Goal: Task Accomplishment & Management: Complete application form

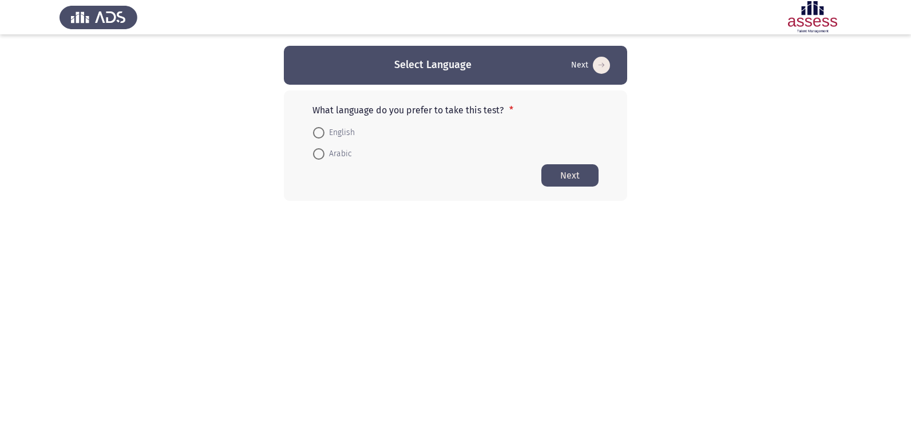
click at [318, 152] on span at bounding box center [318, 153] width 11 height 11
click at [318, 152] on input "Arabic" at bounding box center [318, 153] width 11 height 11
radio input "true"
click at [556, 177] on button "Next" at bounding box center [569, 175] width 57 height 22
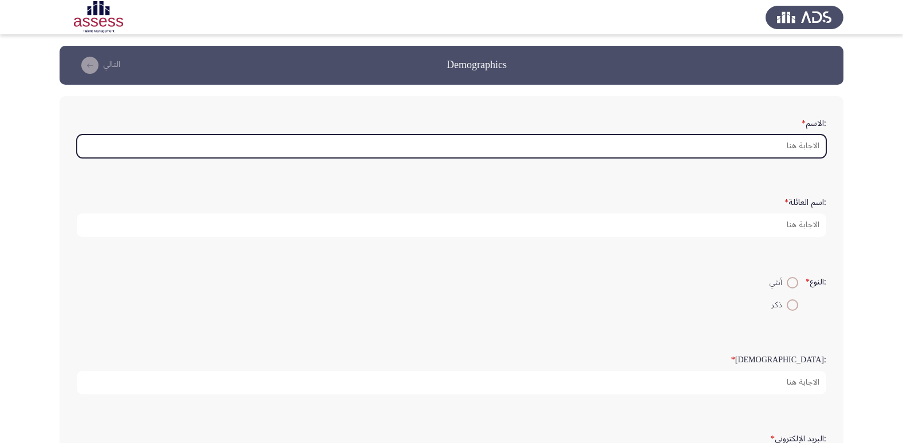
click at [807, 144] on input ":الاسم *" at bounding box center [451, 145] width 749 height 23
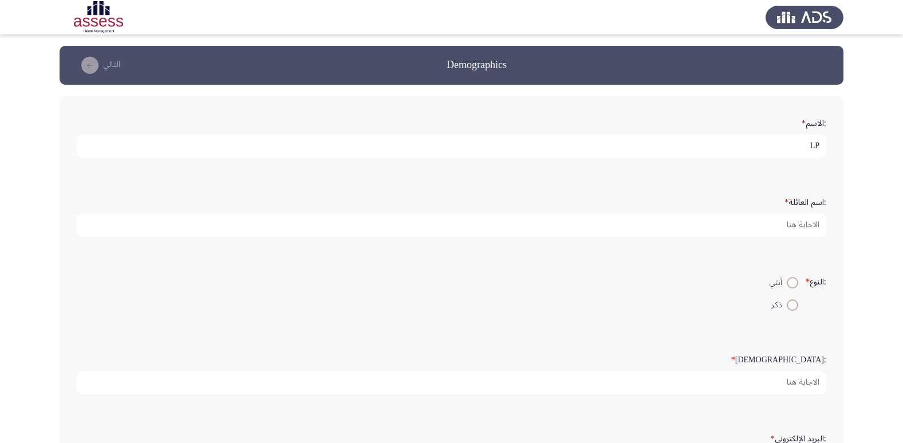
type input "L"
type input "[PERSON_NAME] [PERSON_NAME]"
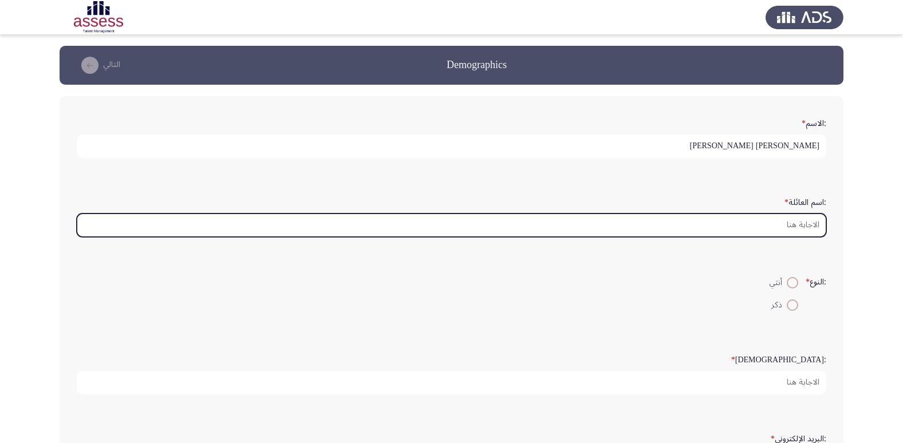
click at [799, 223] on input ":اسم العائلة *" at bounding box center [451, 224] width 749 height 23
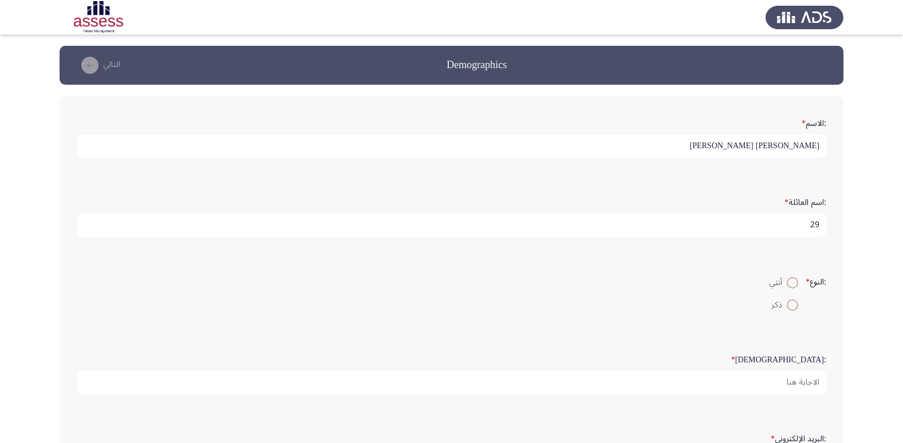
type input "2"
type input "296020901756"
click at [787, 310] on span at bounding box center [791, 304] width 11 height 11
click at [787, 310] on input "ذكر" at bounding box center [791, 304] width 11 height 11
radio input "true"
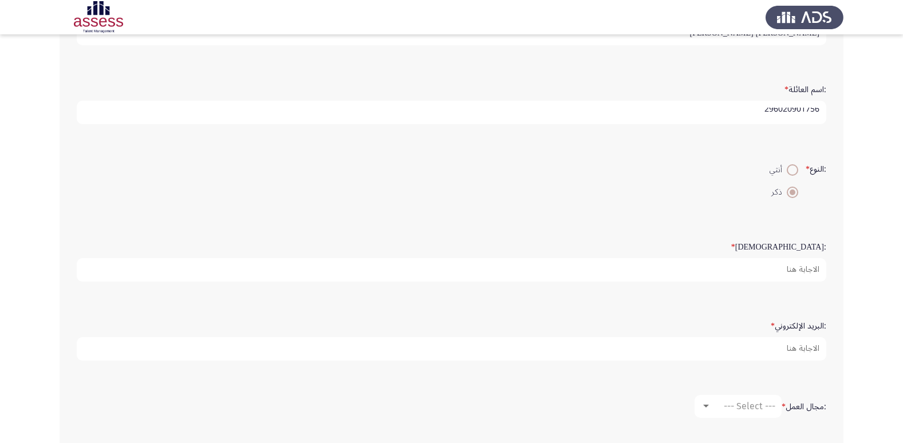
scroll to position [117, 0]
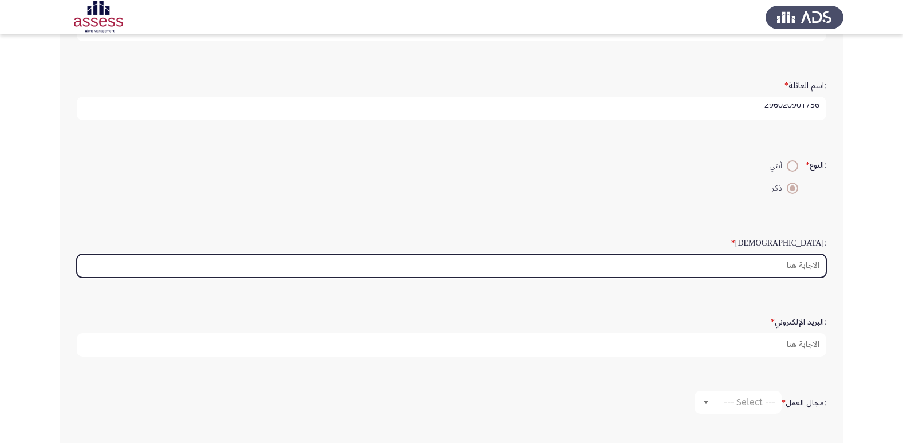
click at [793, 262] on input ":السن *" at bounding box center [451, 265] width 749 height 23
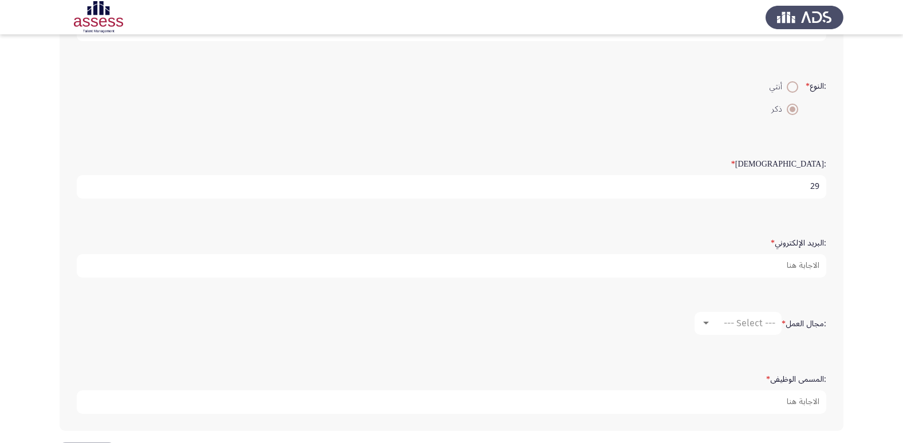
scroll to position [241, 0]
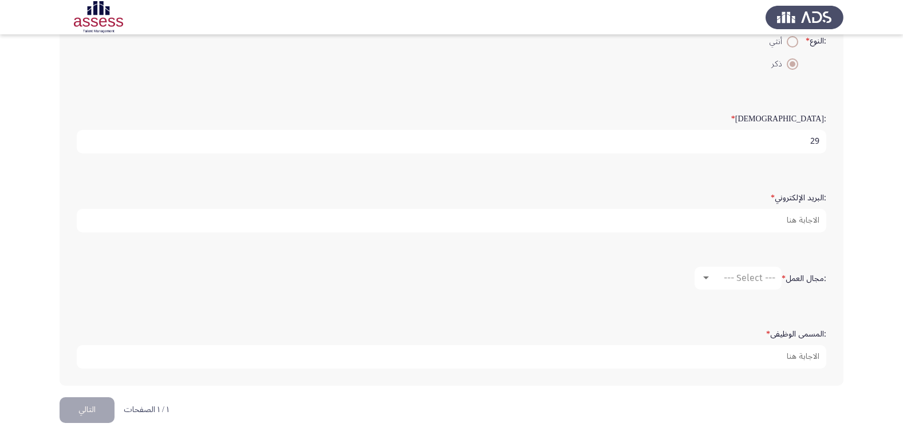
type input "29"
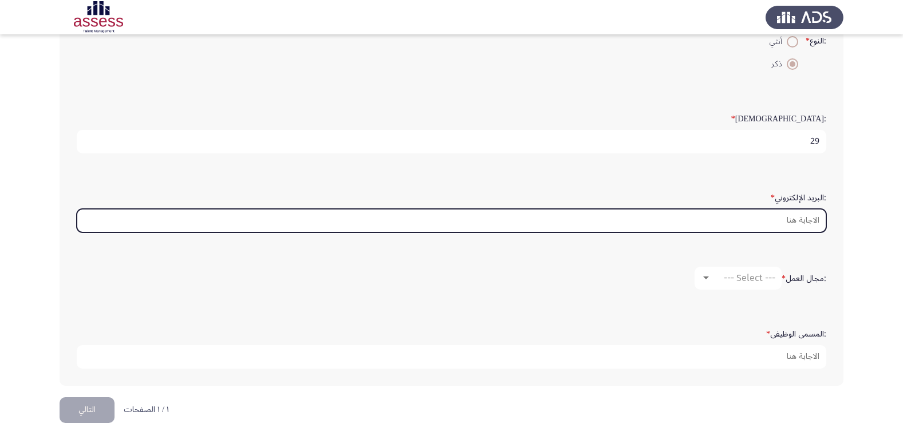
click at [816, 223] on input ":البريد الإلكتروني *" at bounding box center [451, 220] width 749 height 23
type input "[EMAIL_ADDRESS][DOMAIN_NAME]"
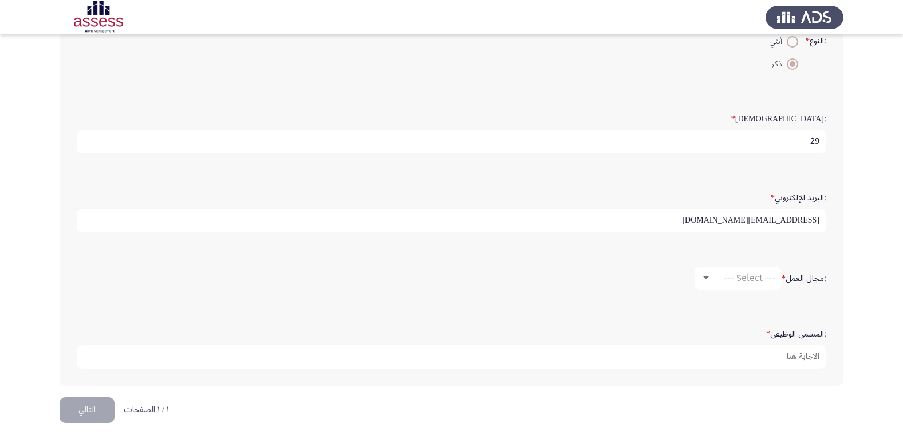
drag, startPoint x: 767, startPoint y: 221, endPoint x: 754, endPoint y: 223, distance: 13.4
click at [754, 223] on input "[EMAIL_ADDRESS][DOMAIN_NAME]" at bounding box center [451, 220] width 749 height 23
click at [752, 220] on input "[EMAIL_ADDRESS][DOMAIN_NAME]" at bounding box center [451, 220] width 749 height 23
drag, startPoint x: 755, startPoint y: 221, endPoint x: 894, endPoint y: 213, distance: 139.3
click at [894, 213] on app-assessment-container "Demographics التالي :الاسم * [PERSON_NAME] [PERSON_NAME] :اسم العائلة * 2960209…" at bounding box center [451, 101] width 903 height 592
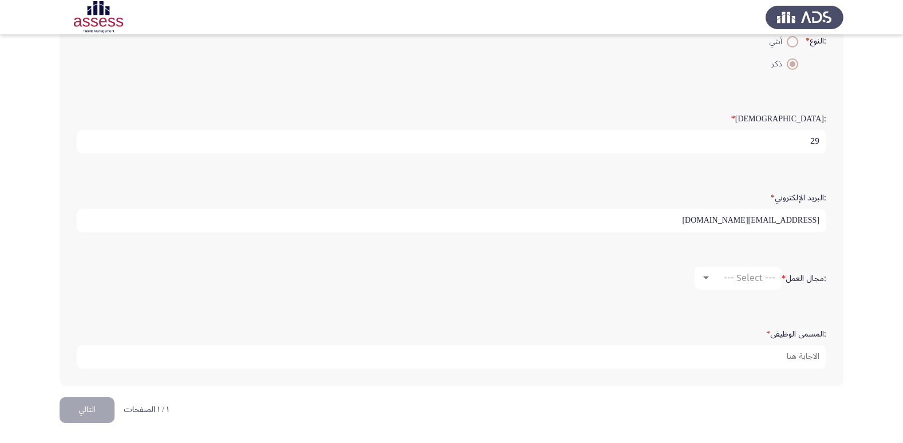
click at [858, 204] on app-assessment-container "Demographics التالي :الاسم * [PERSON_NAME] [PERSON_NAME] :اسم العائلة * 2960209…" at bounding box center [451, 101] width 903 height 592
click at [738, 271] on mat-select "--- Select ---" at bounding box center [737, 278] width 87 height 23
click at [737, 271] on mat-select "--- Select ---" at bounding box center [737, 278] width 87 height 23
click at [703, 274] on div at bounding box center [705, 278] width 10 height 9
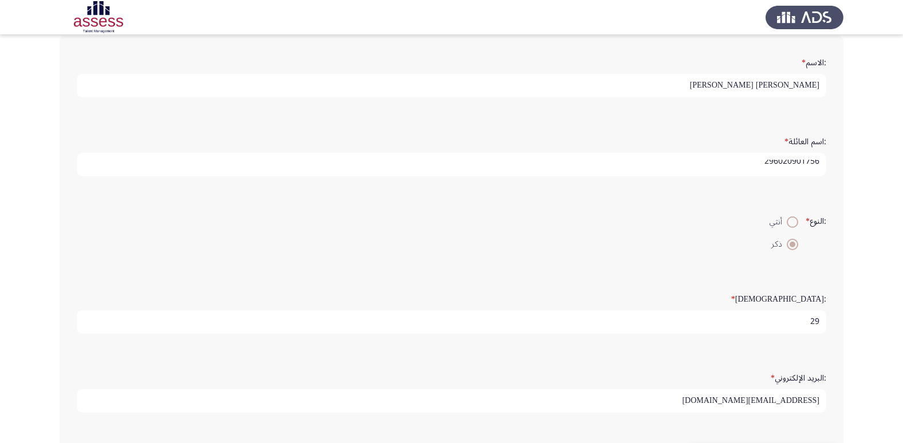
scroll to position [126, 0]
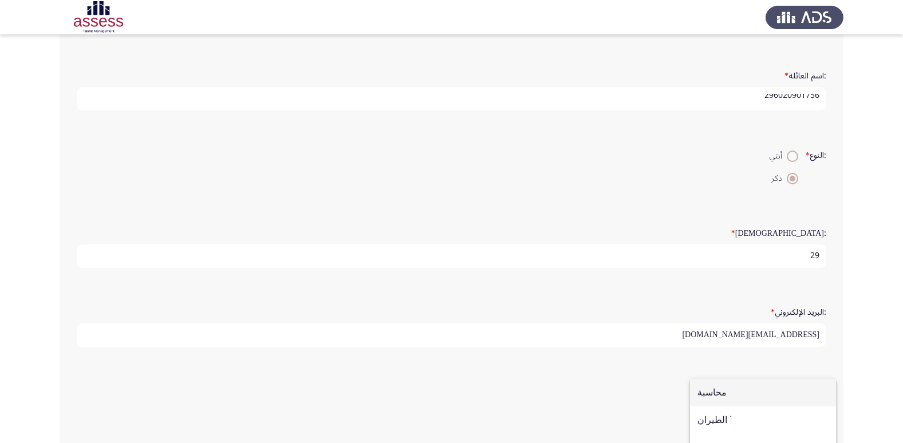
click at [886, 216] on div at bounding box center [451, 221] width 903 height 443
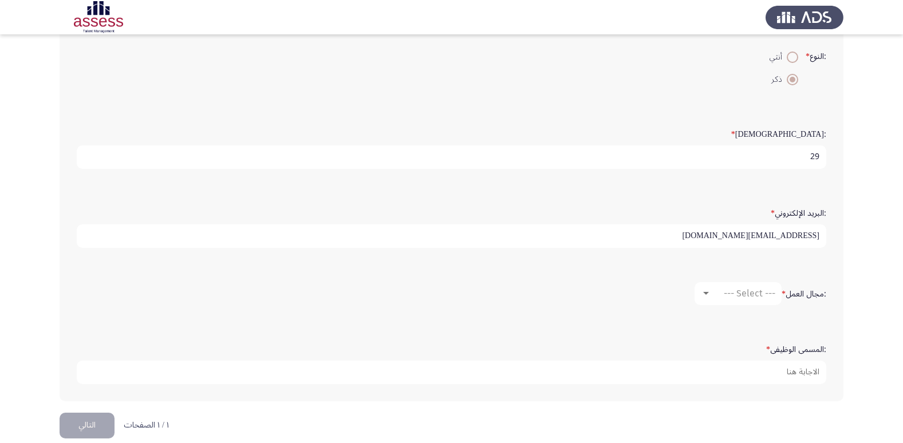
scroll to position [241, 0]
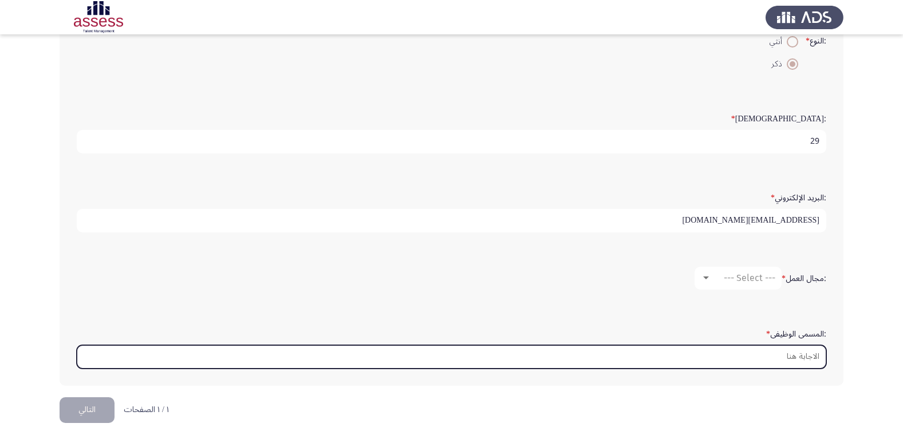
click at [798, 354] on input ":المسمى الوظيفى *" at bounding box center [451, 356] width 749 height 23
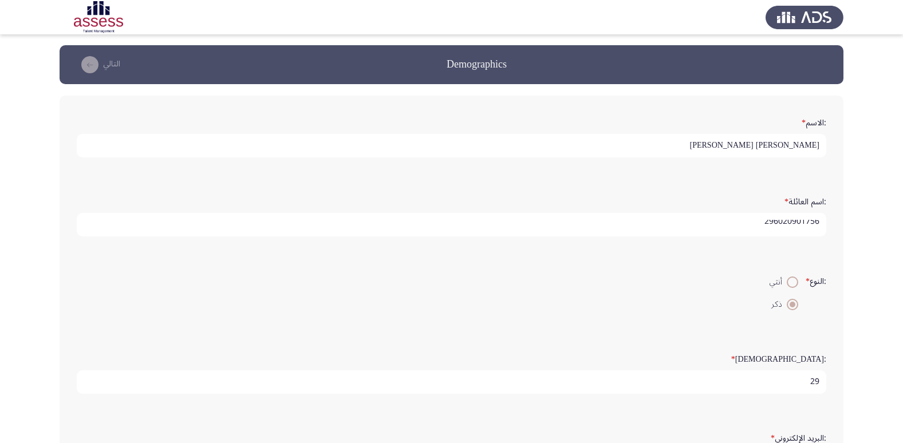
scroll to position [0, 0]
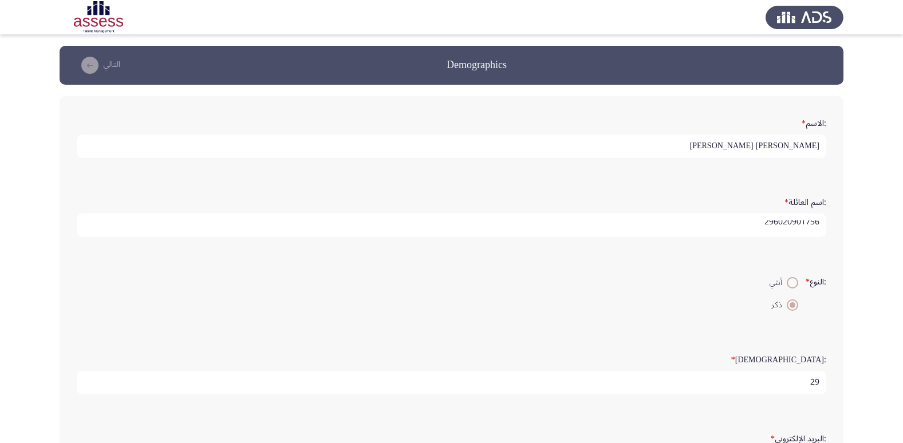
type input "اخصائي رحلات ومصايف"
click at [761, 224] on input "296020901756" at bounding box center [451, 224] width 749 height 23
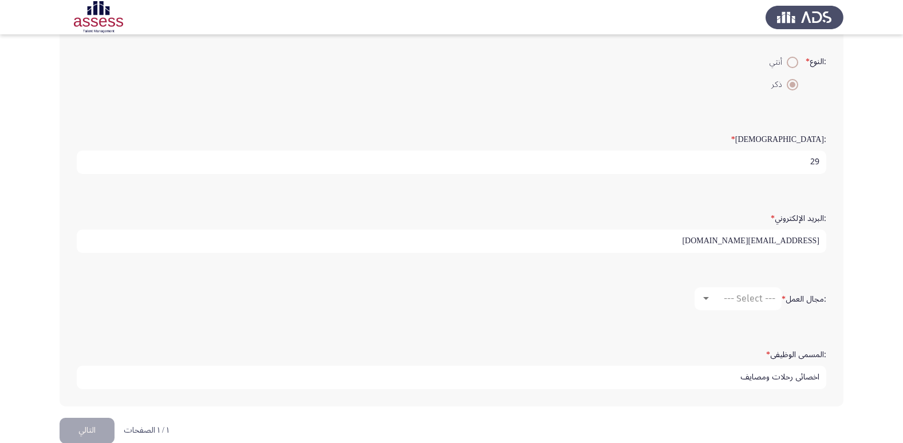
scroll to position [241, 0]
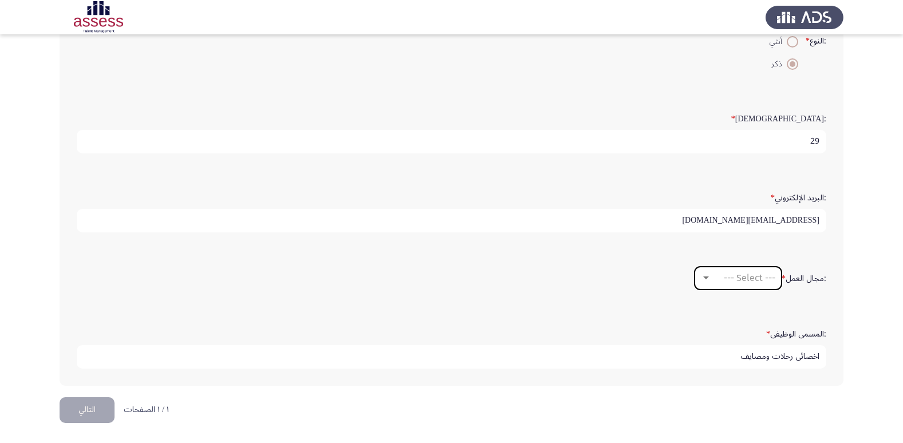
click at [750, 282] on span "--- Select ---" at bounding box center [749, 277] width 52 height 11
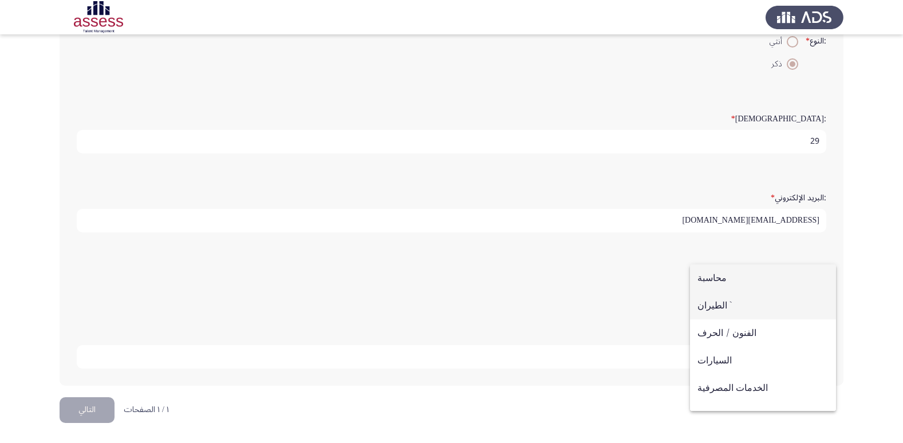
scroll to position [57, 0]
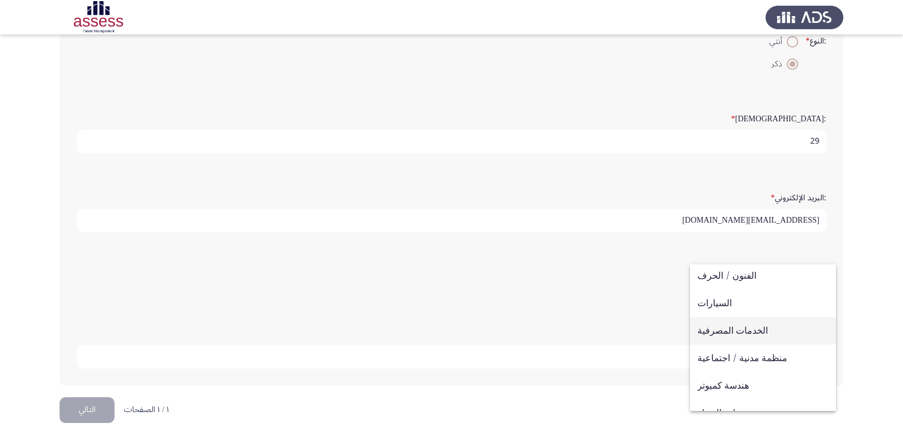
click at [744, 325] on span "الخدمات المصرفية" at bounding box center [762, 330] width 131 height 27
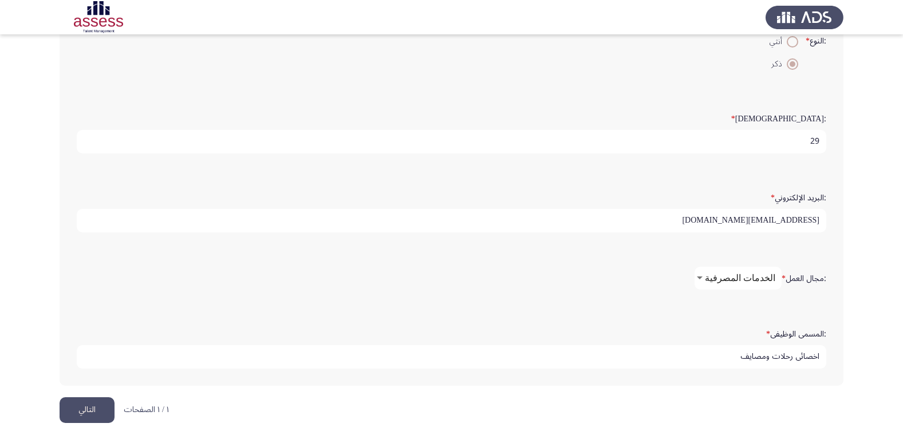
click at [750, 274] on span "الخدمات المصرفية" at bounding box center [740, 277] width 70 height 11
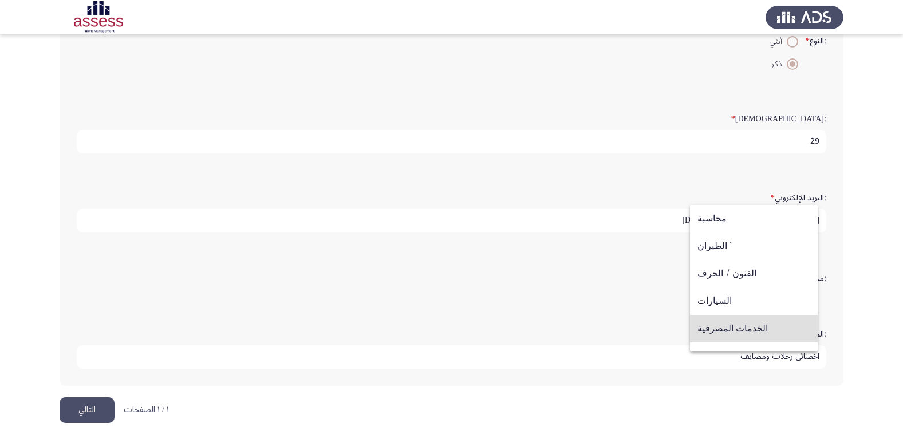
scroll to position [50, 0]
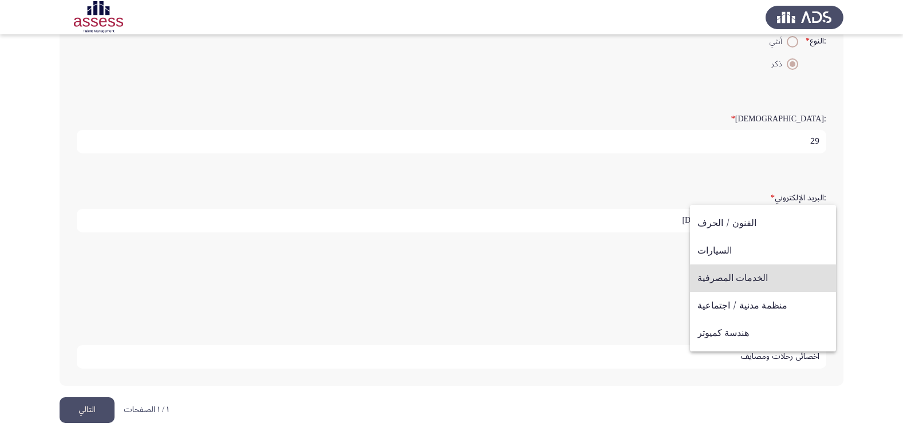
click at [750, 274] on span "الخدمات المصرفية" at bounding box center [762, 277] width 131 height 27
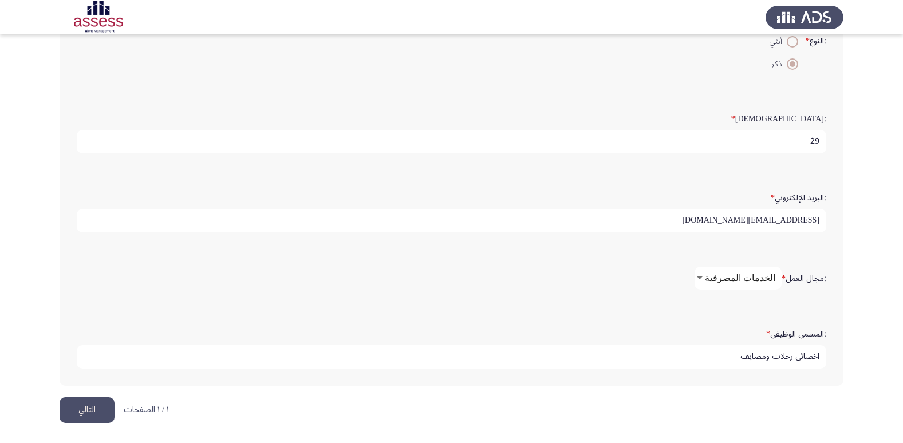
drag, startPoint x: 738, startPoint y: 215, endPoint x: 911, endPoint y: 175, distance: 177.0
click at [903, 173] on html "Demographics التالي :الاسم * [PERSON_NAME] [PERSON_NAME] :اسم العائلة * 2960209…" at bounding box center [451, 101] width 903 height 684
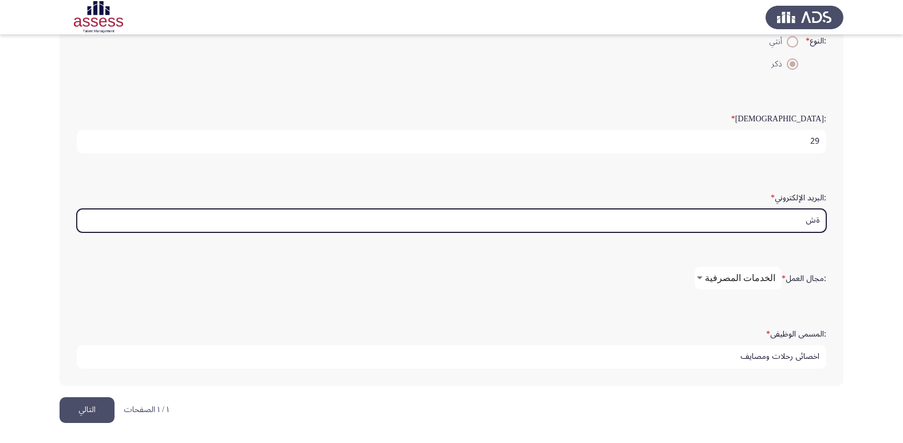
type input "ة"
type input "M"
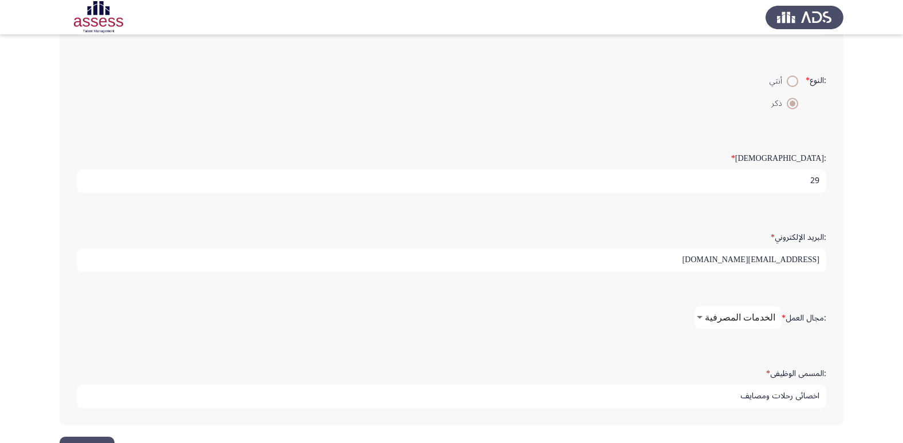
scroll to position [241, 0]
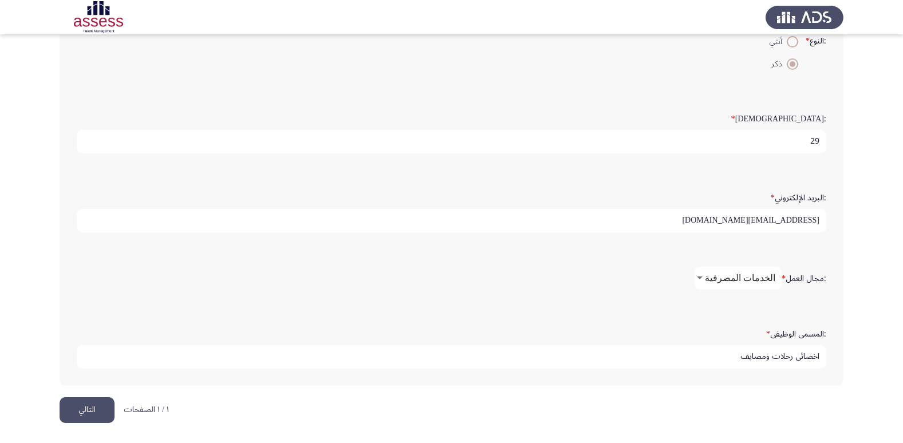
type input "[EMAIL_ADDRESS][DOMAIN_NAME]"
click at [87, 411] on button "التالي" at bounding box center [87, 410] width 55 height 26
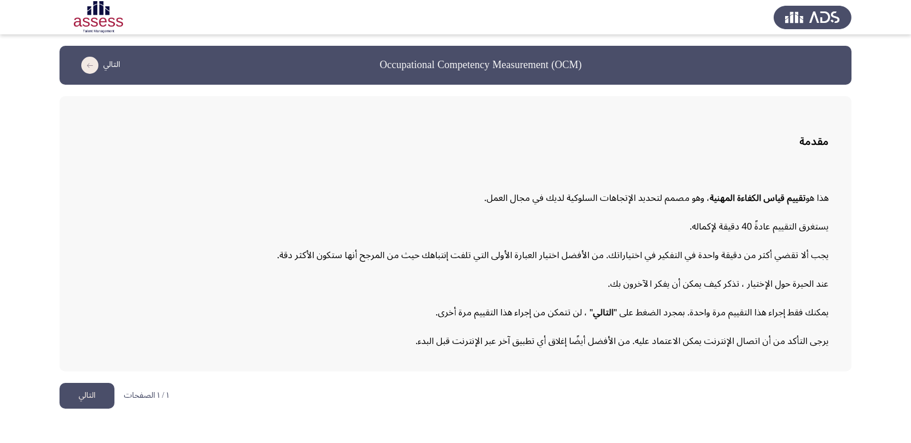
click at [74, 400] on button "التالي" at bounding box center [87, 396] width 55 height 26
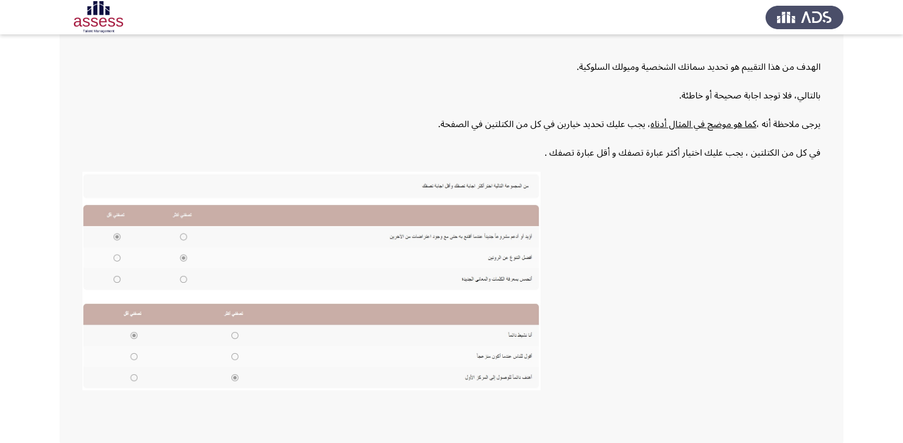
scroll to position [173, 0]
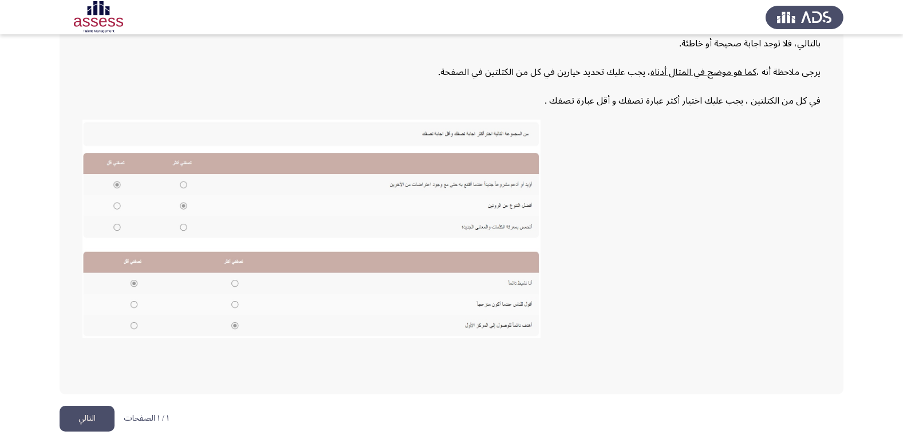
click at [110, 419] on button "التالي" at bounding box center [87, 419] width 55 height 26
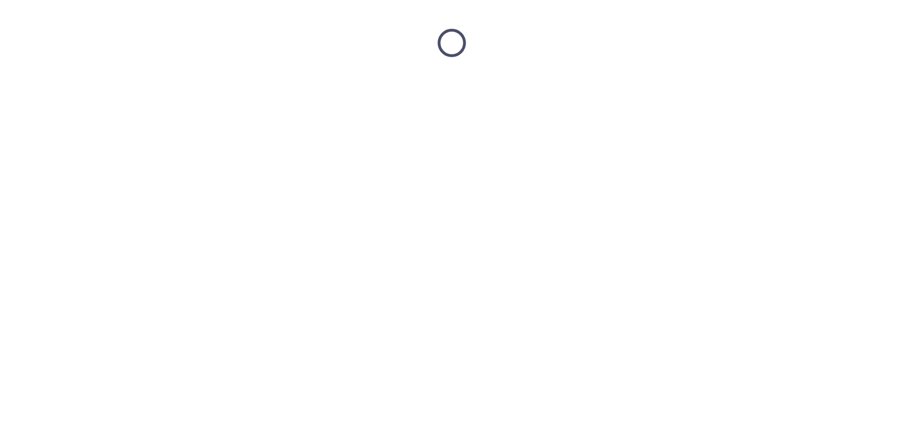
scroll to position [0, 0]
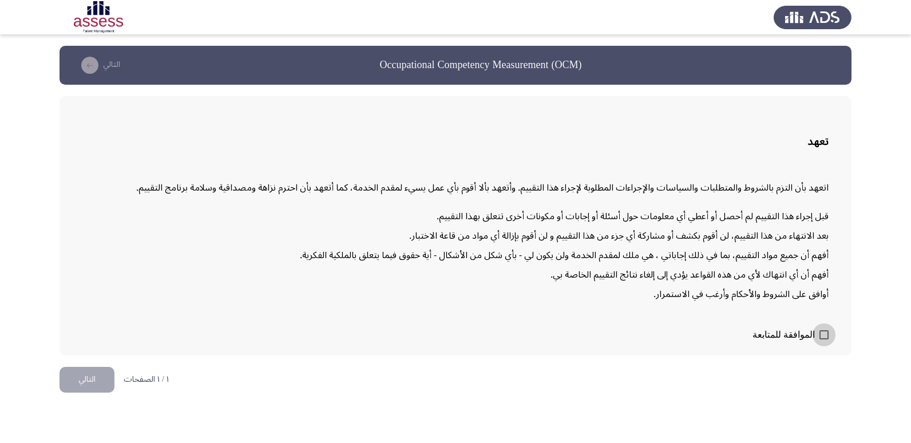
click at [825, 336] on span at bounding box center [824, 334] width 9 height 9
click at [824, 339] on input "الموافقة للمتابعة" at bounding box center [824, 339] width 1 height 1
checkbox input "true"
click at [90, 386] on button "التالي" at bounding box center [87, 380] width 55 height 26
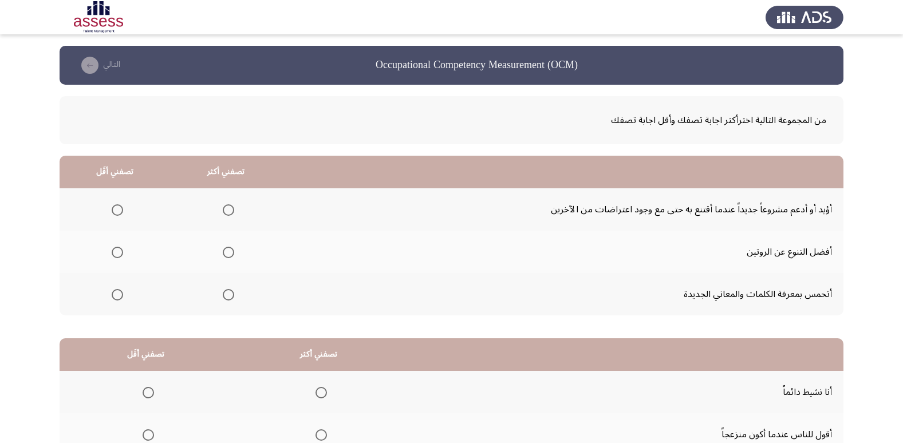
click at [228, 205] on span "Select an option" at bounding box center [228, 209] width 11 height 11
click at [228, 205] on input "Select an option" at bounding box center [228, 209] width 11 height 11
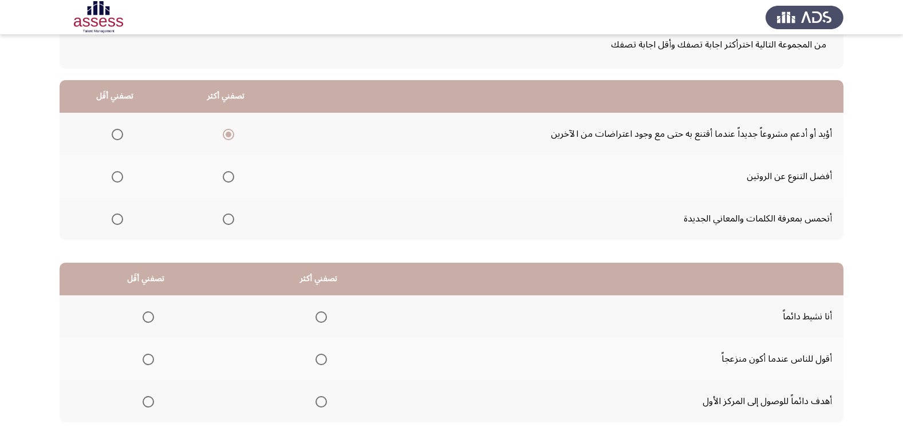
scroll to position [114, 0]
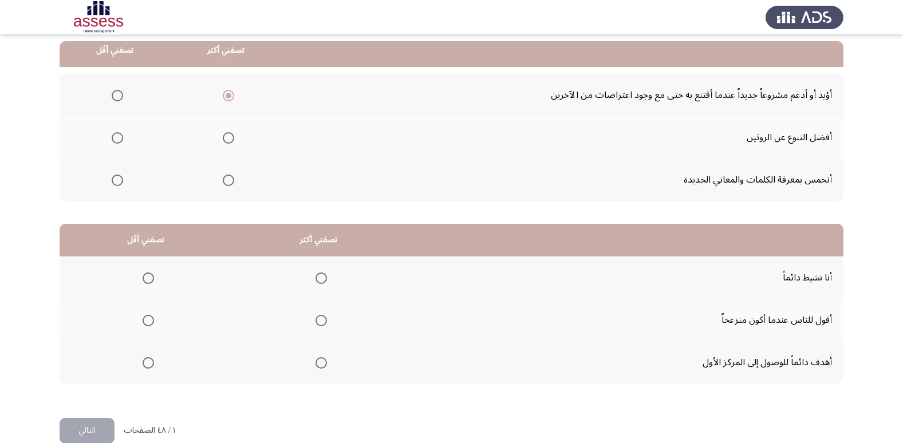
click at [148, 318] on span "Select an option" at bounding box center [148, 320] width 11 height 11
click at [148, 318] on input "Select an option" at bounding box center [148, 320] width 11 height 11
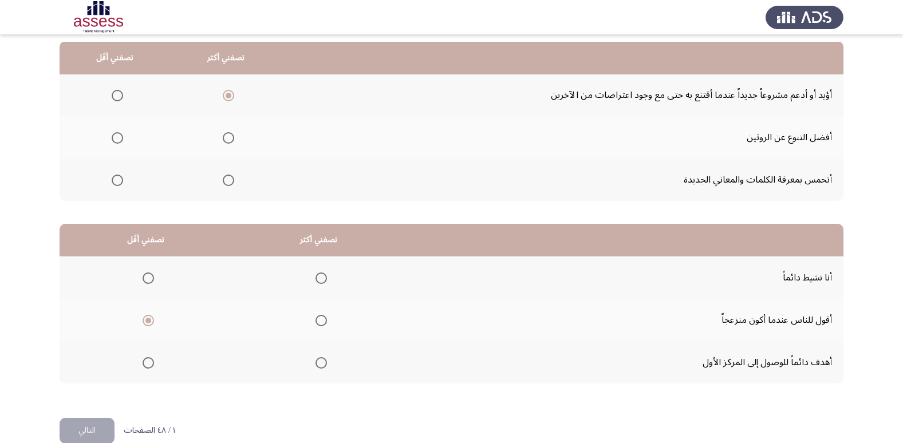
scroll to position [135, 0]
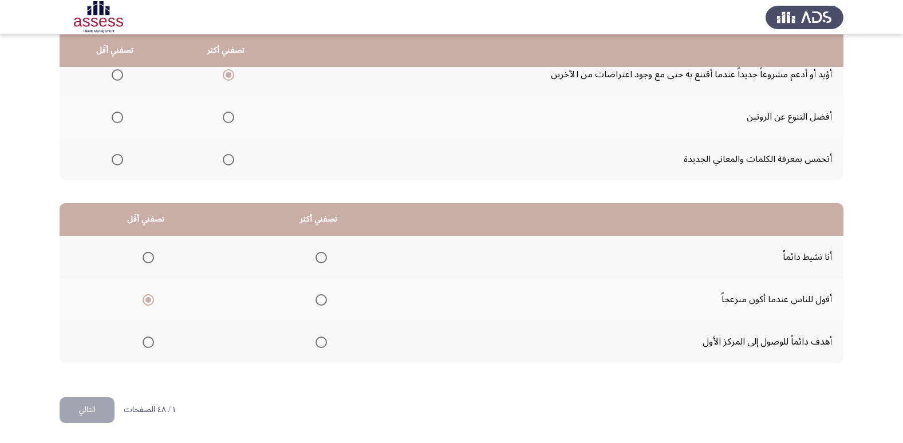
click at [85, 419] on button "التالي" at bounding box center [87, 410] width 55 height 26
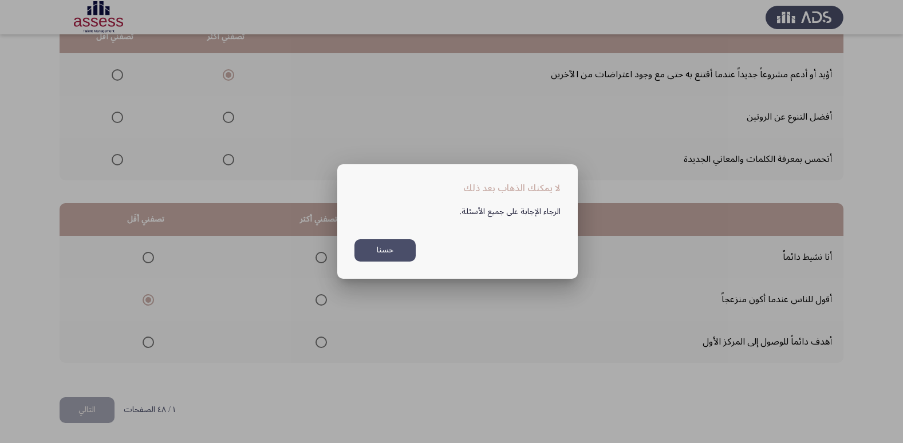
click at [382, 250] on button "حسنا" at bounding box center [384, 250] width 61 height 22
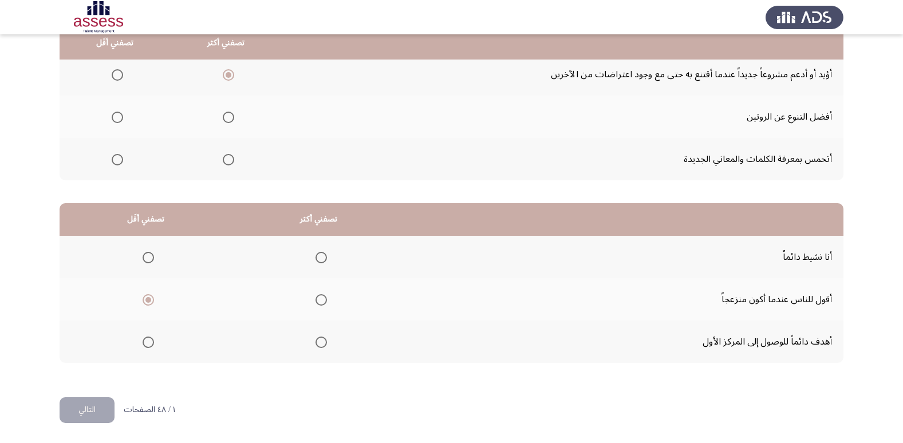
scroll to position [78, 0]
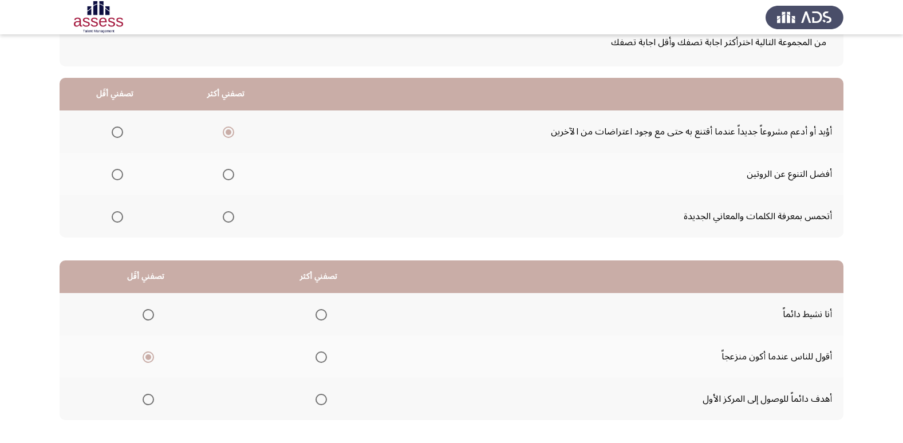
click at [118, 178] on span "Select an option" at bounding box center [117, 174] width 11 height 11
click at [118, 178] on input "Select an option" at bounding box center [117, 174] width 11 height 11
click at [116, 216] on span "Select an option" at bounding box center [117, 216] width 11 height 11
click at [116, 216] on input "Select an option" at bounding box center [117, 216] width 11 height 11
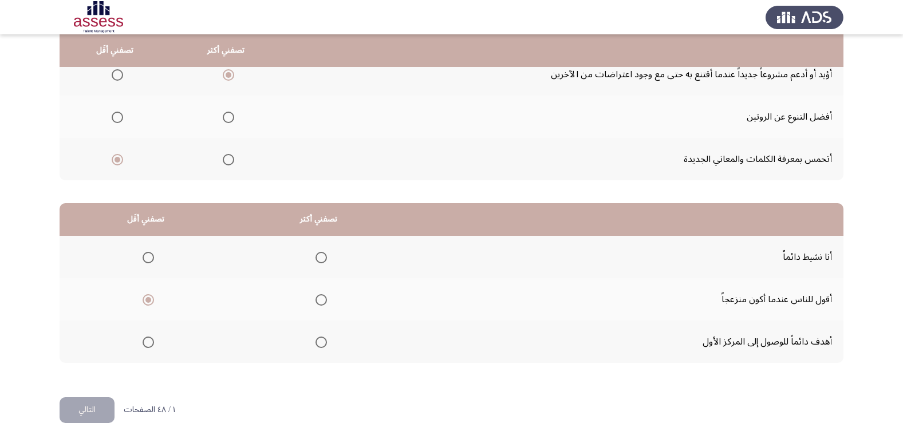
click at [319, 259] on span "Select an option" at bounding box center [320, 257] width 11 height 11
click at [319, 259] on input "Select an option" at bounding box center [320, 257] width 11 height 11
click at [91, 413] on button "التالي" at bounding box center [87, 410] width 55 height 26
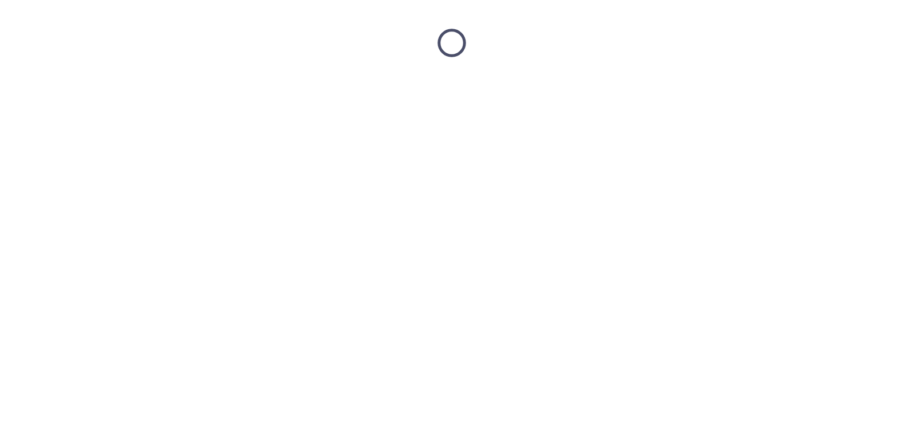
scroll to position [0, 0]
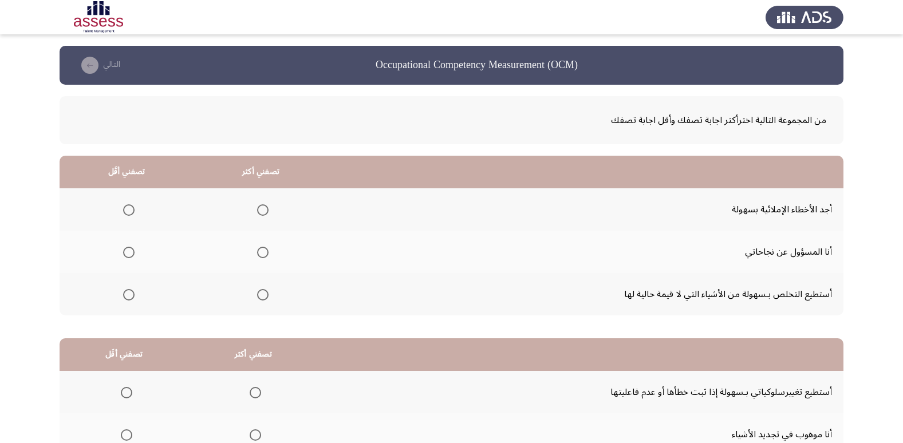
click at [258, 295] on span "Select an option" at bounding box center [262, 294] width 11 height 11
click at [258, 295] on input "Select an option" at bounding box center [262, 294] width 11 height 11
click at [127, 251] on span "Select an option" at bounding box center [128, 252] width 11 height 11
click at [127, 251] on input "Select an option" at bounding box center [128, 252] width 11 height 11
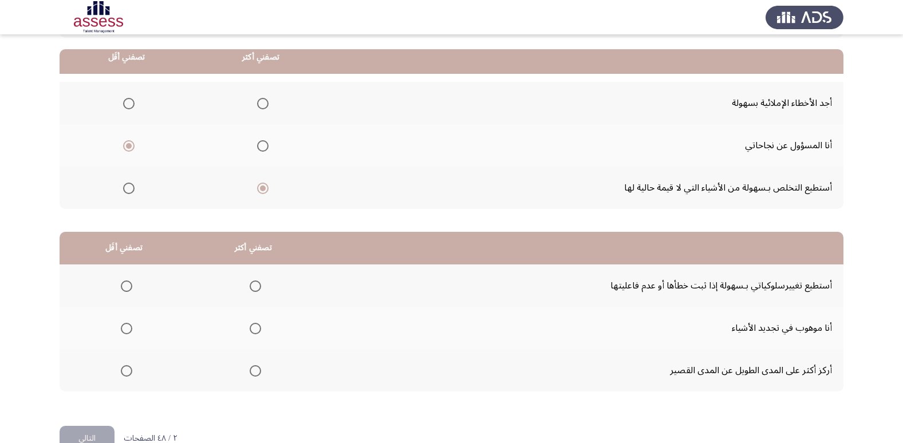
scroll to position [114, 0]
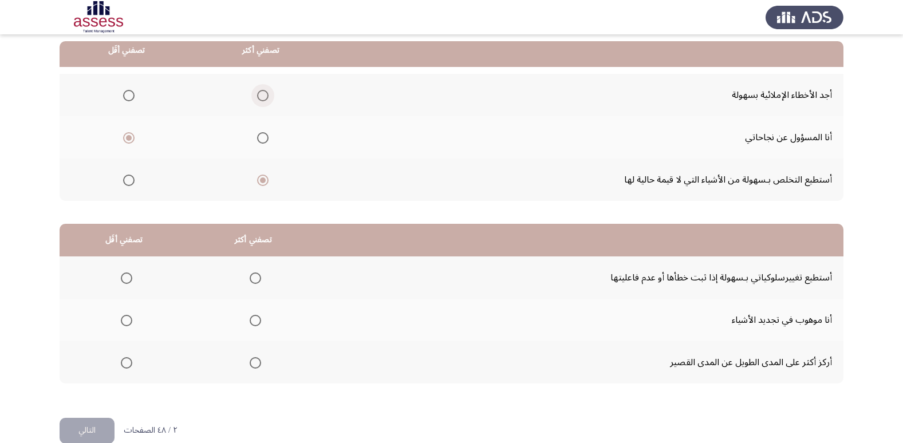
click at [262, 97] on span "Select an option" at bounding box center [262, 95] width 11 height 11
click at [262, 97] on input "Select an option" at bounding box center [262, 95] width 11 height 11
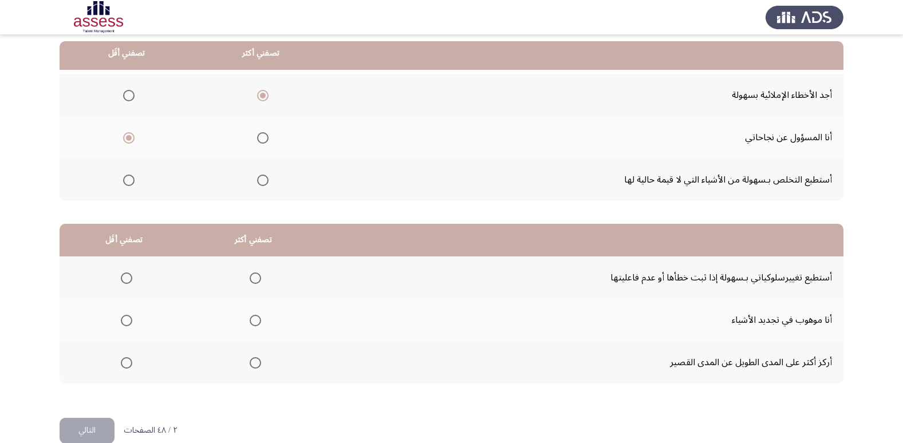
scroll to position [135, 0]
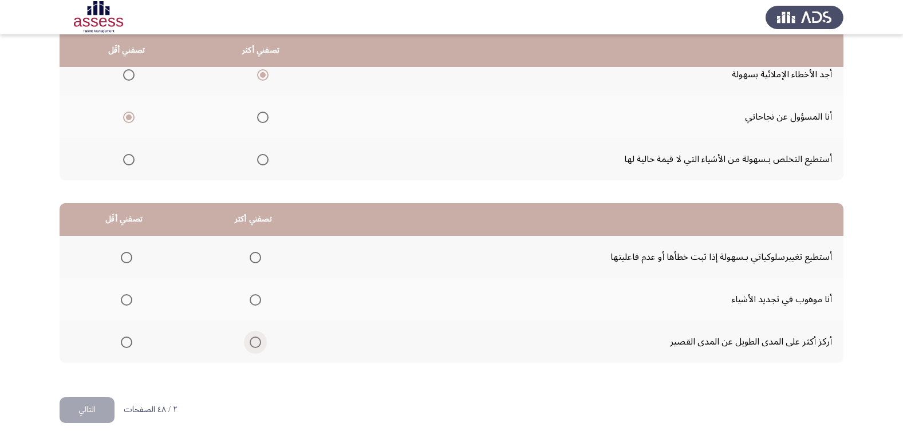
click at [246, 339] on label "Select an option" at bounding box center [253, 342] width 16 height 11
click at [250, 339] on input "Select an option" at bounding box center [255, 342] width 11 height 11
click at [119, 254] on label "Select an option" at bounding box center [124, 257] width 16 height 11
click at [121, 254] on input "Select an option" at bounding box center [126, 257] width 11 height 11
click at [78, 407] on button "التالي" at bounding box center [87, 410] width 55 height 26
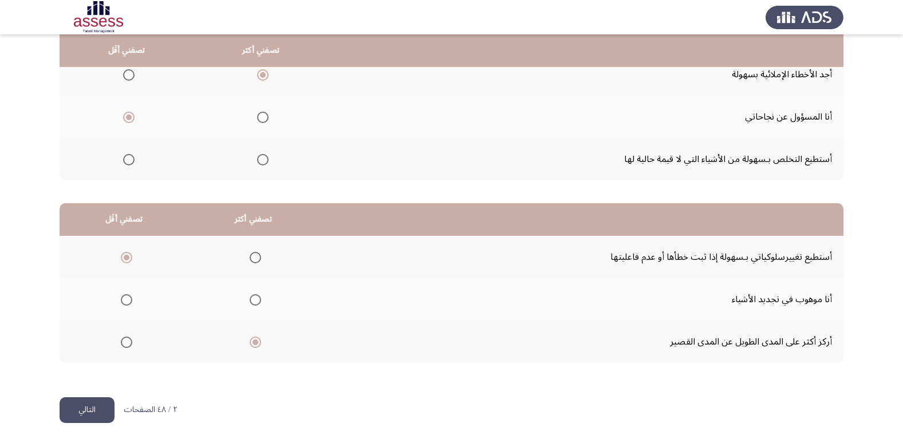
scroll to position [0, 0]
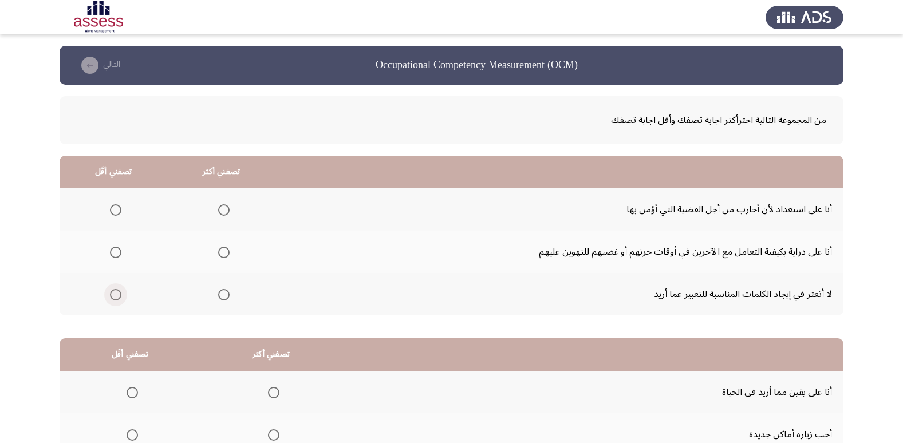
click at [116, 297] on span "Select an option" at bounding box center [115, 294] width 11 height 11
click at [116, 297] on input "Select an option" at bounding box center [115, 294] width 11 height 11
click at [221, 248] on span "Select an option" at bounding box center [223, 252] width 11 height 11
click at [221, 248] on input "Select an option" at bounding box center [223, 252] width 11 height 11
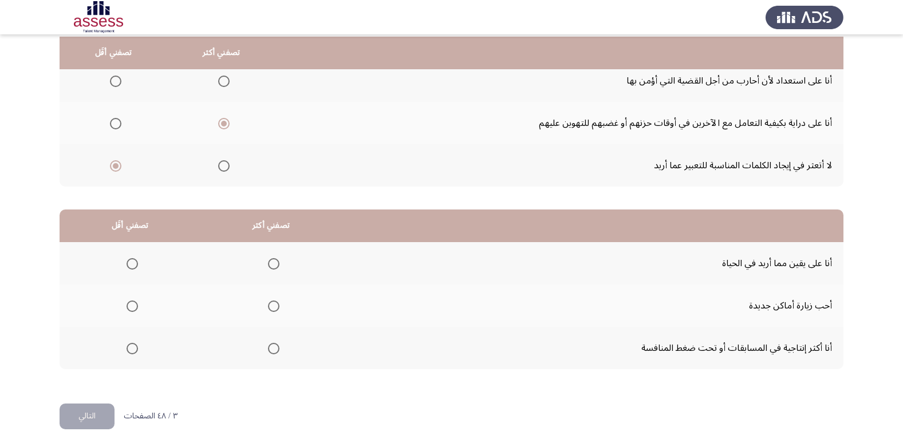
scroll to position [135, 0]
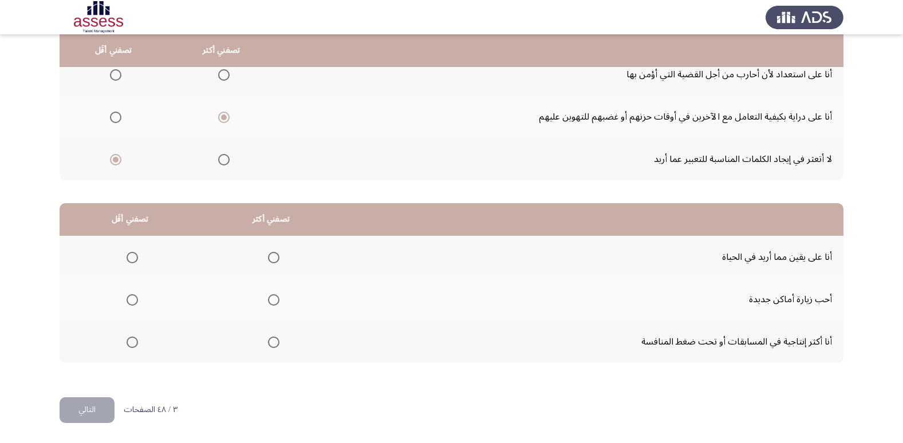
click at [268, 342] on span "Select an option" at bounding box center [273, 342] width 11 height 11
click at [268, 342] on input "Select an option" at bounding box center [273, 342] width 11 height 11
click at [141, 302] on th at bounding box center [130, 299] width 141 height 42
click at [129, 302] on span "Select an option" at bounding box center [131, 299] width 11 height 11
click at [129, 302] on input "Select an option" at bounding box center [131, 299] width 11 height 11
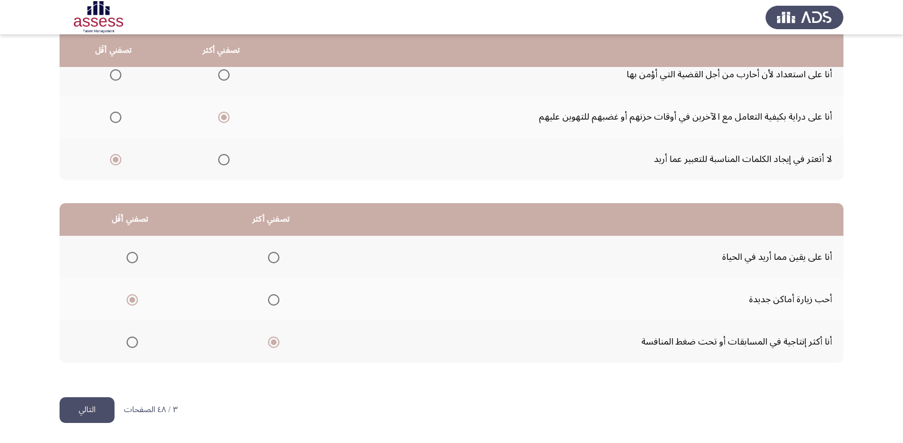
click at [94, 410] on button "التالي" at bounding box center [87, 410] width 55 height 26
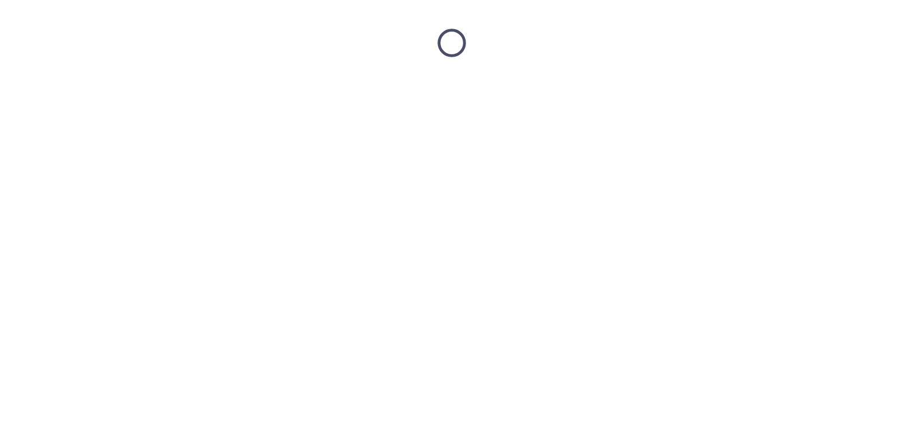
scroll to position [0, 0]
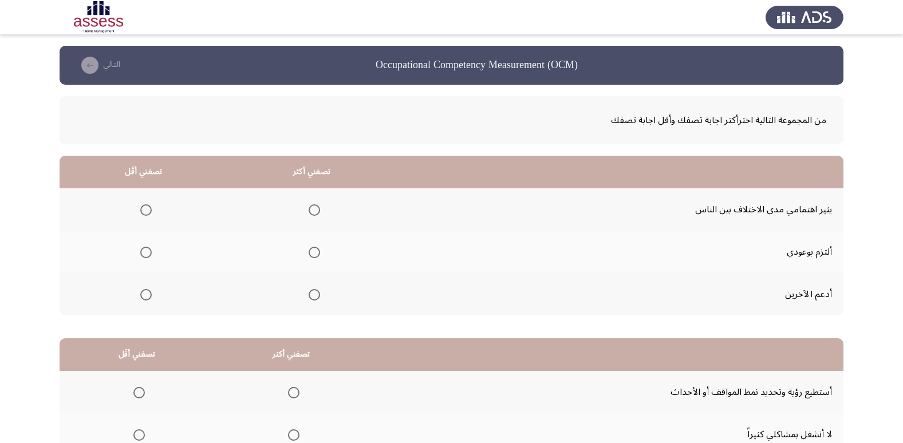
click at [313, 293] on span "Select an option" at bounding box center [313, 294] width 11 height 11
click at [313, 293] on input "Select an option" at bounding box center [313, 294] width 11 height 11
click at [147, 211] on span "Select an option" at bounding box center [145, 209] width 11 height 11
click at [147, 211] on input "Select an option" at bounding box center [145, 209] width 11 height 11
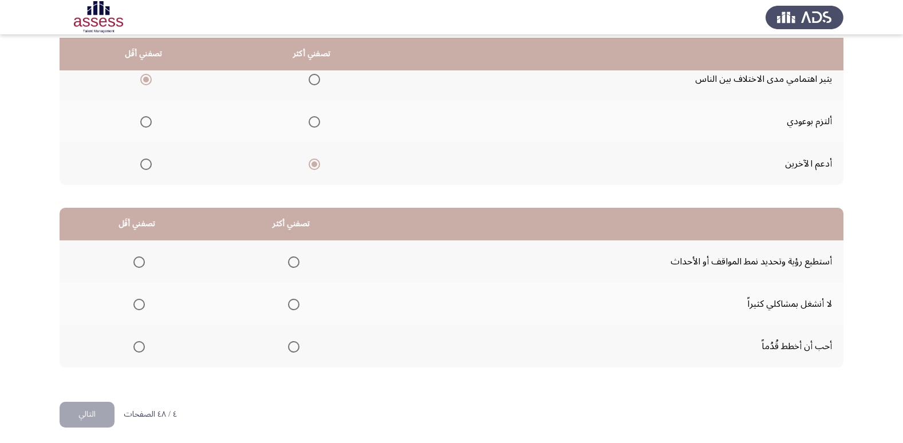
scroll to position [135, 0]
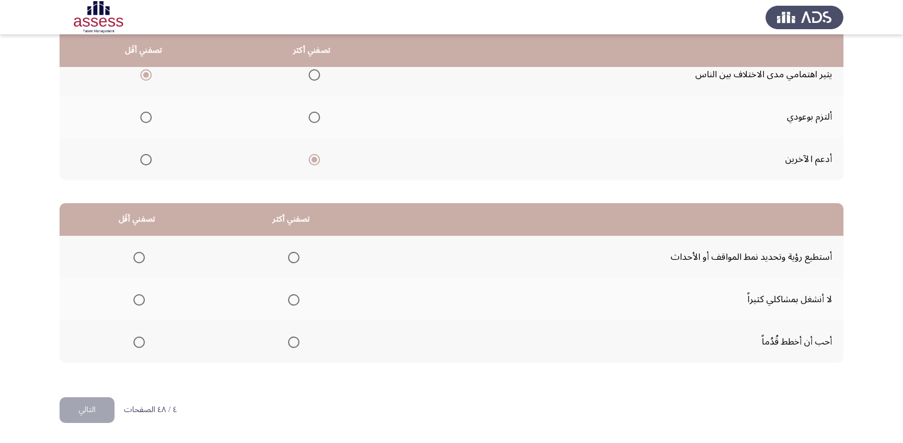
click at [288, 259] on span "Select an option" at bounding box center [293, 257] width 11 height 11
click at [288, 259] on input "Select an option" at bounding box center [293, 257] width 11 height 11
click at [141, 295] on span "Select an option" at bounding box center [138, 299] width 11 height 11
click at [141, 295] on input "Select an option" at bounding box center [138, 299] width 11 height 11
click at [83, 399] on button "التالي" at bounding box center [87, 410] width 55 height 26
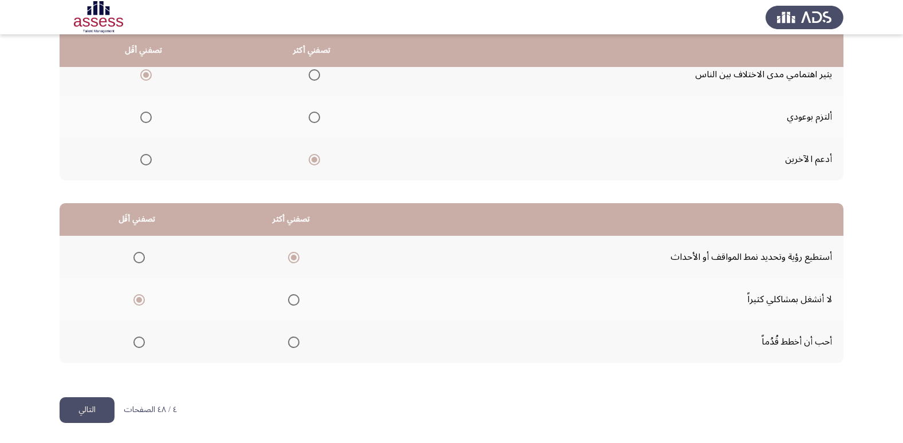
scroll to position [0, 0]
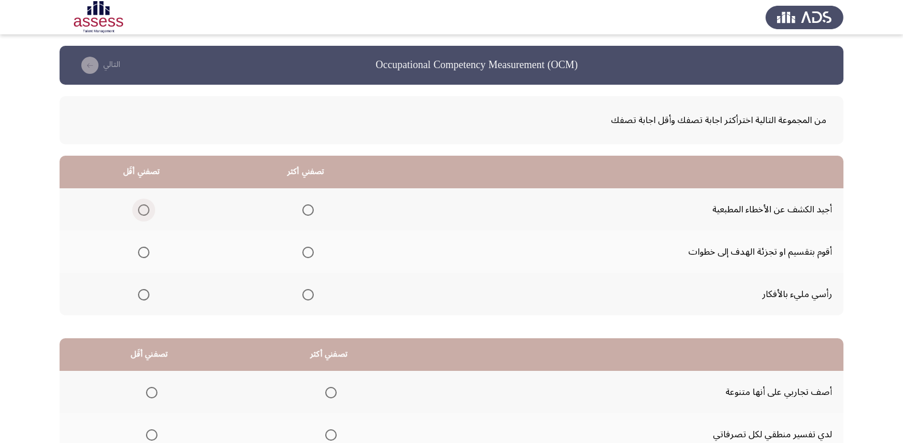
click at [142, 214] on span "Select an option" at bounding box center [143, 209] width 11 height 11
click at [142, 214] on input "Select an option" at bounding box center [143, 209] width 11 height 11
click at [307, 298] on span "Select an option" at bounding box center [307, 294] width 11 height 11
click at [307, 298] on input "Select an option" at bounding box center [307, 294] width 11 height 11
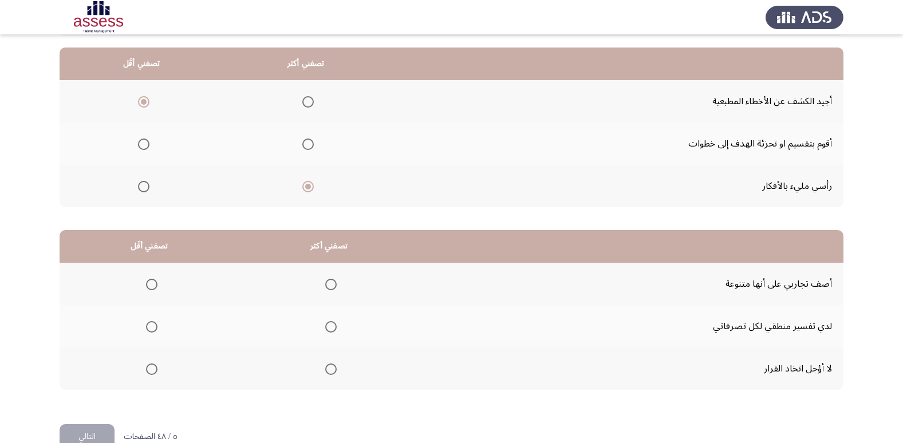
scroll to position [114, 0]
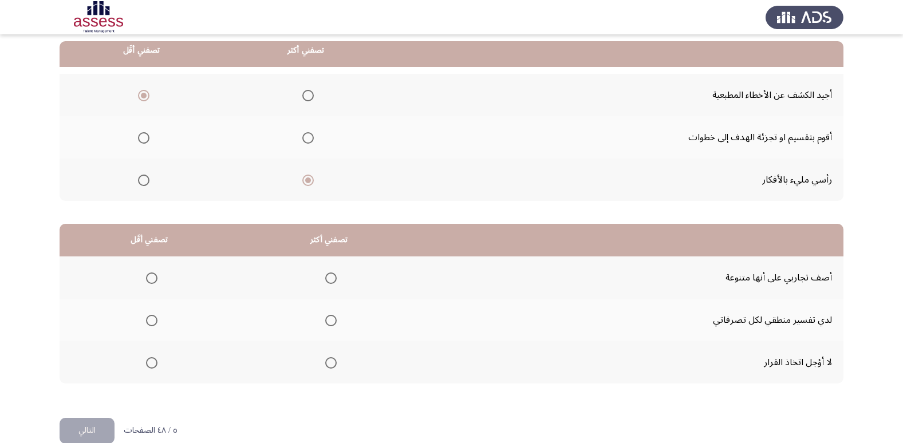
click at [151, 357] on mat-radio-button "Select an option" at bounding box center [149, 363] width 16 height 12
click at [149, 363] on span "Select an option" at bounding box center [151, 362] width 11 height 11
click at [149, 363] on input "Select an option" at bounding box center [151, 362] width 11 height 11
click at [153, 276] on span "Select an option" at bounding box center [151, 277] width 11 height 11
click at [153, 276] on input "Select an option" at bounding box center [151, 277] width 11 height 11
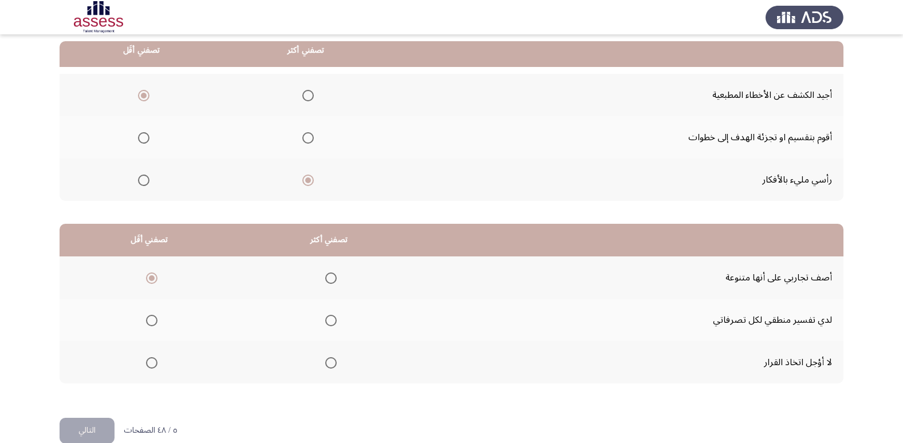
click at [332, 321] on span "Select an option" at bounding box center [330, 320] width 11 height 11
click at [332, 321] on input "Select an option" at bounding box center [330, 320] width 11 height 11
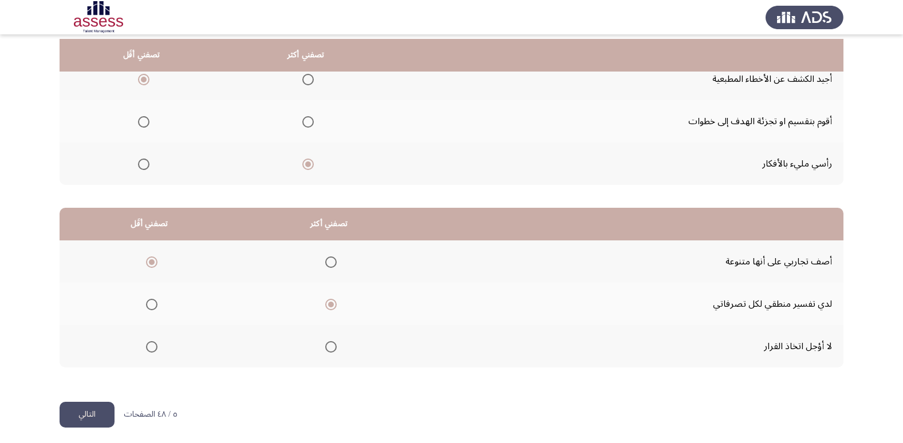
scroll to position [135, 0]
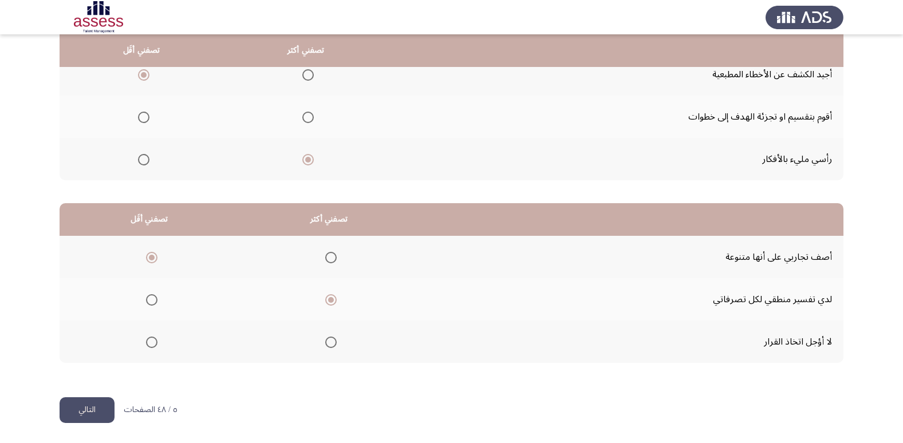
click at [93, 401] on button "التالي" at bounding box center [87, 410] width 55 height 26
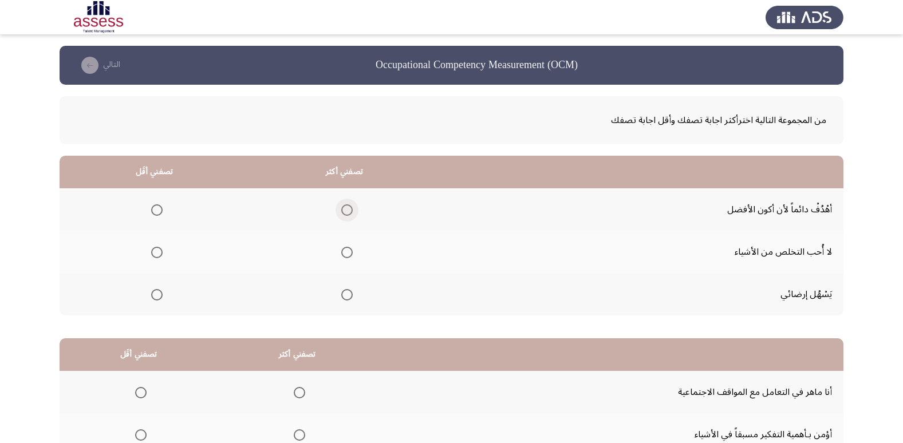
click at [346, 209] on span "Select an option" at bounding box center [346, 209] width 11 height 11
click at [346, 209] on input "Select an option" at bounding box center [346, 209] width 11 height 11
click at [151, 299] on span "Select an option" at bounding box center [156, 294] width 11 height 11
click at [151, 299] on input "Select an option" at bounding box center [156, 294] width 11 height 11
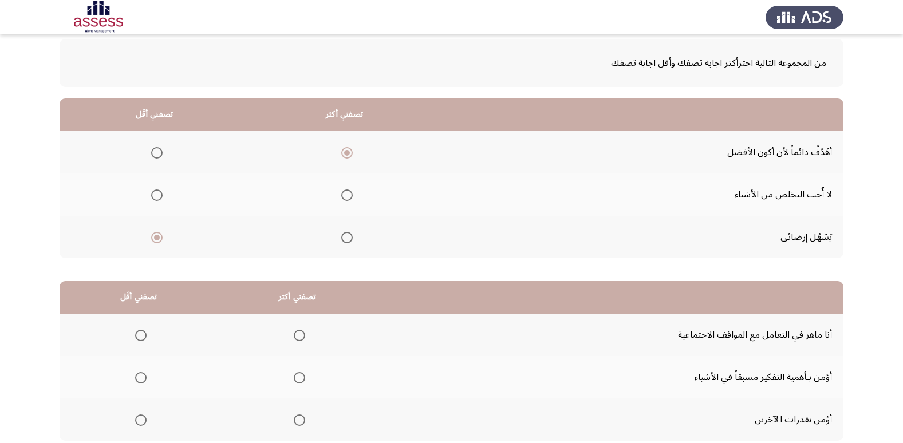
scroll to position [114, 0]
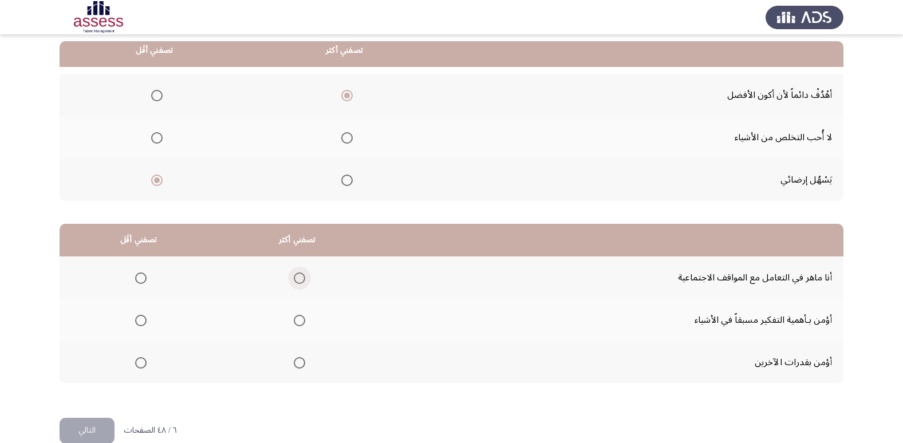
click at [294, 276] on span "Select an option" at bounding box center [299, 277] width 11 height 11
click at [294, 276] on input "Select an option" at bounding box center [299, 277] width 11 height 11
click at [142, 324] on span "Select an option" at bounding box center [140, 320] width 11 height 11
click at [142, 324] on input "Select an option" at bounding box center [140, 320] width 11 height 11
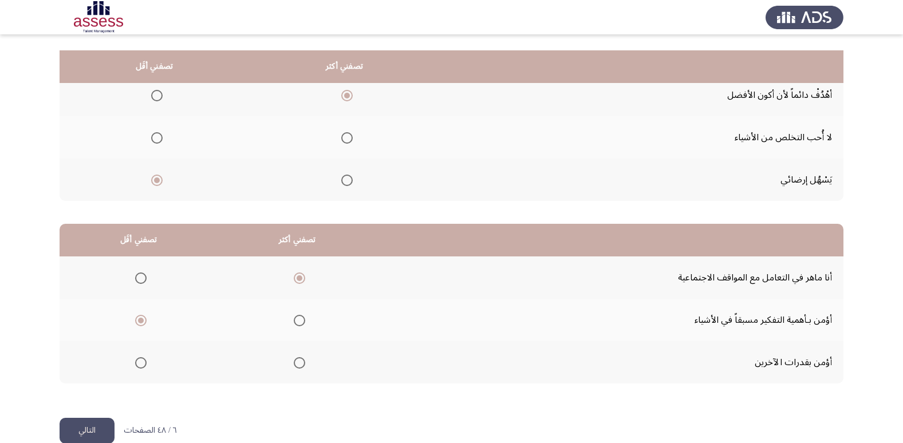
scroll to position [135, 0]
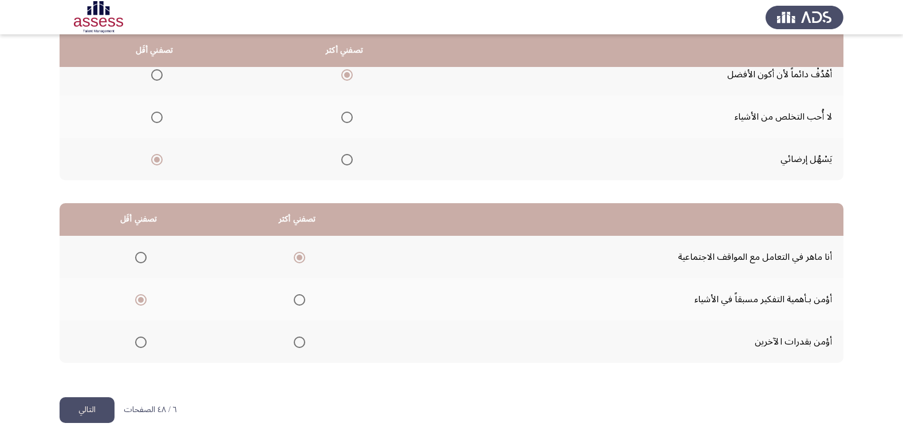
click at [96, 407] on button "التالي" at bounding box center [87, 410] width 55 height 26
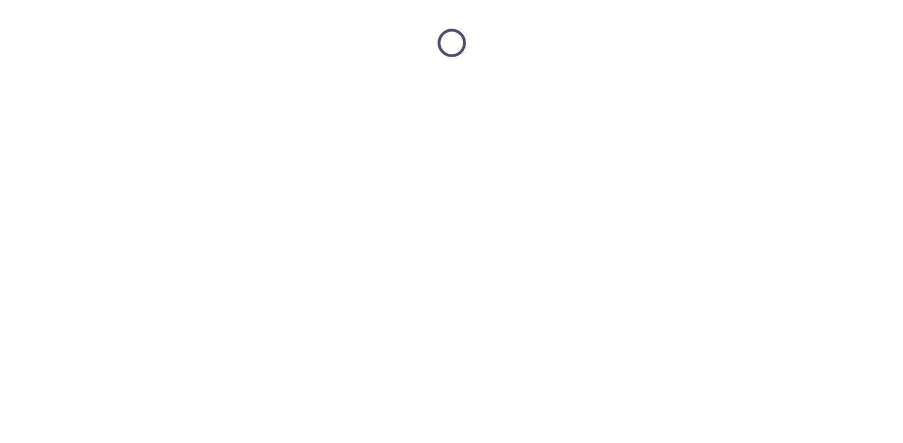
scroll to position [0, 0]
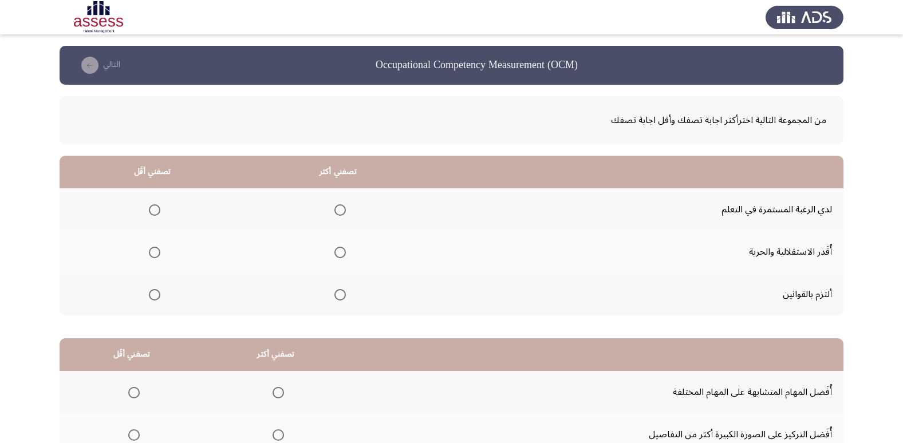
click at [338, 211] on span "Select an option" at bounding box center [339, 209] width 11 height 11
click at [338, 211] on input "Select an option" at bounding box center [339, 209] width 11 height 11
click at [156, 253] on span "Select an option" at bounding box center [154, 252] width 11 height 11
click at [156, 253] on input "Select an option" at bounding box center [154, 252] width 11 height 11
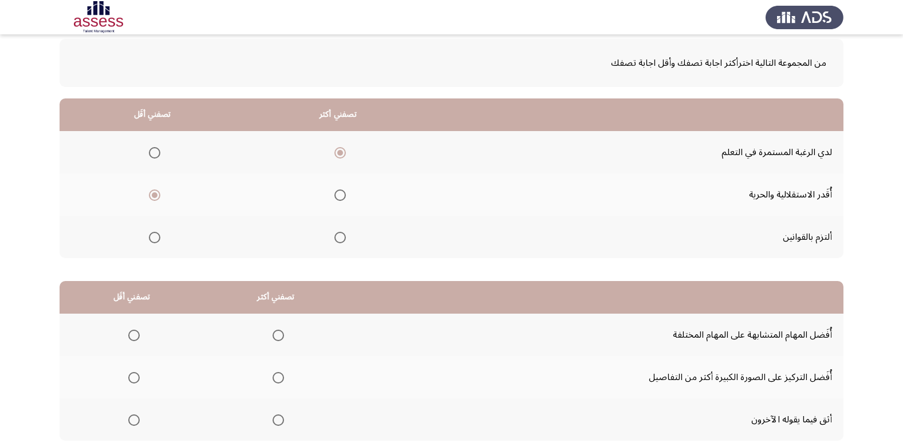
scroll to position [114, 0]
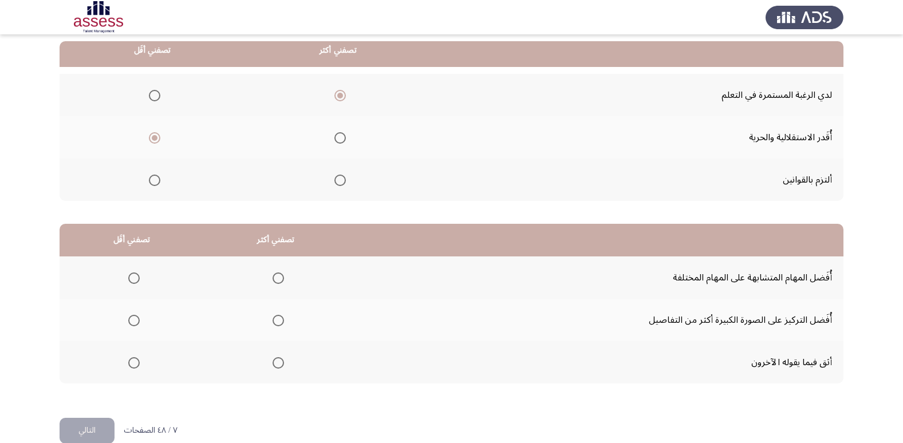
click at [136, 365] on span "Select an option" at bounding box center [133, 362] width 11 height 11
click at [136, 365] on input "Select an option" at bounding box center [133, 362] width 11 height 11
click at [276, 319] on span "Select an option" at bounding box center [277, 320] width 11 height 11
click at [276, 319] on input "Select an option" at bounding box center [277, 320] width 11 height 11
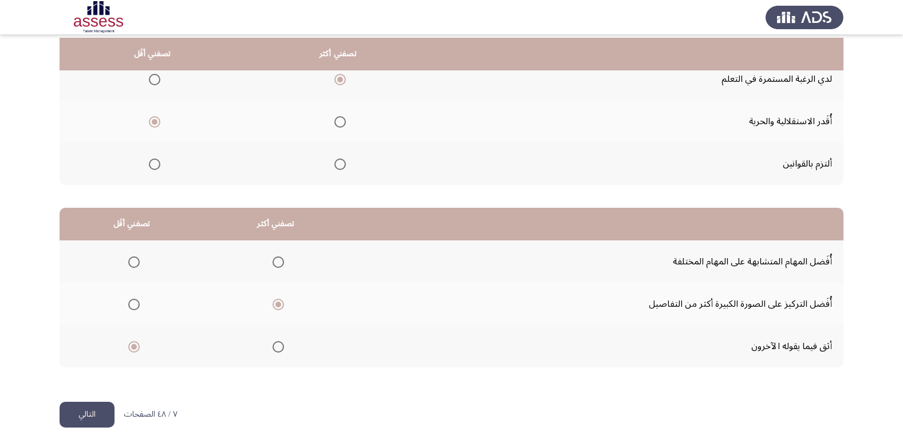
scroll to position [135, 0]
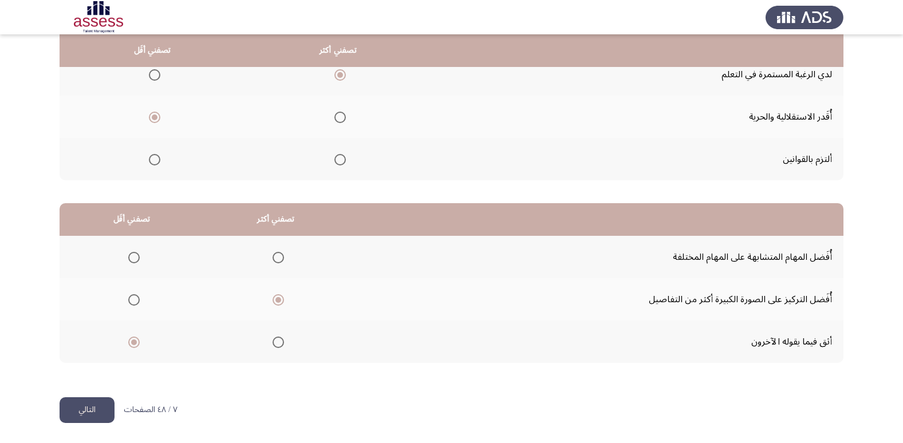
click at [90, 413] on button "التالي" at bounding box center [87, 410] width 55 height 26
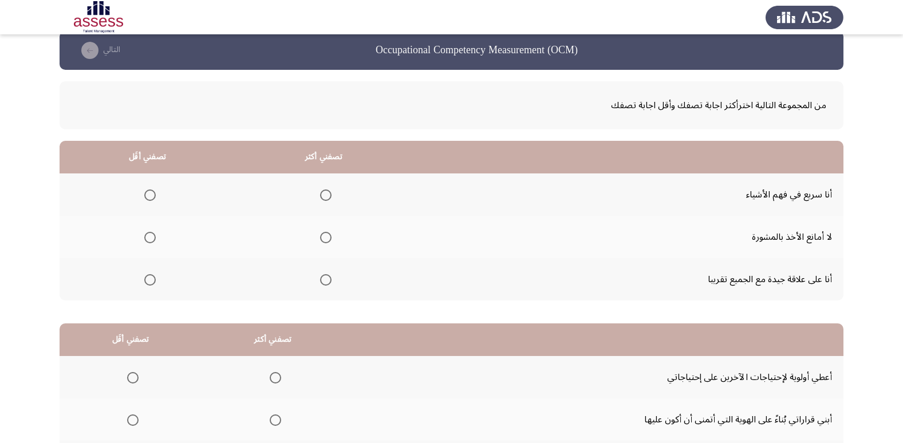
scroll to position [0, 0]
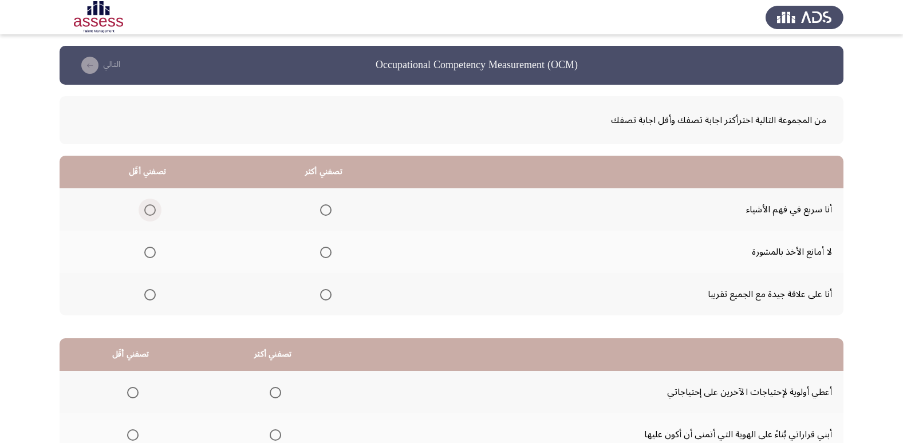
click at [144, 207] on span "Select an option" at bounding box center [149, 209] width 11 height 11
click at [144, 207] on input "Select an option" at bounding box center [149, 209] width 11 height 11
click at [323, 296] on span "Select an option" at bounding box center [325, 294] width 11 height 11
click at [323, 296] on input "Select an option" at bounding box center [325, 294] width 11 height 11
click at [320, 258] on mat-radio-group "Select an option" at bounding box center [323, 251] width 16 height 19
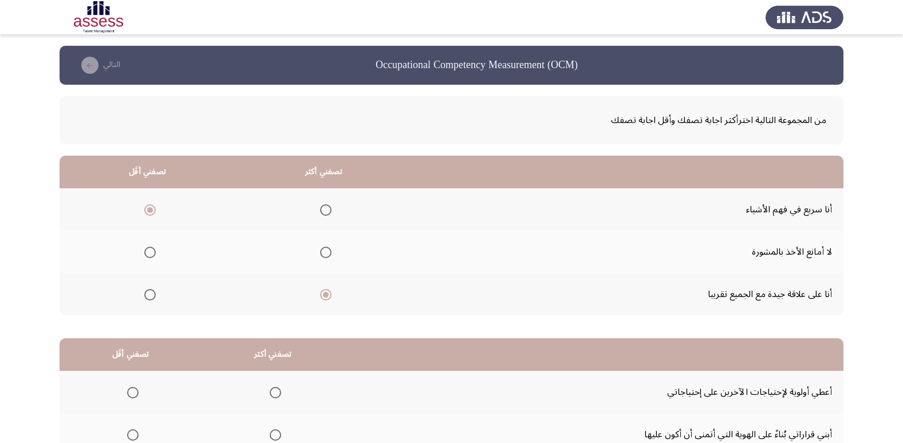
click at [321, 256] on span "Select an option" at bounding box center [325, 252] width 11 height 11
click at [321, 256] on input "Select an option" at bounding box center [325, 252] width 11 height 11
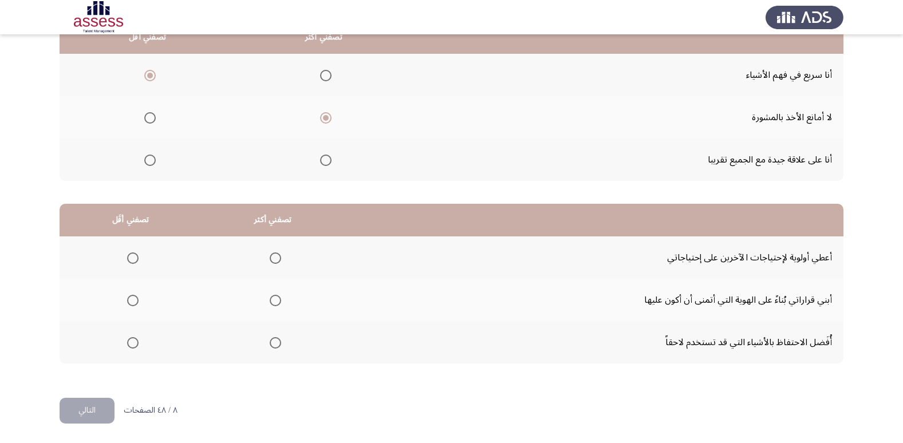
scroll to position [135, 0]
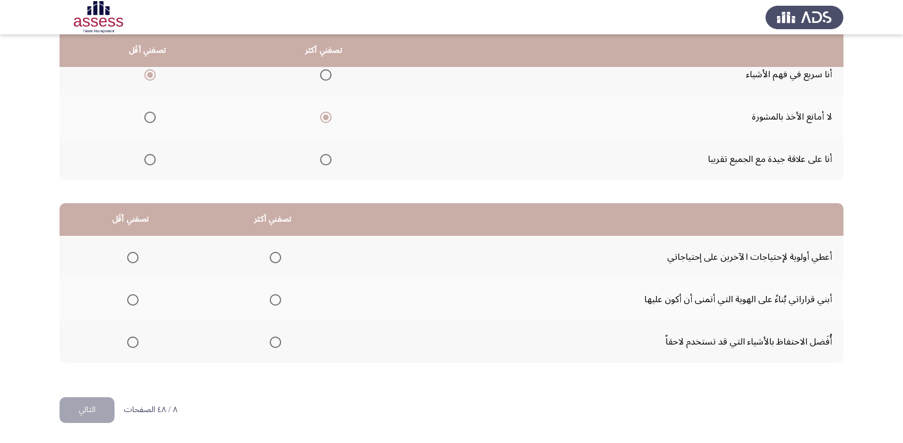
click at [270, 296] on span "Select an option" at bounding box center [275, 299] width 11 height 11
click at [270, 296] on input "Select an option" at bounding box center [275, 299] width 11 height 11
click at [132, 259] on span "Select an option" at bounding box center [132, 257] width 11 height 11
click at [132, 259] on input "Select an option" at bounding box center [132, 257] width 11 height 11
click at [98, 405] on button "التالي" at bounding box center [87, 410] width 55 height 26
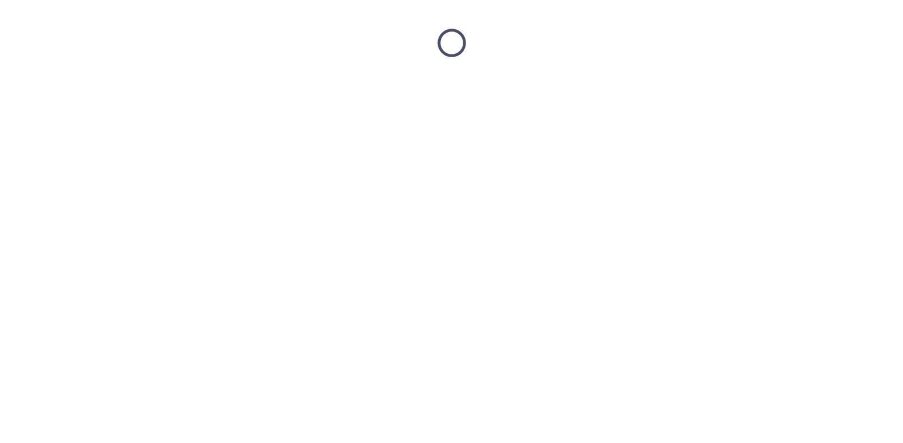
scroll to position [0, 0]
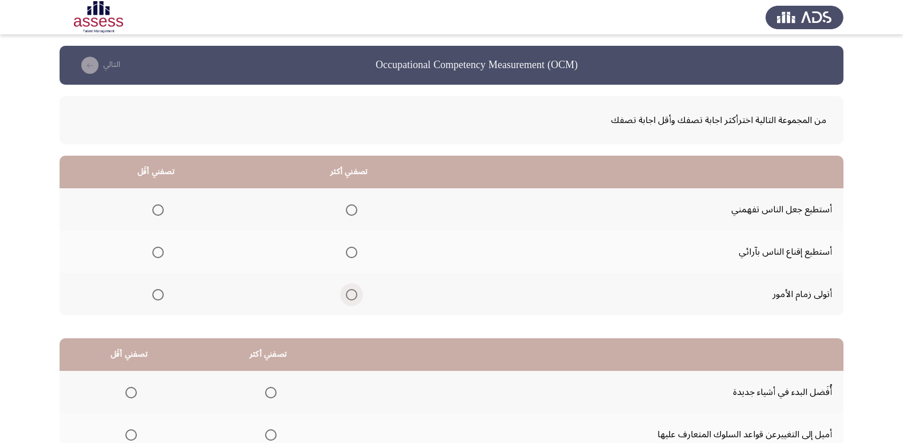
click at [343, 295] on label "Select an option" at bounding box center [349, 294] width 16 height 11
click at [346, 295] on input "Select an option" at bounding box center [351, 294] width 11 height 11
click at [163, 257] on span "Select an option" at bounding box center [157, 252] width 11 height 11
click at [163, 257] on input "Select an option" at bounding box center [157, 252] width 11 height 11
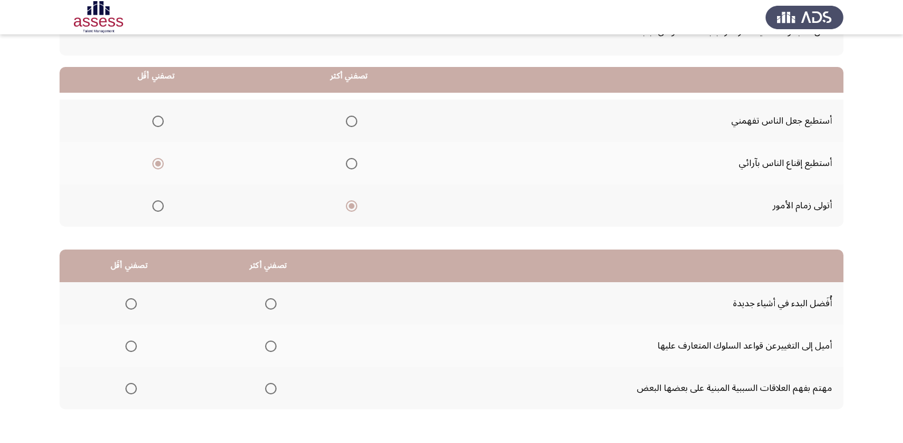
scroll to position [114, 0]
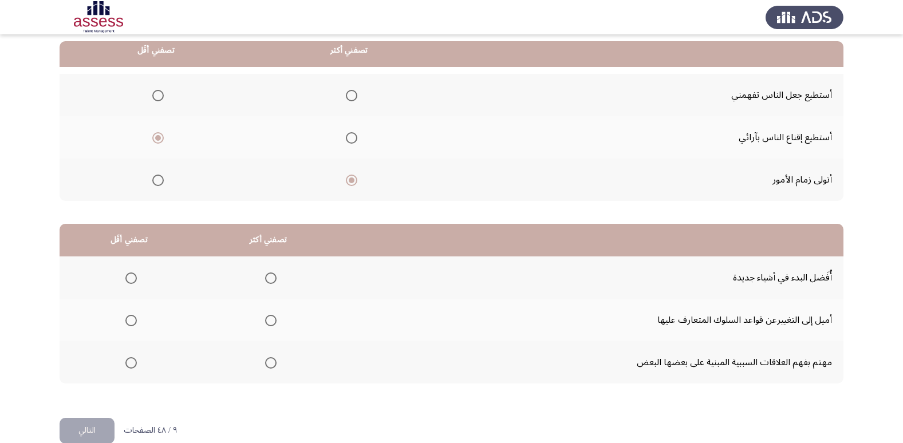
click at [265, 281] on span "Select an option" at bounding box center [270, 277] width 11 height 11
click at [265, 281] on input "Select an option" at bounding box center [270, 277] width 11 height 11
click at [134, 362] on span "Select an option" at bounding box center [130, 362] width 11 height 11
click at [134, 362] on input "Select an option" at bounding box center [130, 362] width 11 height 11
click at [89, 429] on button "التالي" at bounding box center [87, 431] width 55 height 26
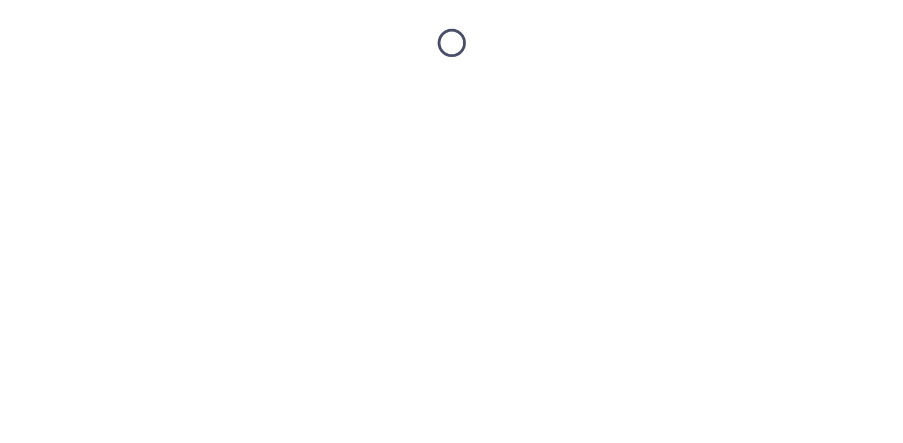
scroll to position [0, 0]
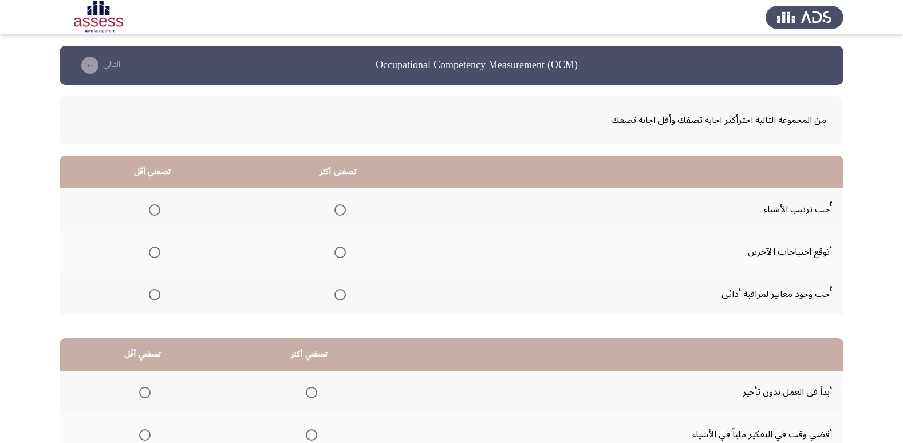
click at [334, 292] on span "Select an option" at bounding box center [339, 294] width 11 height 11
click at [334, 292] on input "Select an option" at bounding box center [339, 294] width 11 height 11
click at [155, 249] on span "Select an option" at bounding box center [154, 252] width 11 height 11
click at [155, 249] on input "Select an option" at bounding box center [154, 252] width 11 height 11
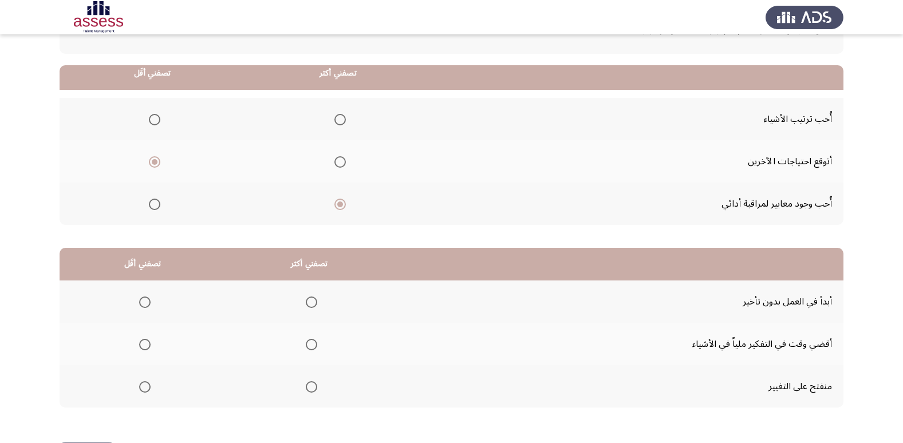
scroll to position [114, 0]
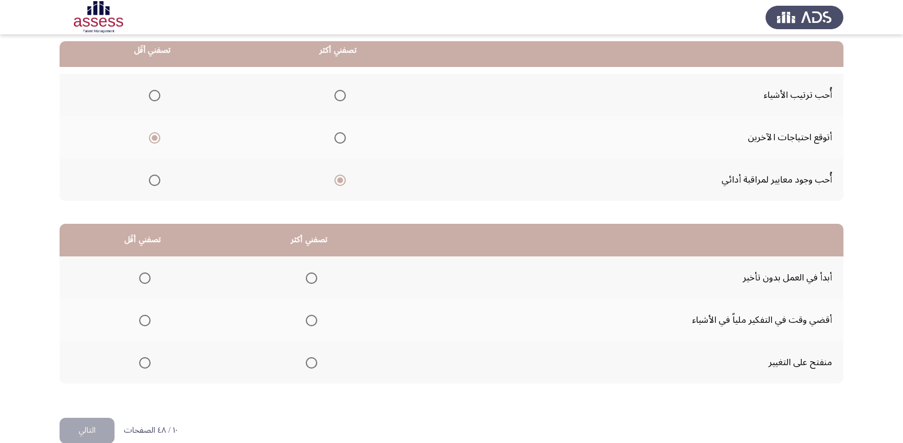
click at [315, 278] on span "Select an option" at bounding box center [311, 277] width 11 height 11
click at [315, 278] on input "Select an option" at bounding box center [311, 277] width 11 height 11
click at [142, 320] on span "Select an option" at bounding box center [144, 320] width 11 height 11
click at [142, 320] on input "Select an option" at bounding box center [144, 320] width 11 height 11
click at [103, 427] on button "التالي" at bounding box center [87, 431] width 55 height 26
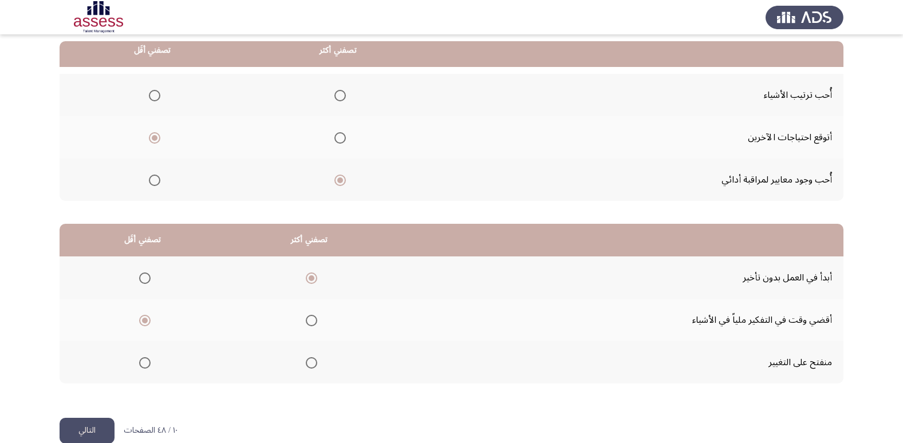
scroll to position [0, 0]
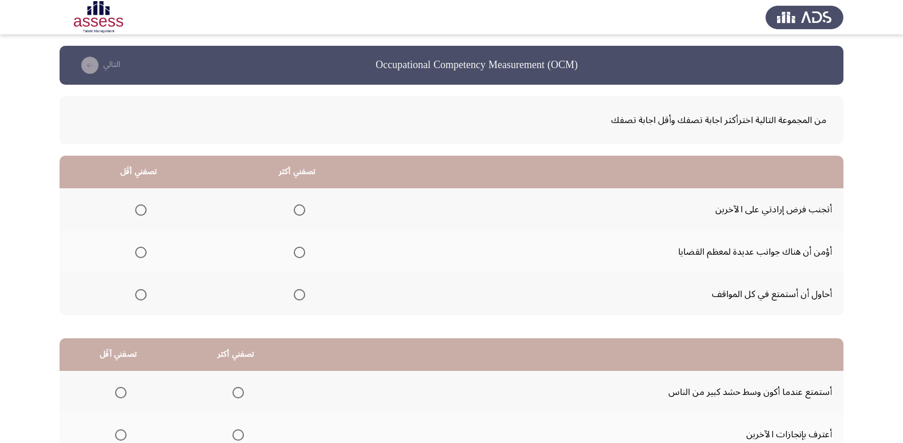
click at [133, 206] on label "Select an option" at bounding box center [138, 209] width 16 height 11
click at [135, 206] on input "Select an option" at bounding box center [140, 209] width 11 height 11
click at [295, 296] on span "Select an option" at bounding box center [299, 294] width 11 height 11
click at [295, 296] on input "Select an option" at bounding box center [299, 294] width 11 height 11
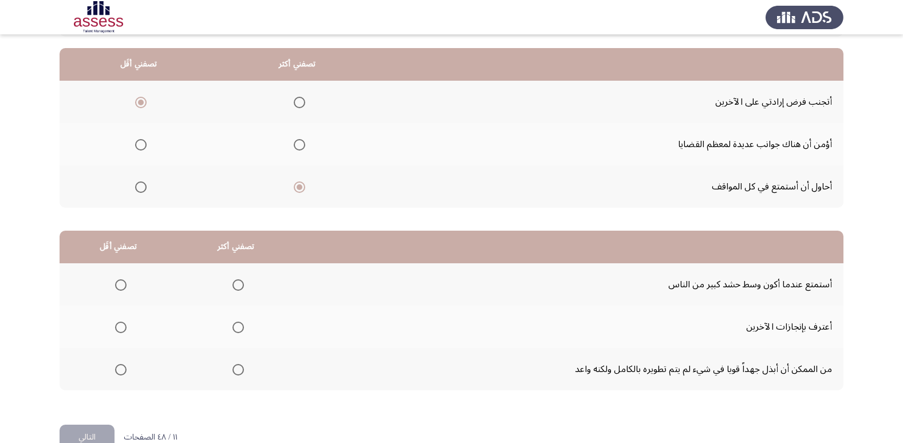
scroll to position [114, 0]
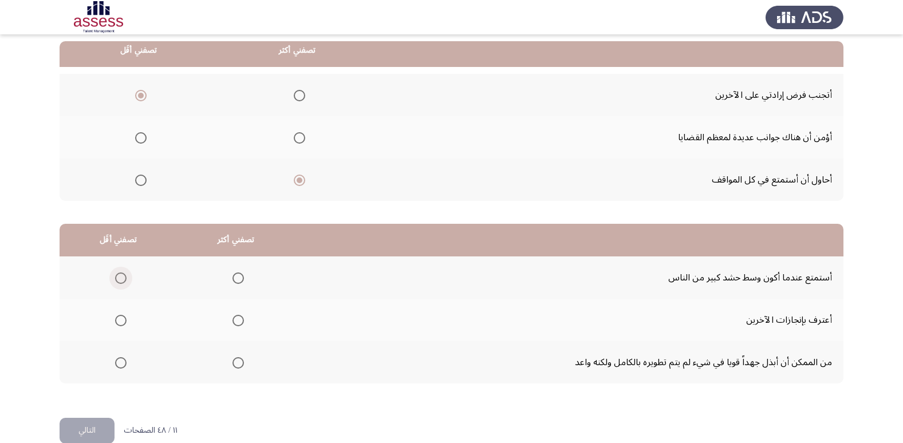
click at [122, 278] on span "Select an option" at bounding box center [120, 277] width 11 height 11
click at [122, 278] on input "Select an option" at bounding box center [120, 277] width 11 height 11
click at [239, 321] on span "Select an option" at bounding box center [237, 320] width 11 height 11
click at [239, 321] on input "Select an option" at bounding box center [237, 320] width 11 height 11
click at [235, 357] on span "Select an option" at bounding box center [237, 362] width 11 height 11
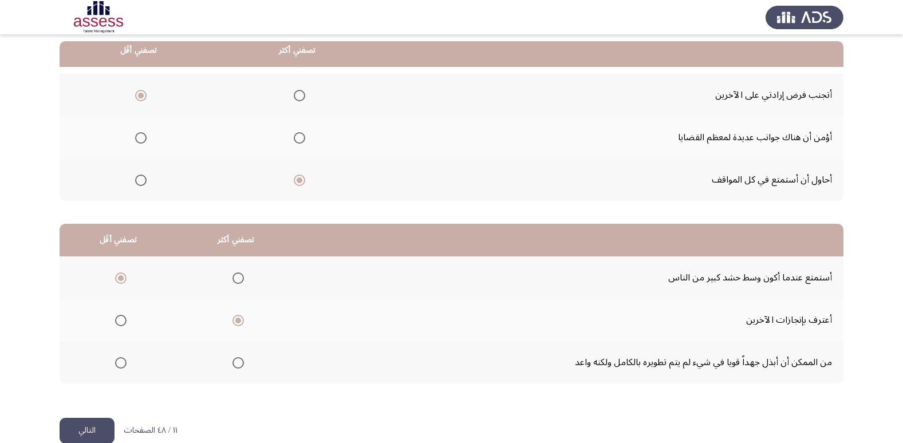
click at [235, 357] on input "Select an option" at bounding box center [237, 362] width 11 height 11
click at [85, 426] on button "التالي" at bounding box center [87, 431] width 55 height 26
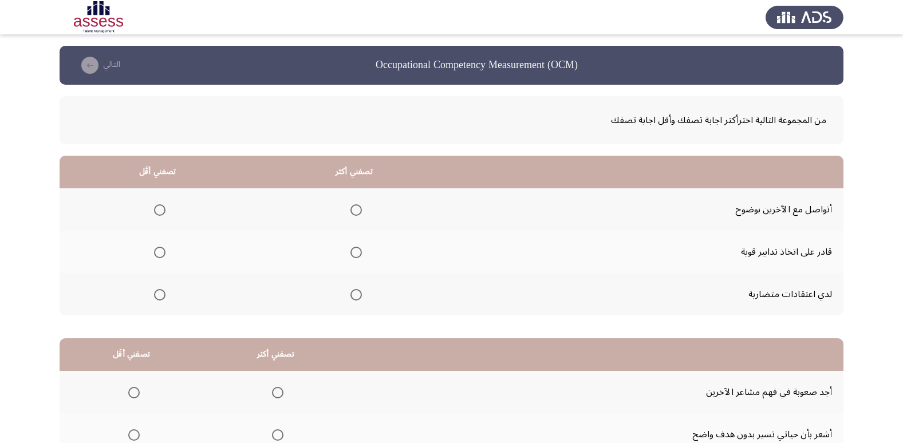
scroll to position [57, 0]
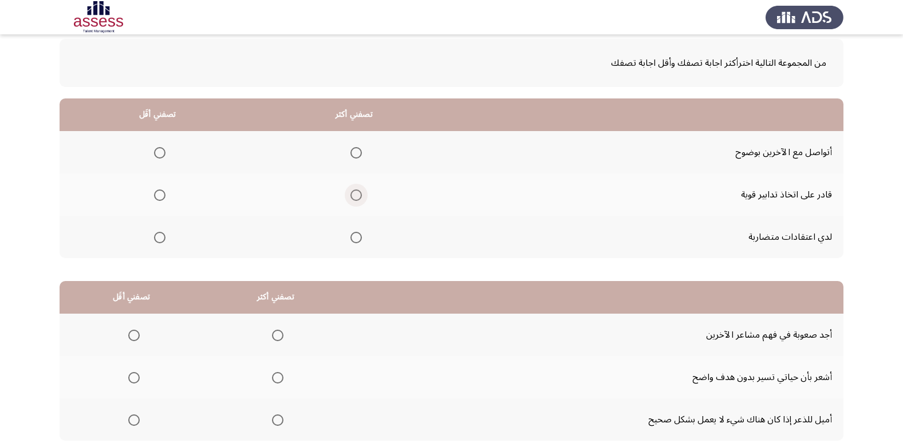
click at [349, 196] on label "Select an option" at bounding box center [354, 194] width 16 height 11
click at [350, 196] on input "Select an option" at bounding box center [355, 194] width 11 height 11
click at [160, 232] on span "Select an option" at bounding box center [159, 237] width 11 height 11
click at [160, 232] on input "Select an option" at bounding box center [159, 237] width 11 height 11
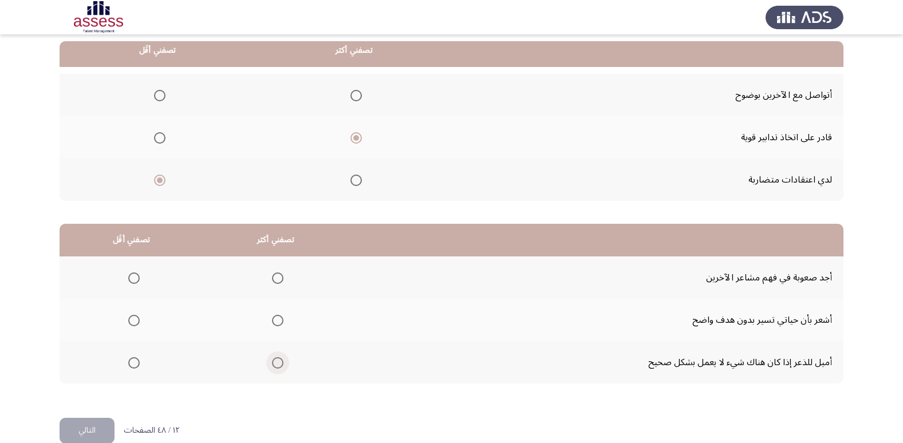
click at [276, 358] on span "Select an option" at bounding box center [277, 362] width 11 height 11
click at [276, 358] on input "Select an option" at bounding box center [277, 362] width 11 height 11
click at [129, 320] on span "Select an option" at bounding box center [133, 320] width 11 height 11
click at [129, 320] on input "Select an option" at bounding box center [133, 320] width 11 height 11
click at [84, 429] on button "التالي" at bounding box center [87, 431] width 55 height 26
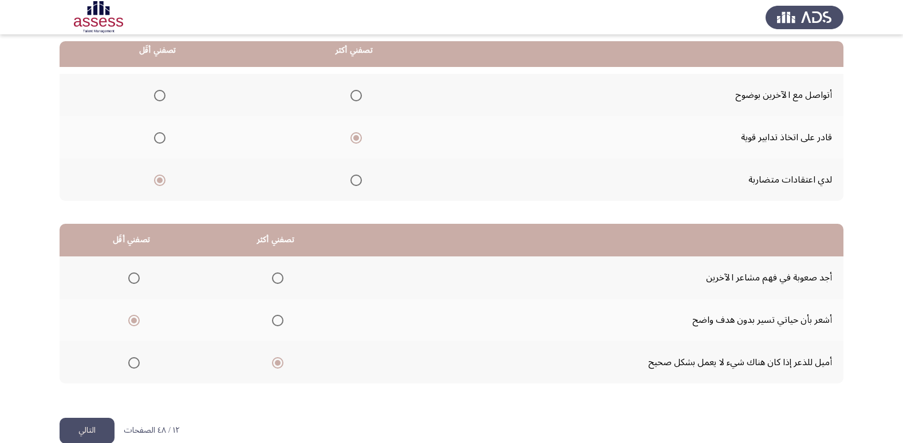
scroll to position [0, 0]
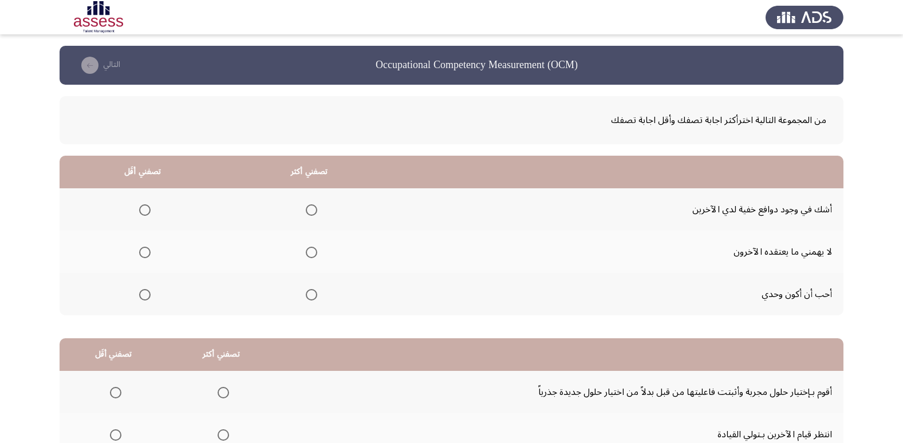
click at [306, 211] on span "Select an option" at bounding box center [311, 209] width 11 height 11
click at [306, 211] on input "Select an option" at bounding box center [311, 209] width 11 height 11
click at [306, 252] on span "Select an option" at bounding box center [311, 252] width 11 height 11
click at [306, 252] on input "Select an option" at bounding box center [311, 252] width 11 height 11
click at [141, 293] on span "Select an option" at bounding box center [144, 294] width 11 height 11
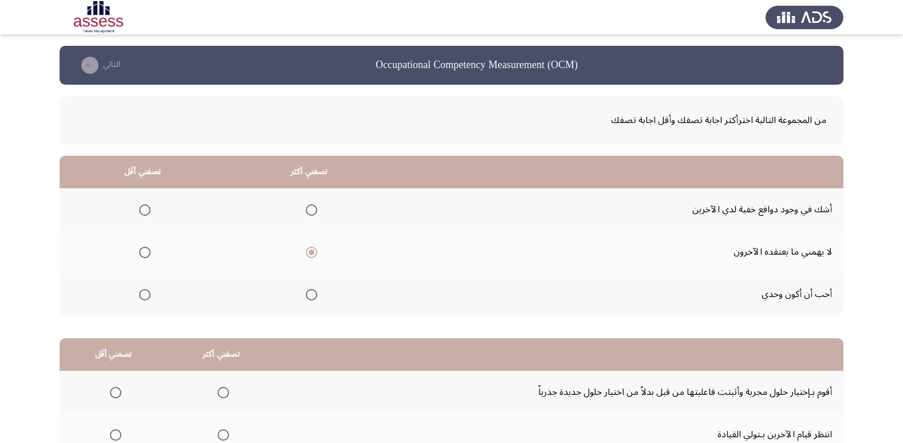
click at [141, 293] on input "Select an option" at bounding box center [144, 294] width 11 height 11
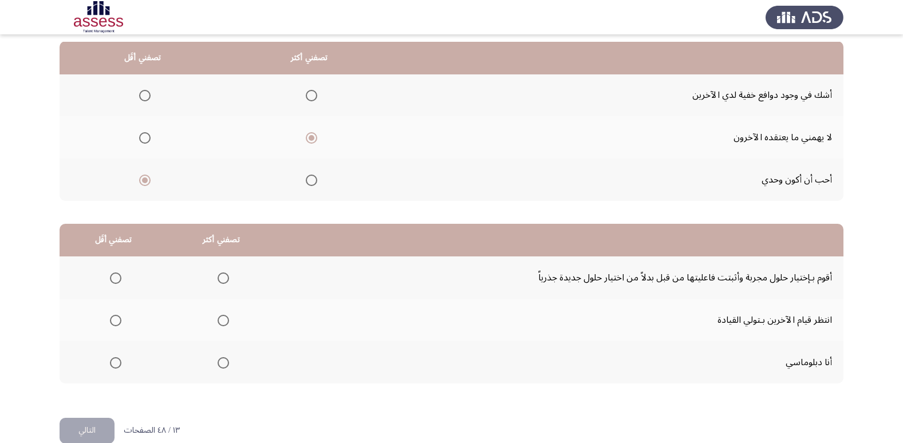
scroll to position [135, 0]
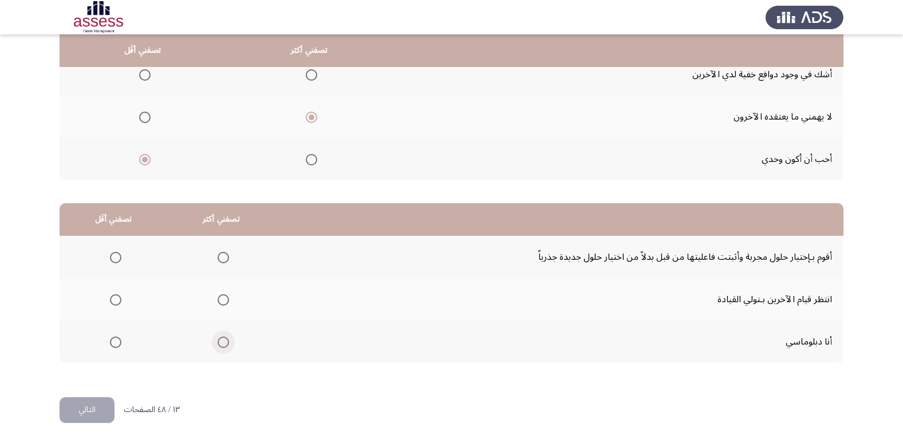
click at [219, 342] on span "Select an option" at bounding box center [222, 342] width 11 height 11
click at [219, 342] on input "Select an option" at bounding box center [222, 342] width 11 height 11
click at [116, 260] on span "Select an option" at bounding box center [115, 257] width 11 height 11
click at [116, 260] on input "Select an option" at bounding box center [115, 257] width 11 height 11
click at [96, 403] on button "التالي" at bounding box center [87, 410] width 55 height 26
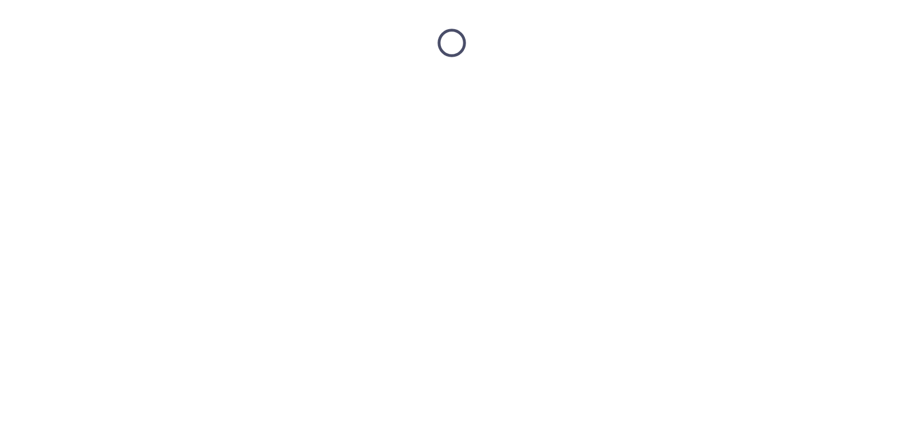
scroll to position [0, 0]
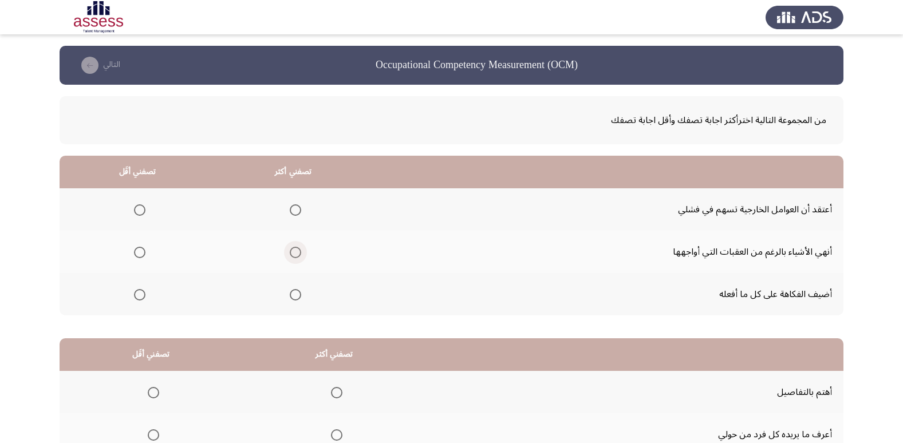
click at [290, 251] on span "Select an option" at bounding box center [295, 252] width 11 height 11
click at [290, 251] on input "Select an option" at bounding box center [295, 252] width 11 height 11
click at [141, 212] on span "Select an option" at bounding box center [139, 209] width 11 height 11
click at [141, 212] on input "Select an option" at bounding box center [139, 209] width 11 height 11
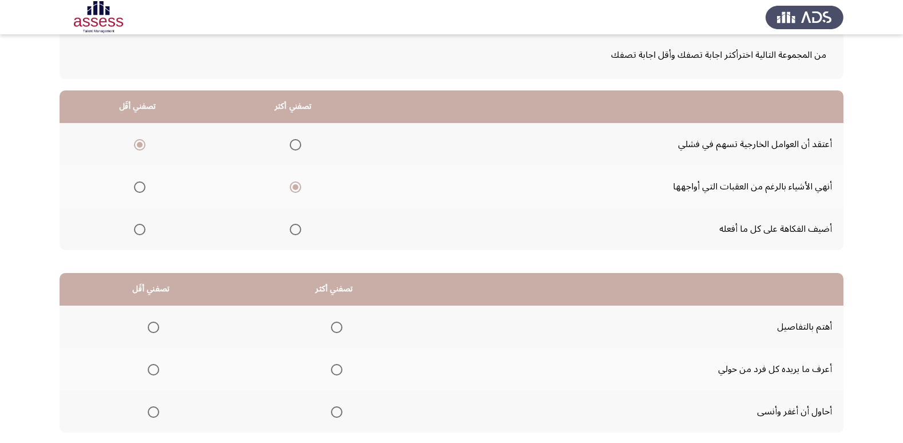
scroll to position [114, 0]
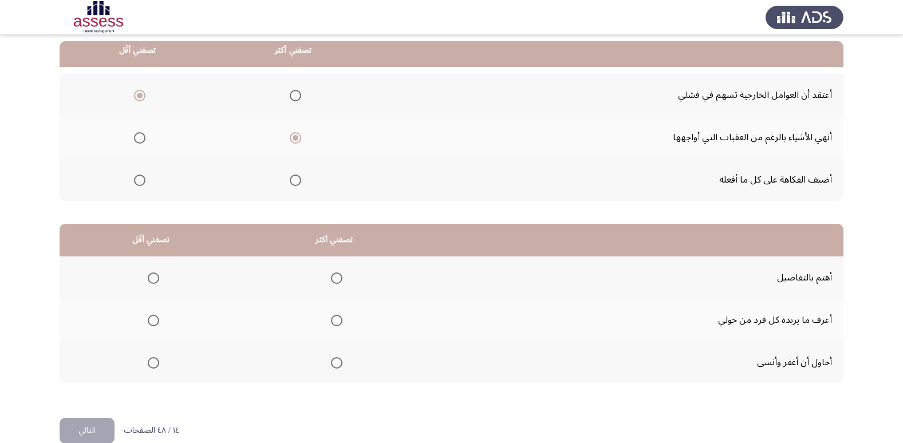
click at [332, 276] on span "Select an option" at bounding box center [336, 277] width 11 height 11
click at [332, 276] on input "Select an option" at bounding box center [336, 277] width 11 height 11
click at [160, 318] on th at bounding box center [151, 320] width 183 height 42
click at [158, 320] on span "Select an option" at bounding box center [153, 320] width 11 height 11
click at [158, 320] on input "Select an option" at bounding box center [153, 320] width 11 height 11
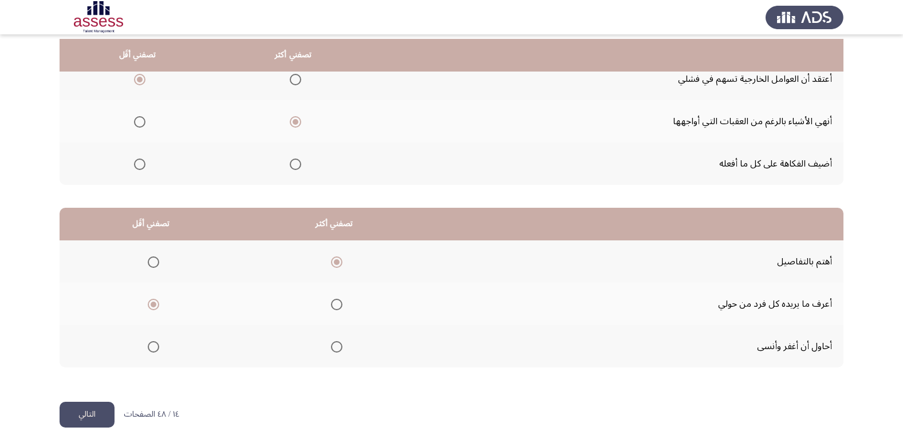
scroll to position [135, 0]
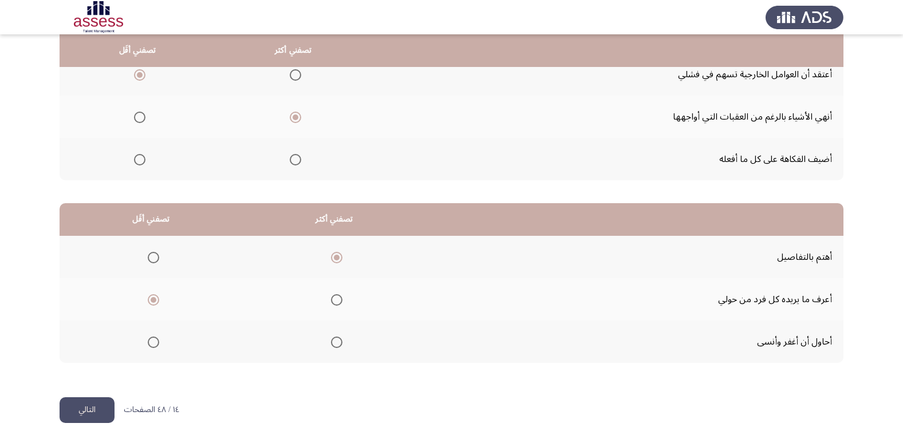
click at [96, 412] on button "التالي" at bounding box center [87, 410] width 55 height 26
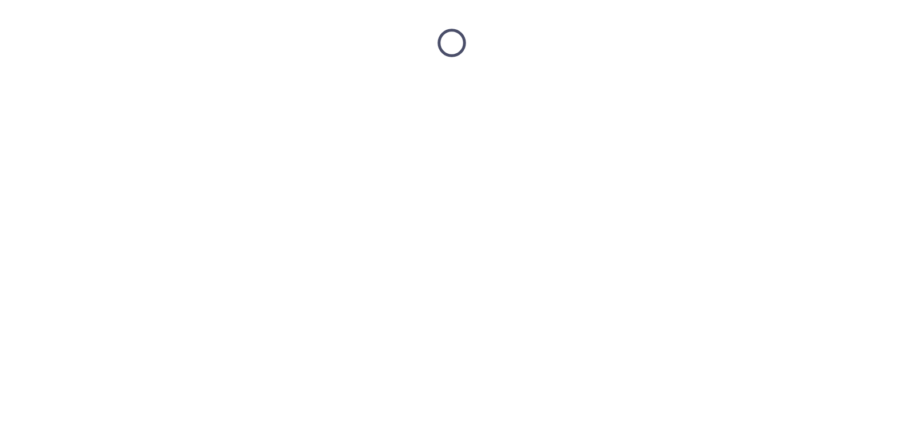
scroll to position [0, 0]
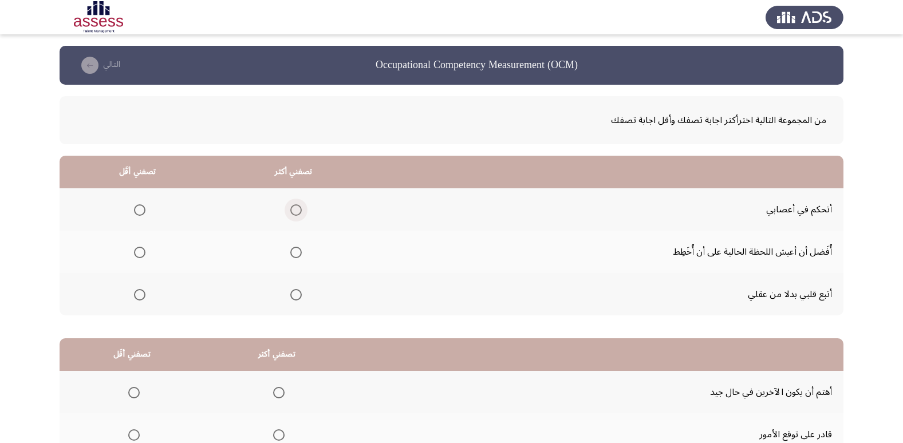
click at [290, 212] on span "Select an option" at bounding box center [295, 209] width 11 height 11
click at [290, 212] on input "Select an option" at bounding box center [295, 209] width 11 height 11
click at [141, 297] on span "Select an option" at bounding box center [139, 294] width 11 height 11
click at [141, 297] on input "Select an option" at bounding box center [139, 294] width 11 height 11
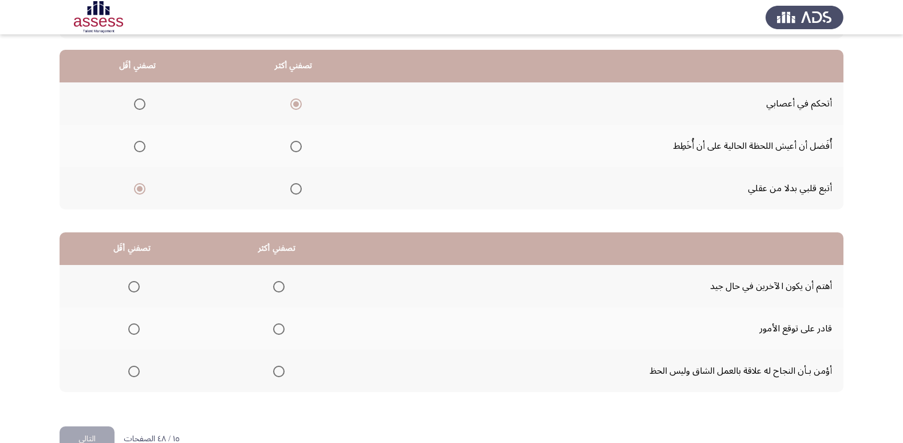
scroll to position [114, 0]
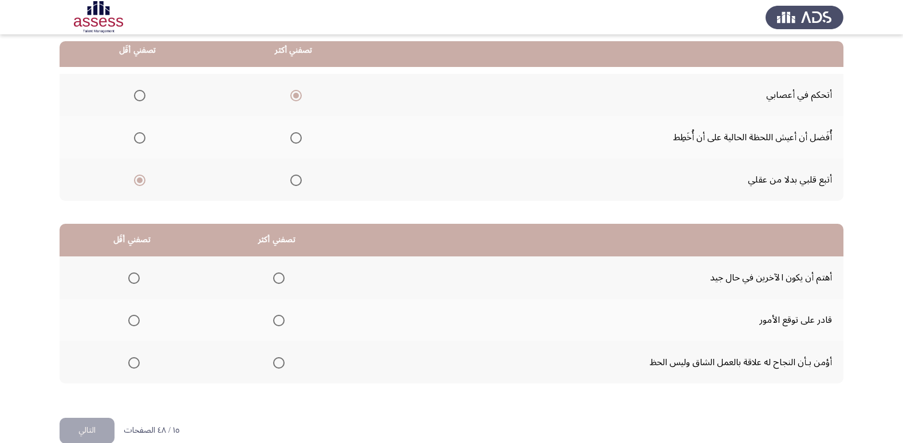
click at [273, 359] on span "Select an option" at bounding box center [278, 362] width 11 height 11
click at [273, 359] on input "Select an option" at bounding box center [278, 362] width 11 height 11
click at [135, 324] on span "Select an option" at bounding box center [133, 320] width 11 height 11
click at [135, 324] on input "Select an option" at bounding box center [133, 320] width 11 height 11
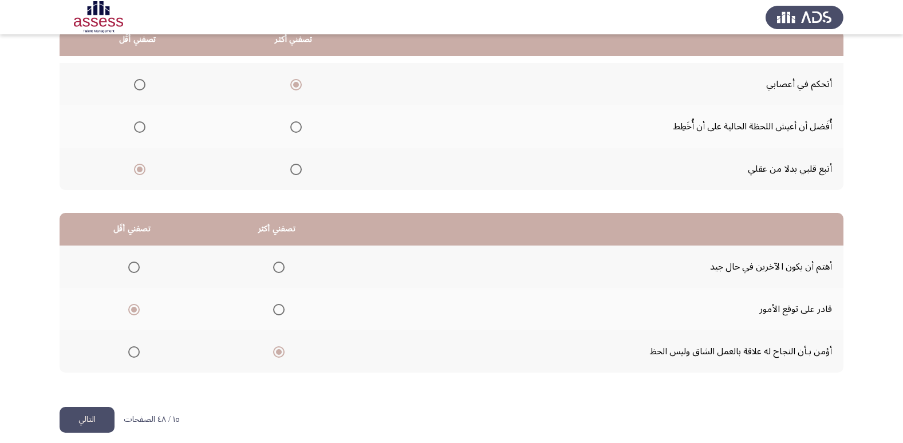
scroll to position [135, 0]
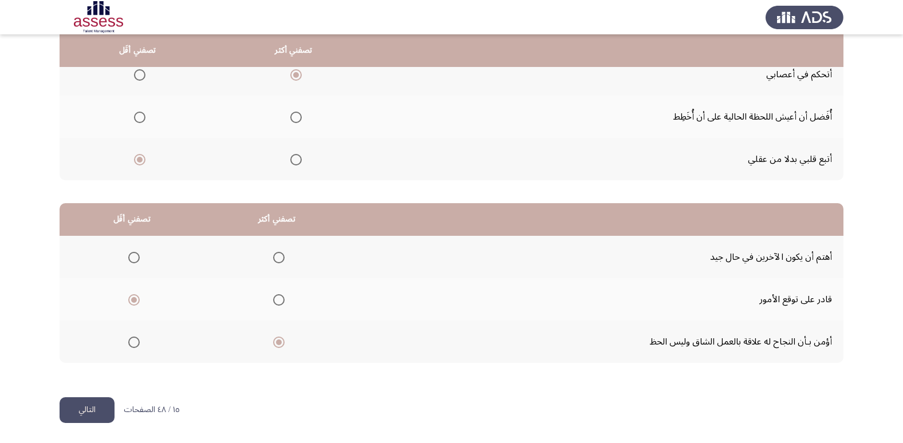
click at [80, 407] on button "التالي" at bounding box center [87, 410] width 55 height 26
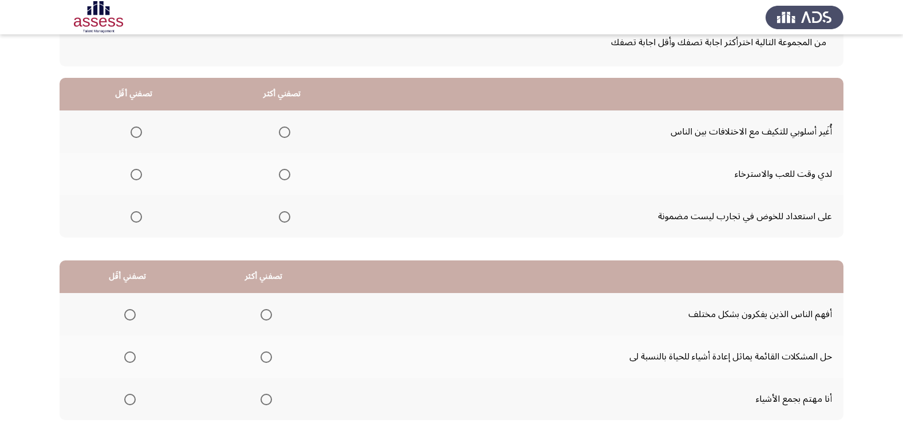
scroll to position [21, 0]
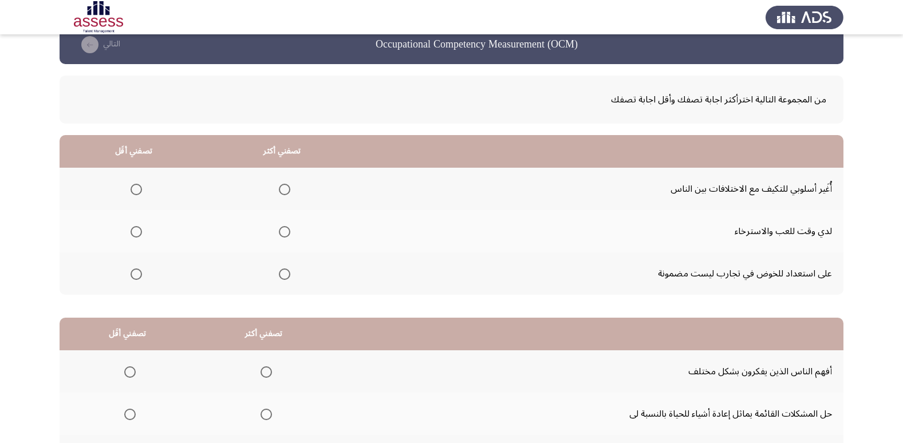
click at [138, 191] on span "Select an option" at bounding box center [135, 189] width 11 height 11
click at [138, 191] on input "Select an option" at bounding box center [135, 189] width 11 height 11
click at [131, 276] on span "Select an option" at bounding box center [135, 273] width 11 height 11
click at [131, 276] on input "Select an option" at bounding box center [135, 273] width 11 height 11
click at [279, 192] on span "Select an option" at bounding box center [284, 189] width 11 height 11
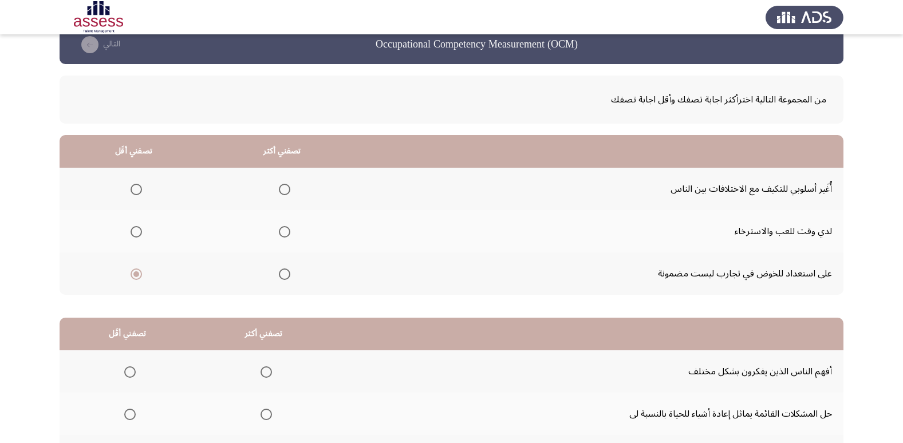
click at [279, 192] on input "Select an option" at bounding box center [284, 189] width 11 height 11
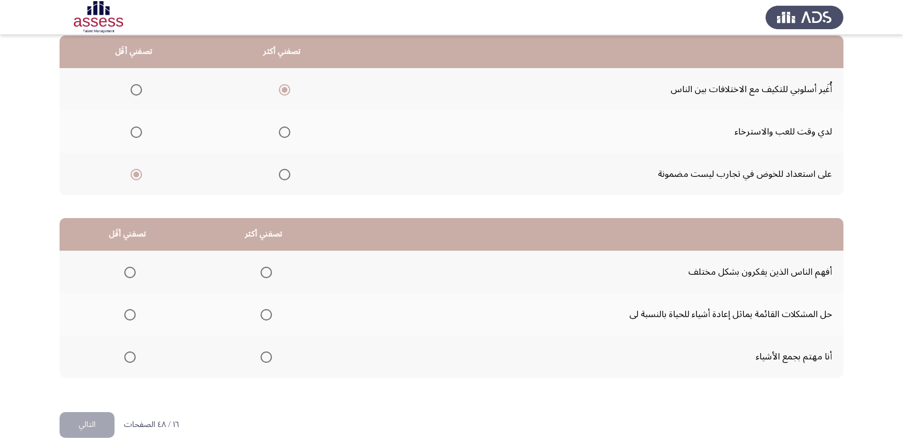
scroll to position [135, 0]
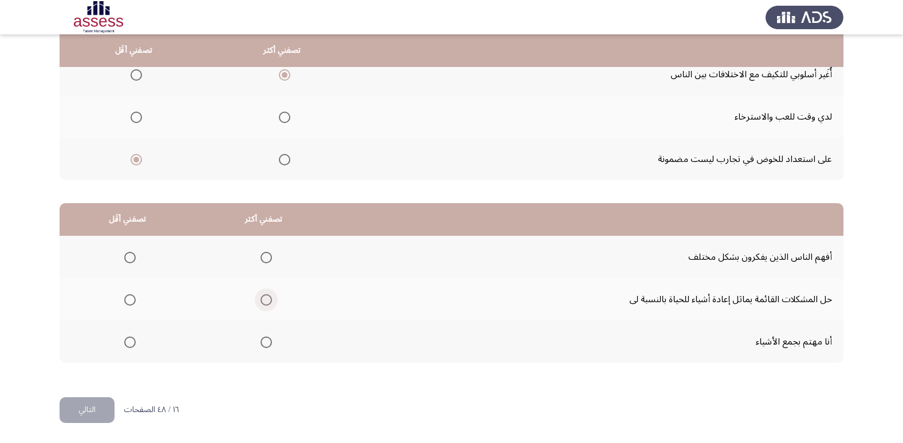
click at [260, 296] on span "Select an option" at bounding box center [265, 299] width 11 height 11
click at [260, 296] on input "Select an option" at bounding box center [265, 299] width 11 height 11
click at [130, 264] on mat-radio-group "Select an option" at bounding box center [128, 256] width 16 height 19
click at [131, 259] on span "Select an option" at bounding box center [129, 257] width 11 height 11
click at [131, 259] on input "Select an option" at bounding box center [129, 257] width 11 height 11
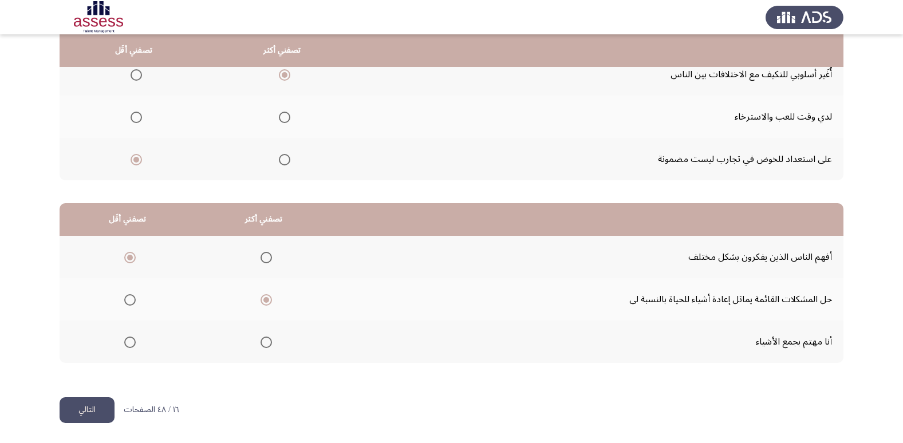
click at [101, 405] on button "التالي" at bounding box center [87, 410] width 55 height 26
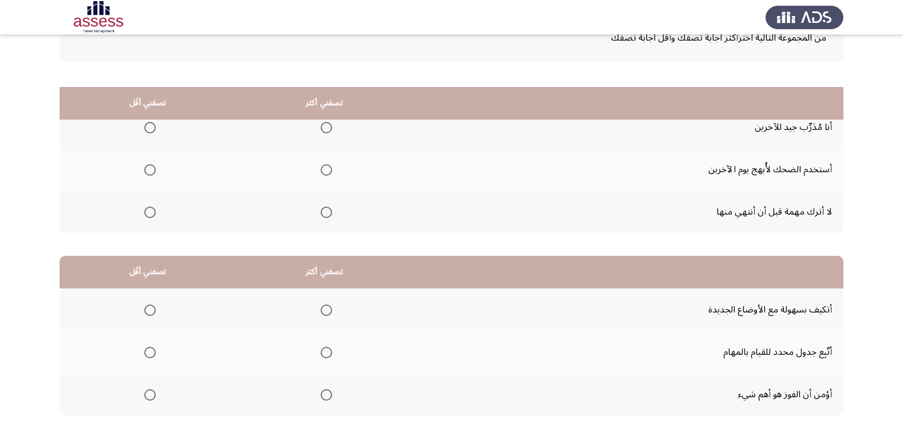
scroll to position [21, 0]
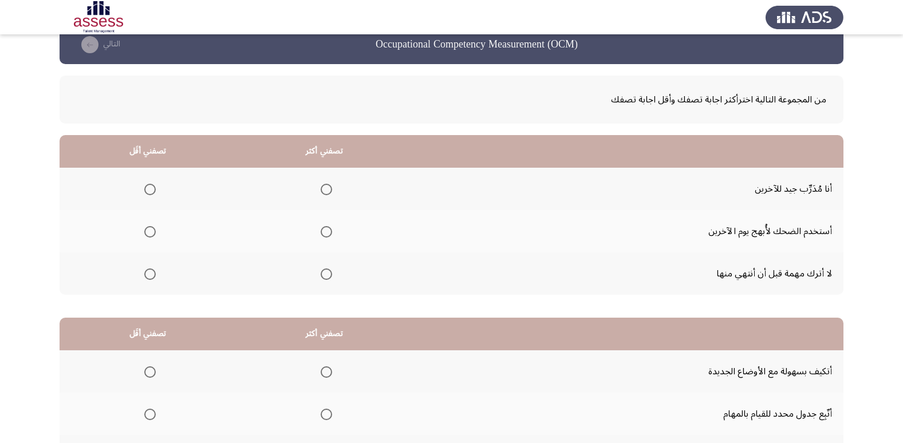
click at [324, 272] on span "Select an option" at bounding box center [325, 273] width 11 height 11
click at [324, 272] on input "Select an option" at bounding box center [325, 273] width 11 height 11
click at [152, 227] on span "Select an option" at bounding box center [149, 231] width 11 height 11
click at [152, 227] on input "Select an option" at bounding box center [149, 231] width 11 height 11
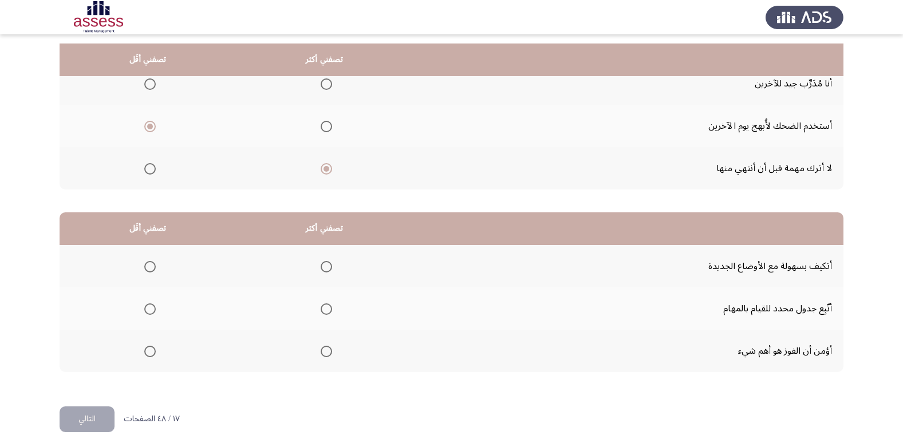
scroll to position [135, 0]
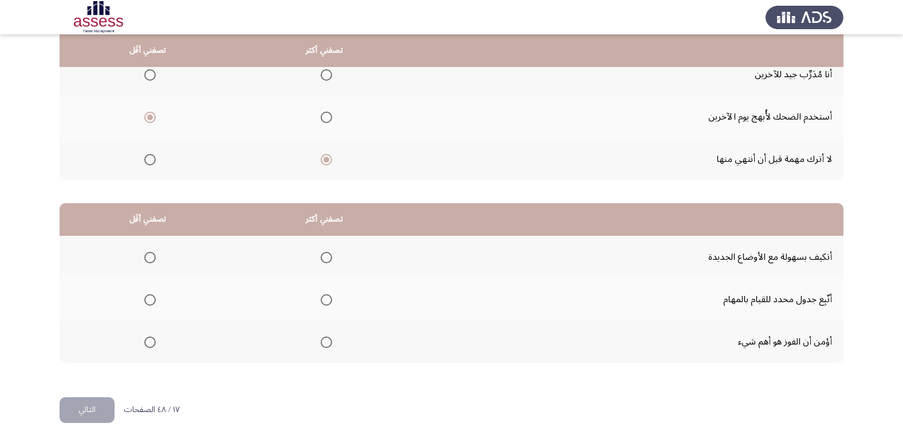
click at [328, 295] on span "Select an option" at bounding box center [325, 299] width 11 height 11
click at [328, 295] on input "Select an option" at bounding box center [325, 299] width 11 height 11
click at [329, 343] on span "Select an option" at bounding box center [325, 342] width 11 height 11
click at [329, 343] on input "Select an option" at bounding box center [325, 342] width 11 height 11
click at [160, 351] on th at bounding box center [148, 341] width 176 height 42
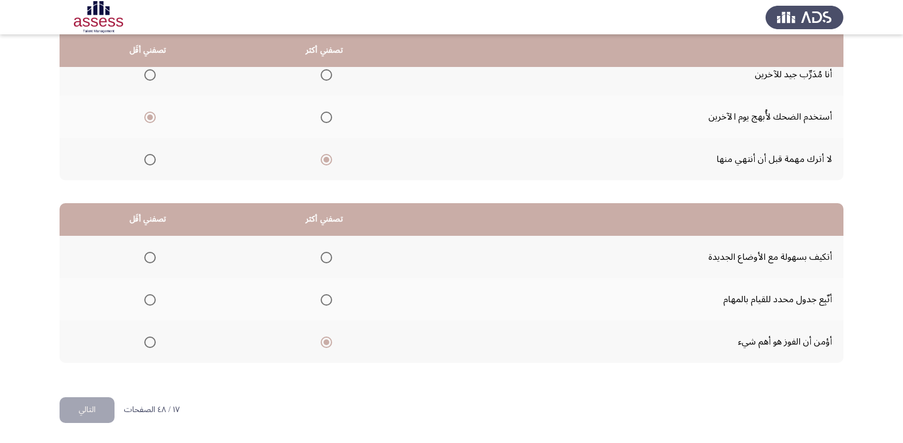
click at [155, 345] on th at bounding box center [148, 341] width 176 height 42
click at [154, 345] on span "Select an option" at bounding box center [149, 342] width 11 height 11
click at [154, 345] on input "Select an option" at bounding box center [149, 342] width 11 height 11
click at [329, 344] on span "Select an option" at bounding box center [325, 342] width 11 height 11
click at [329, 344] on input "Select an option" at bounding box center [325, 342] width 11 height 11
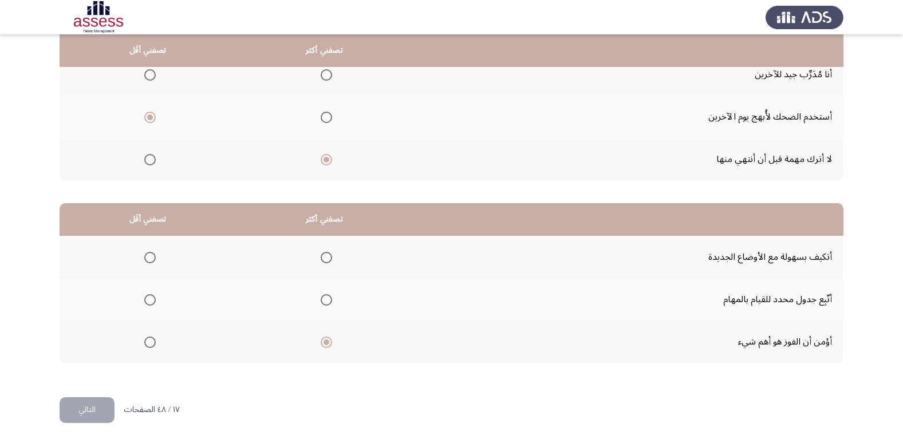
click at [147, 259] on span "Select an option" at bounding box center [149, 257] width 11 height 11
click at [147, 259] on input "Select an option" at bounding box center [149, 257] width 11 height 11
click at [109, 412] on button "التالي" at bounding box center [87, 410] width 55 height 26
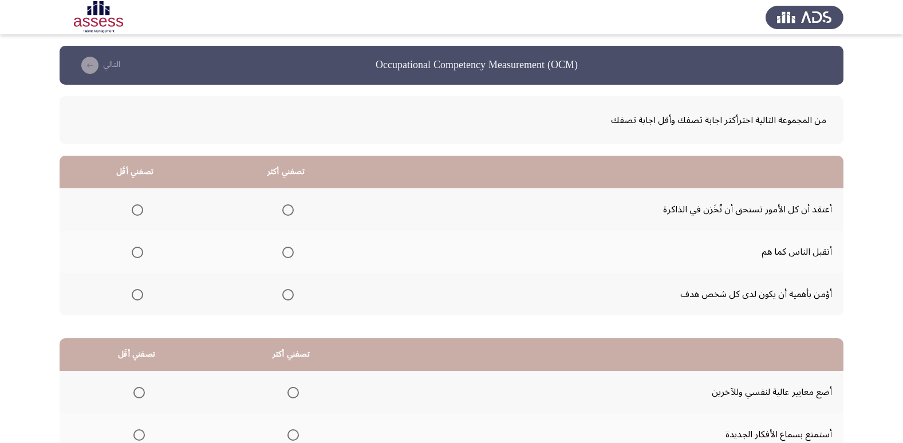
click at [141, 202] on mat-radio-group "Select an option" at bounding box center [135, 209] width 16 height 19
click at [141, 205] on span "Select an option" at bounding box center [137, 209] width 11 height 11
click at [141, 205] on input "Select an option" at bounding box center [137, 209] width 11 height 11
click at [286, 291] on span "Select an option" at bounding box center [287, 294] width 11 height 11
click at [286, 291] on input "Select an option" at bounding box center [287, 294] width 11 height 11
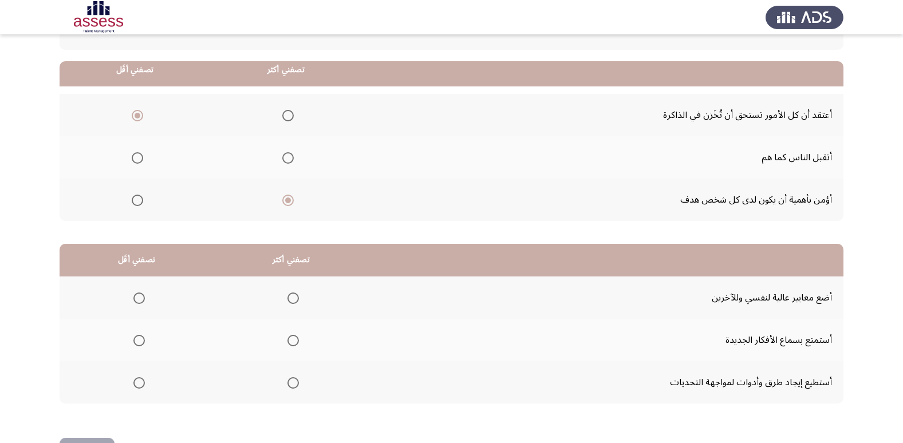
scroll to position [114, 0]
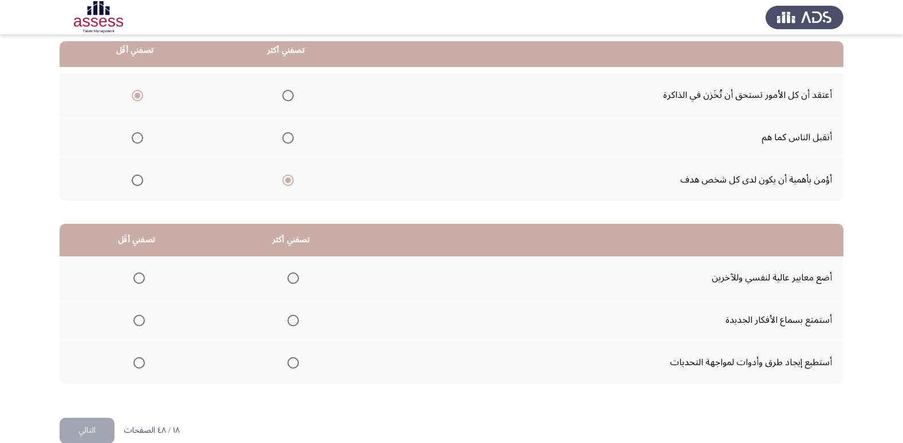
click at [143, 281] on span "Select an option" at bounding box center [138, 277] width 11 height 11
click at [143, 281] on input "Select an option" at bounding box center [138, 277] width 11 height 11
click at [290, 366] on span "Select an option" at bounding box center [292, 362] width 11 height 11
click at [290, 366] on input "Select an option" at bounding box center [292, 362] width 11 height 11
click at [93, 427] on button "التالي" at bounding box center [87, 431] width 55 height 26
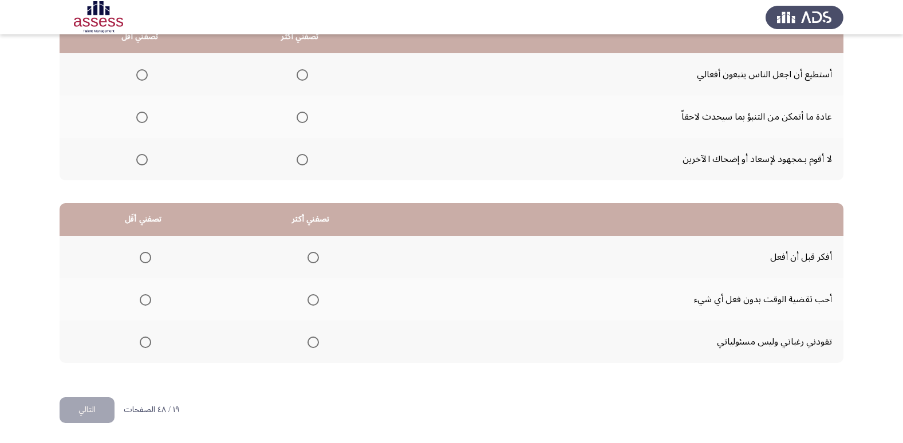
scroll to position [78, 0]
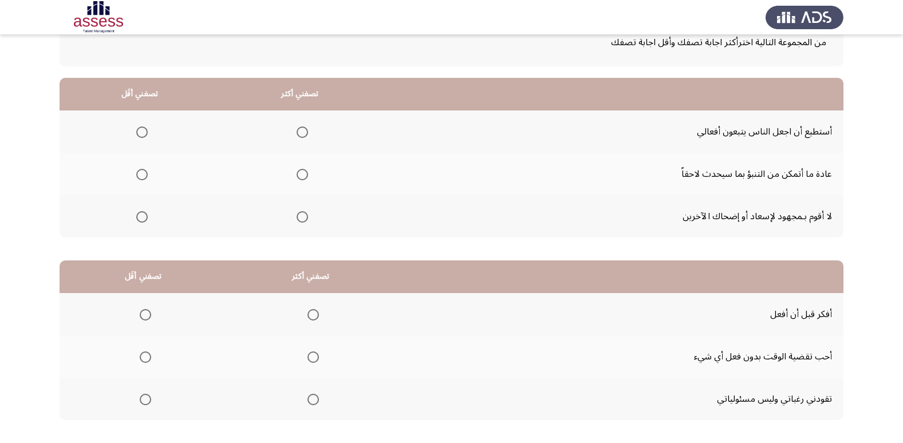
click at [137, 215] on span "Select an option" at bounding box center [141, 216] width 11 height 11
click at [137, 215] on input "Select an option" at bounding box center [141, 216] width 11 height 11
click at [302, 136] on span "Select an option" at bounding box center [301, 131] width 11 height 11
click at [302, 136] on input "Select an option" at bounding box center [301, 131] width 11 height 11
click at [296, 172] on span "Select an option" at bounding box center [301, 174] width 11 height 11
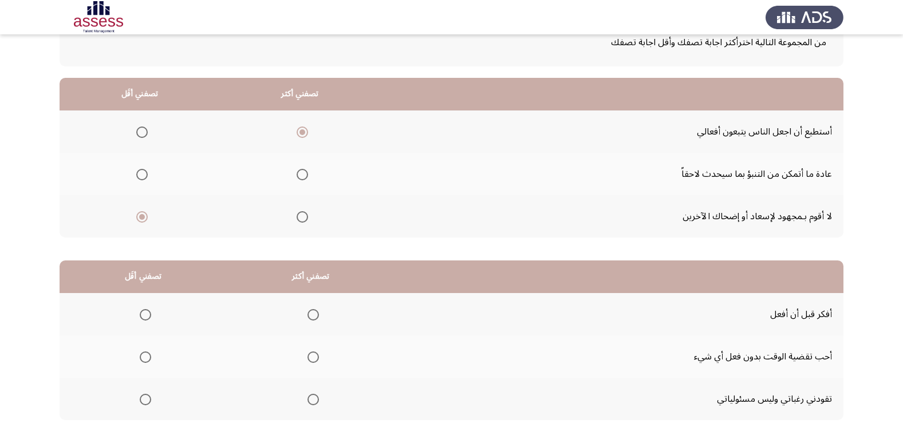
click at [296, 172] on input "Select an option" at bounding box center [301, 174] width 11 height 11
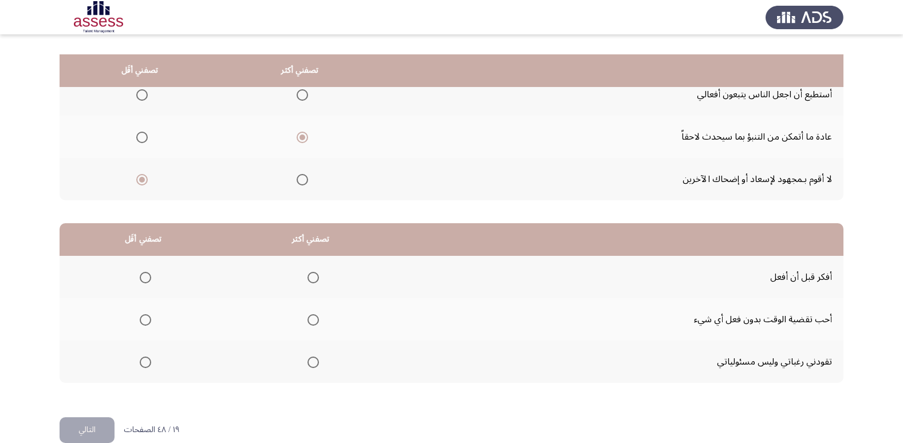
scroll to position [135, 0]
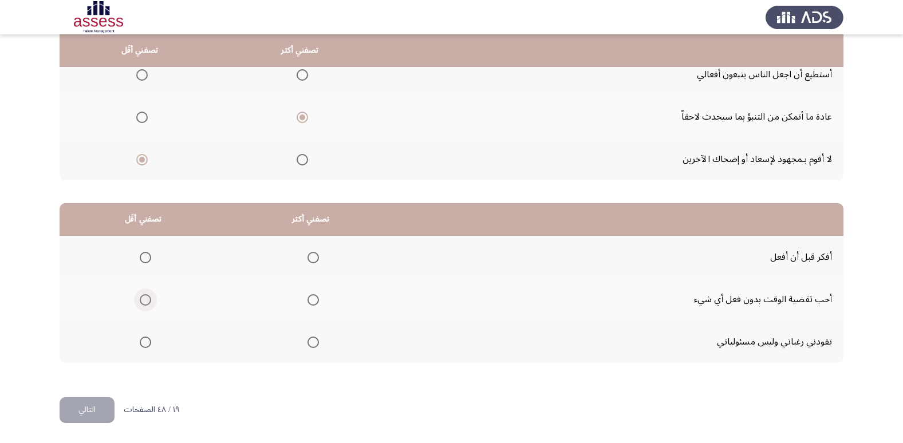
click at [135, 298] on label "Select an option" at bounding box center [143, 299] width 16 height 11
click at [140, 298] on input "Select an option" at bounding box center [145, 299] width 11 height 11
click at [141, 337] on span "Select an option" at bounding box center [145, 342] width 11 height 11
click at [141, 337] on input "Select an option" at bounding box center [145, 342] width 11 height 11
click at [316, 259] on th at bounding box center [311, 257] width 168 height 42
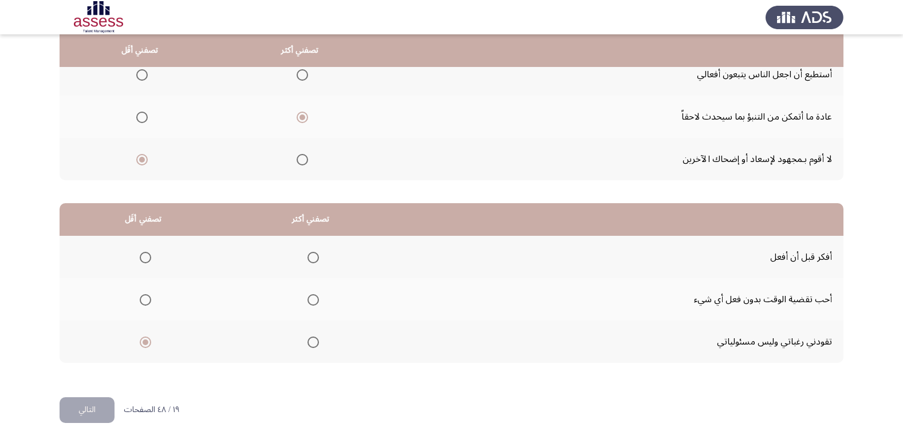
click at [308, 253] on span "Select an option" at bounding box center [312, 257] width 11 height 11
click at [308, 253] on input "Select an option" at bounding box center [312, 257] width 11 height 11
click at [96, 413] on button "التالي" at bounding box center [87, 410] width 55 height 26
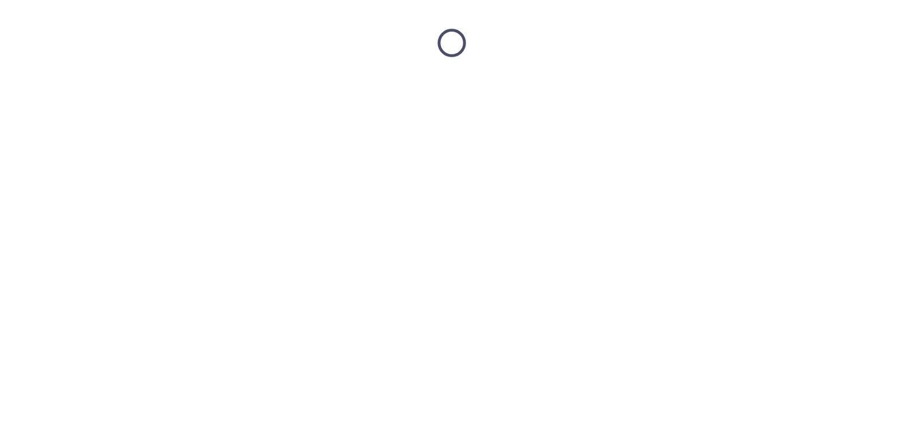
scroll to position [0, 0]
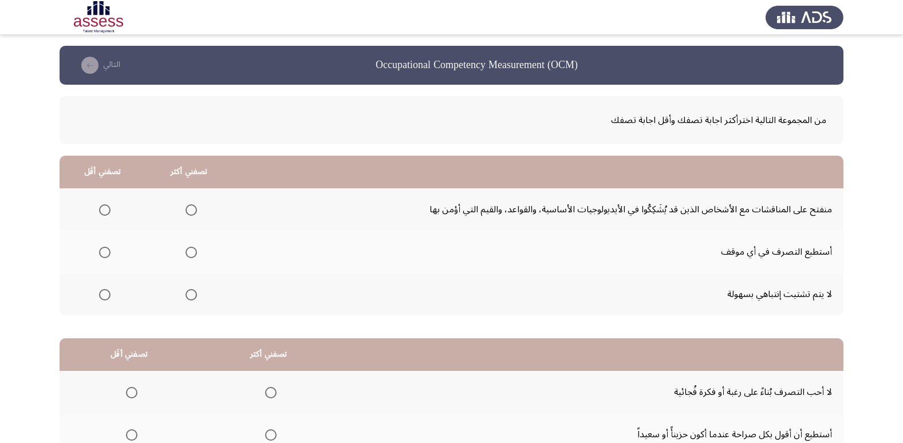
click at [190, 208] on span "Select an option" at bounding box center [190, 209] width 11 height 11
click at [190, 208] on input "Select an option" at bounding box center [190, 209] width 11 height 11
click at [102, 289] on span "Select an option" at bounding box center [104, 294] width 11 height 11
click at [102, 289] on input "Select an option" at bounding box center [104, 294] width 11 height 11
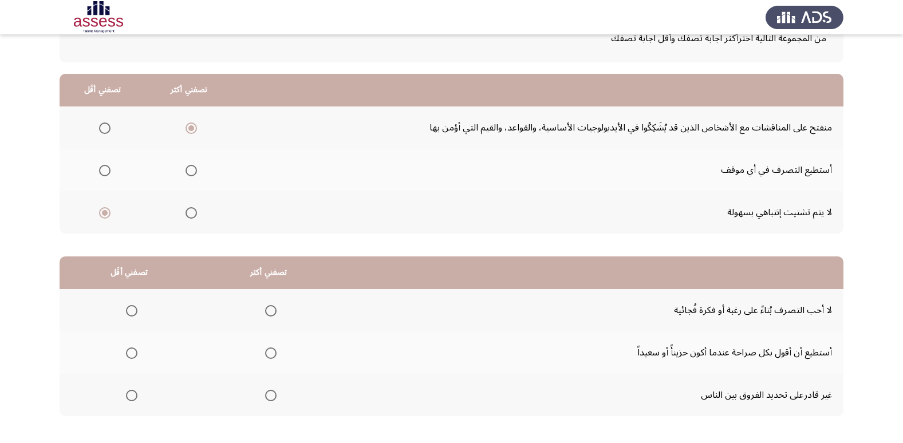
scroll to position [114, 0]
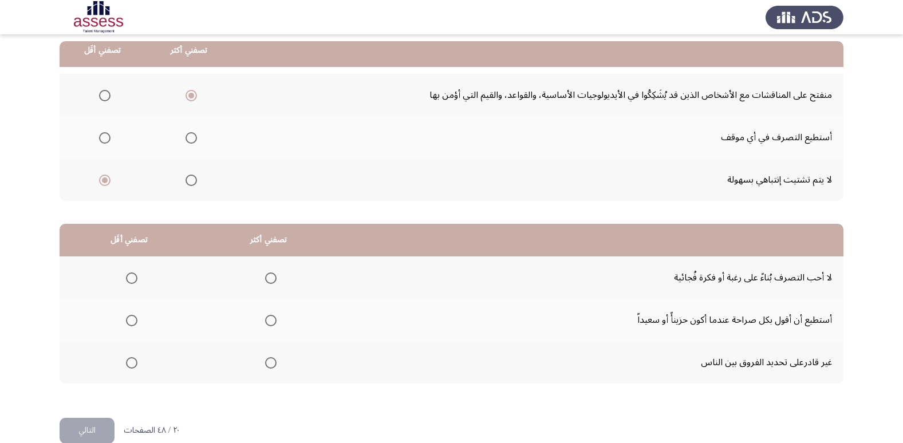
click at [137, 279] on th at bounding box center [129, 277] width 139 height 42
click at [134, 278] on span "Select an option" at bounding box center [131, 277] width 11 height 11
click at [134, 278] on input "Select an option" at bounding box center [131, 277] width 11 height 11
click at [266, 318] on span "Select an option" at bounding box center [270, 320] width 11 height 11
click at [266, 318] on input "Select an option" at bounding box center [270, 320] width 11 height 11
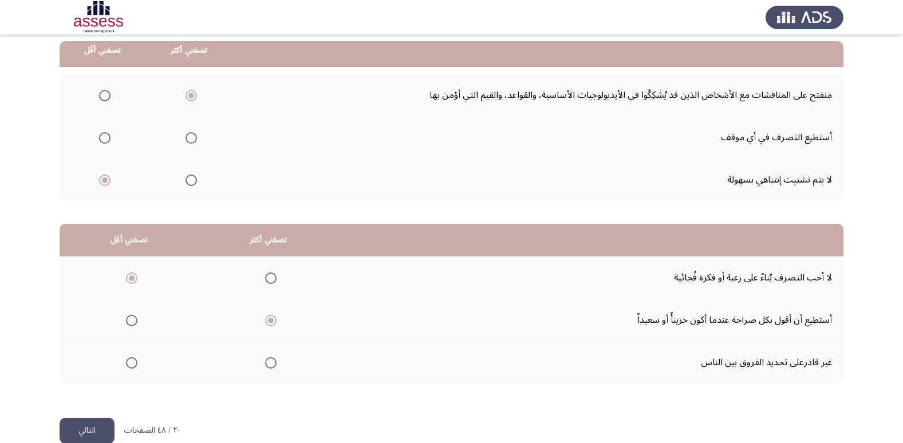
click at [99, 424] on button "التالي" at bounding box center [87, 431] width 55 height 26
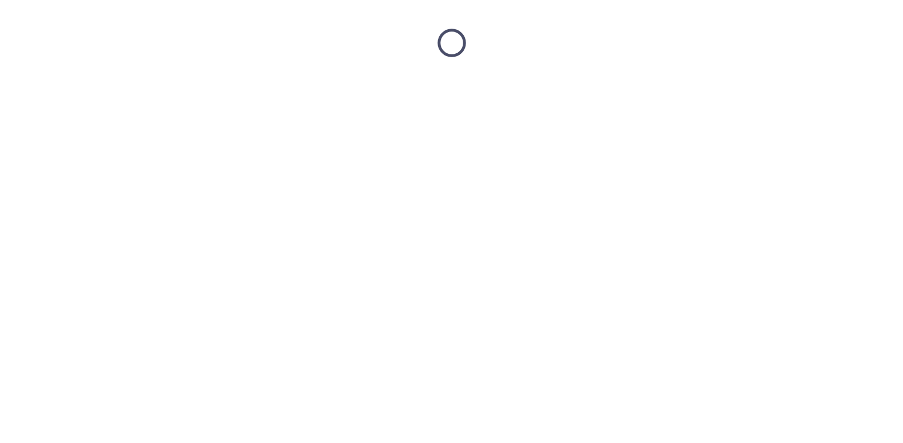
scroll to position [0, 0]
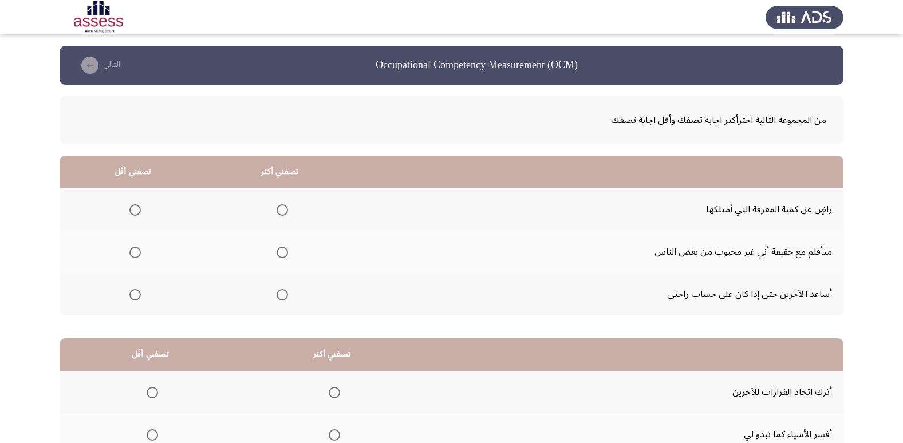
click at [282, 296] on span "Select an option" at bounding box center [281, 294] width 11 height 11
click at [282, 296] on input "Select an option" at bounding box center [281, 294] width 11 height 11
click at [135, 250] on span "Select an option" at bounding box center [134, 252] width 11 height 11
click at [135, 250] on input "Select an option" at bounding box center [134, 252] width 11 height 11
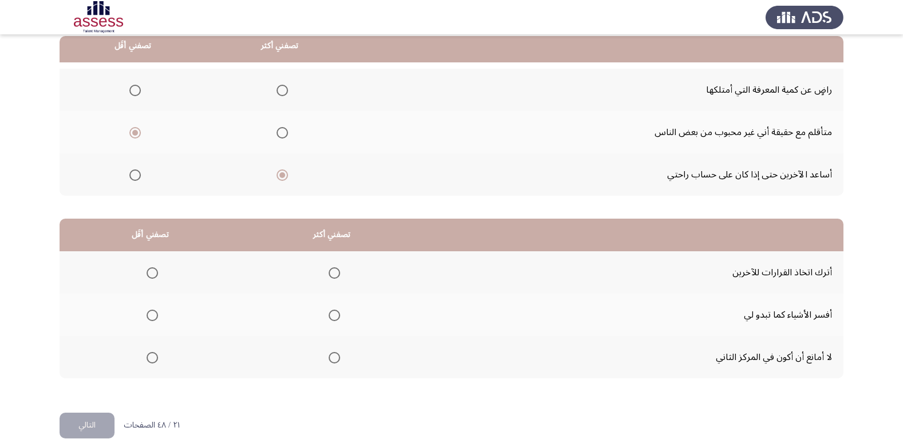
scroll to position [135, 0]
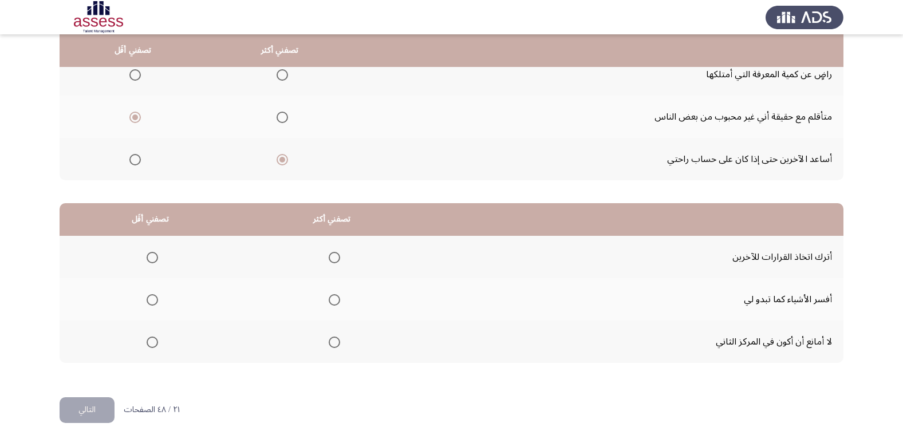
click at [152, 346] on span "Select an option" at bounding box center [152, 342] width 11 height 11
click at [152, 346] on input "Select an option" at bounding box center [152, 342] width 11 height 11
click at [333, 300] on span "Select an option" at bounding box center [334, 299] width 11 height 11
click at [333, 300] on input "Select an option" at bounding box center [334, 299] width 11 height 11
click at [82, 407] on button "التالي" at bounding box center [87, 410] width 55 height 26
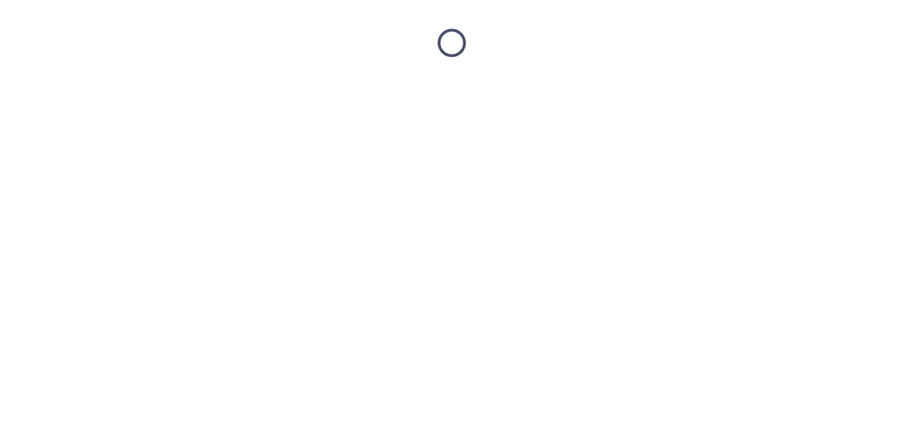
scroll to position [0, 0]
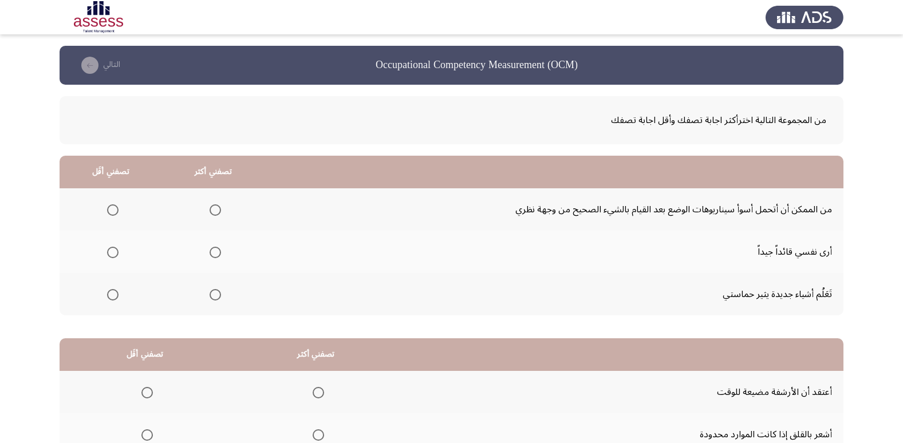
click at [215, 254] on span "Select an option" at bounding box center [214, 252] width 11 height 11
click at [215, 254] on input "Select an option" at bounding box center [214, 252] width 11 height 11
click at [114, 214] on span "Select an option" at bounding box center [112, 209] width 11 height 11
click at [114, 214] on input "Select an option" at bounding box center [112, 209] width 11 height 11
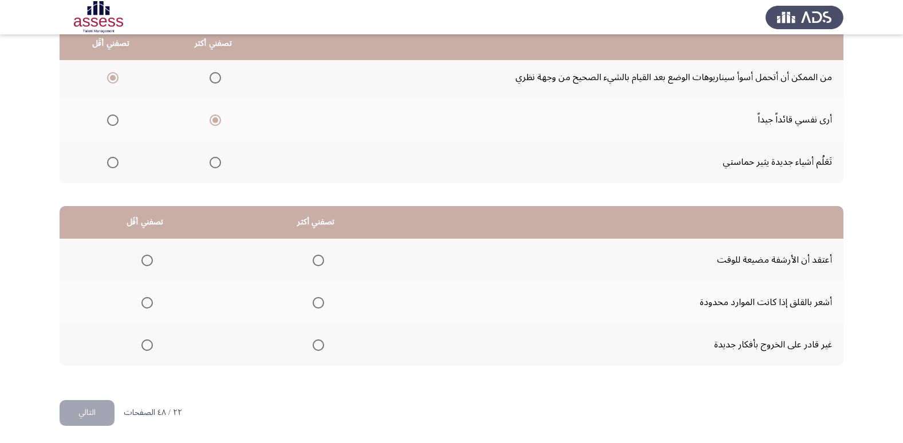
scroll to position [135, 0]
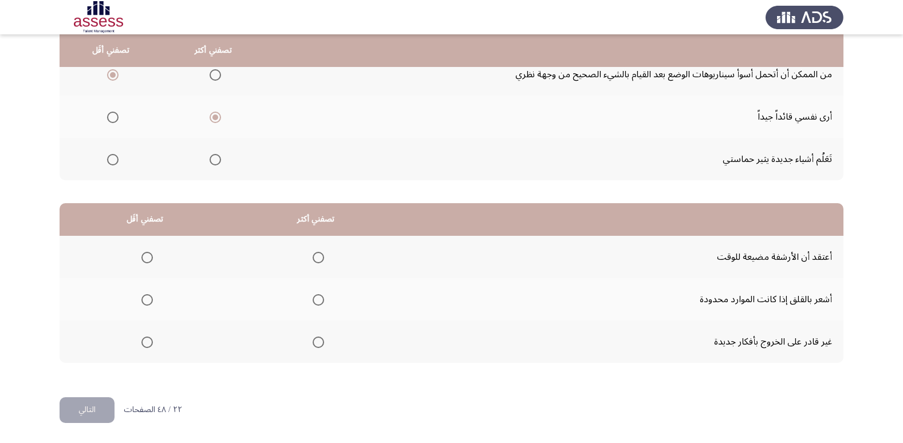
click at [149, 347] on span "Select an option" at bounding box center [146, 342] width 11 height 11
click at [149, 347] on input "Select an option" at bounding box center [146, 342] width 11 height 11
click at [323, 302] on th at bounding box center [315, 299] width 171 height 42
click at [319, 298] on span "Select an option" at bounding box center [317, 299] width 11 height 11
click at [319, 298] on input "Select an option" at bounding box center [317, 299] width 11 height 11
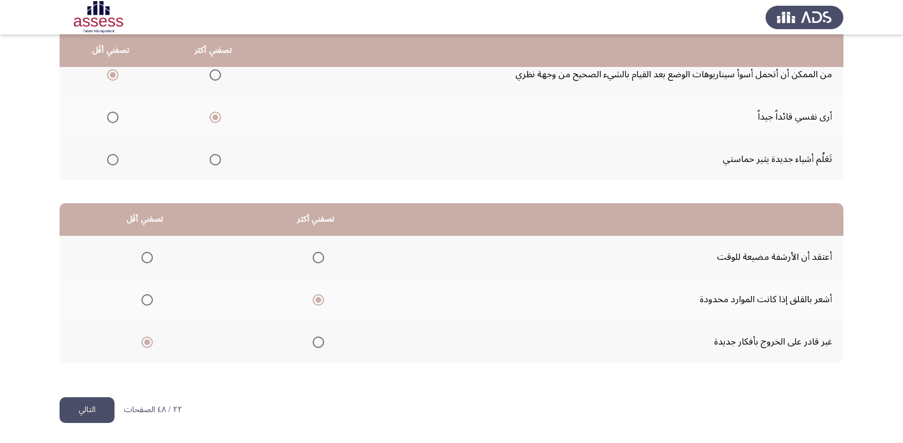
click at [90, 411] on button "التالي" at bounding box center [87, 410] width 55 height 26
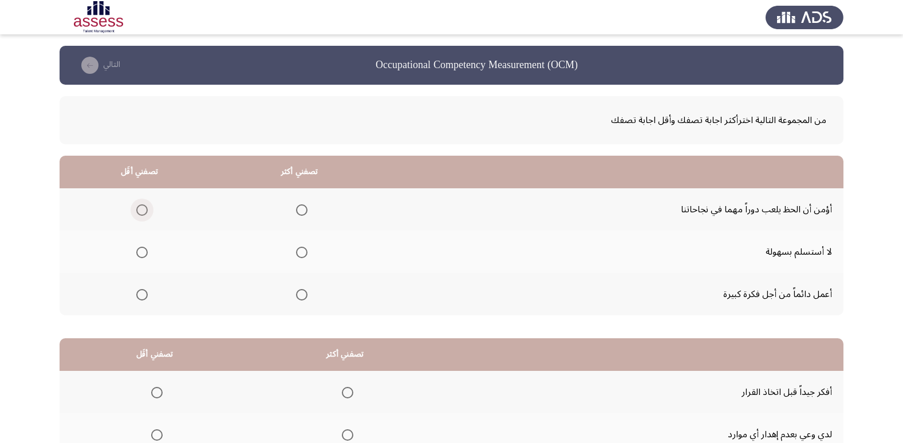
click at [144, 211] on span "Select an option" at bounding box center [141, 209] width 11 height 11
click at [144, 211] on input "Select an option" at bounding box center [141, 209] width 11 height 11
click at [303, 251] on span "Select an option" at bounding box center [301, 252] width 11 height 11
click at [303, 251] on input "Select an option" at bounding box center [301, 252] width 11 height 11
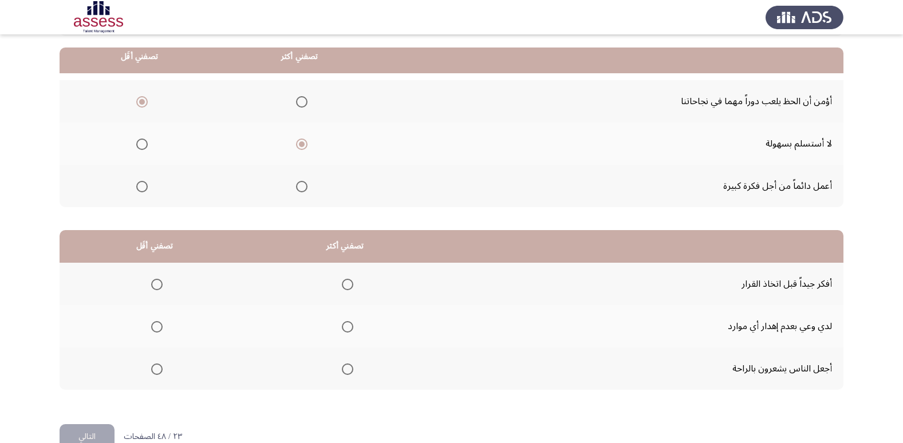
scroll to position [114, 0]
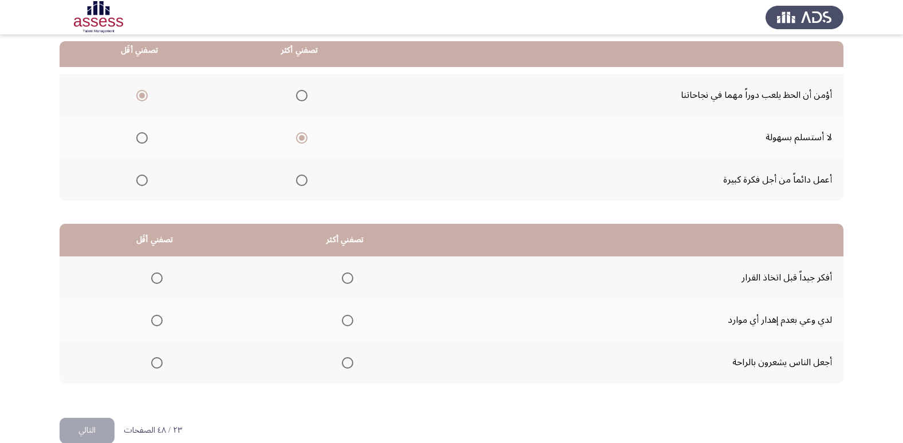
click at [342, 274] on span "Select an option" at bounding box center [347, 277] width 11 height 11
click at [342, 274] on input "Select an option" at bounding box center [347, 277] width 11 height 11
click at [159, 317] on span "Select an option" at bounding box center [156, 320] width 11 height 11
click at [159, 317] on input "Select an option" at bounding box center [156, 320] width 11 height 11
click at [78, 431] on button "التالي" at bounding box center [87, 431] width 55 height 26
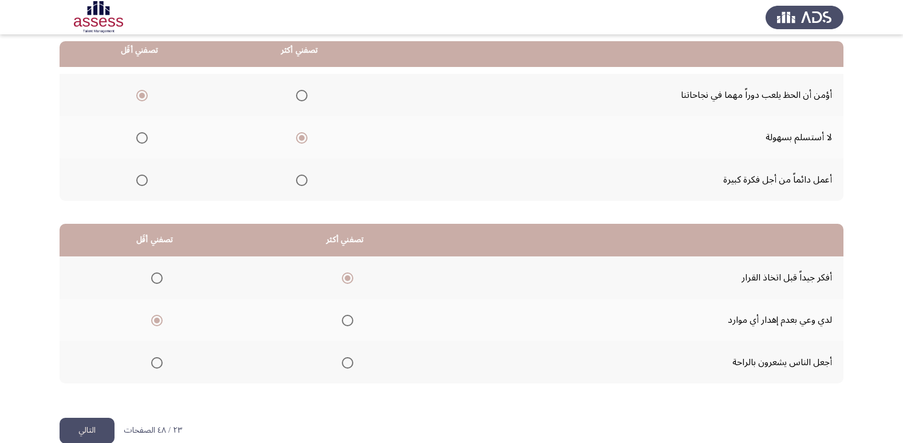
scroll to position [0, 0]
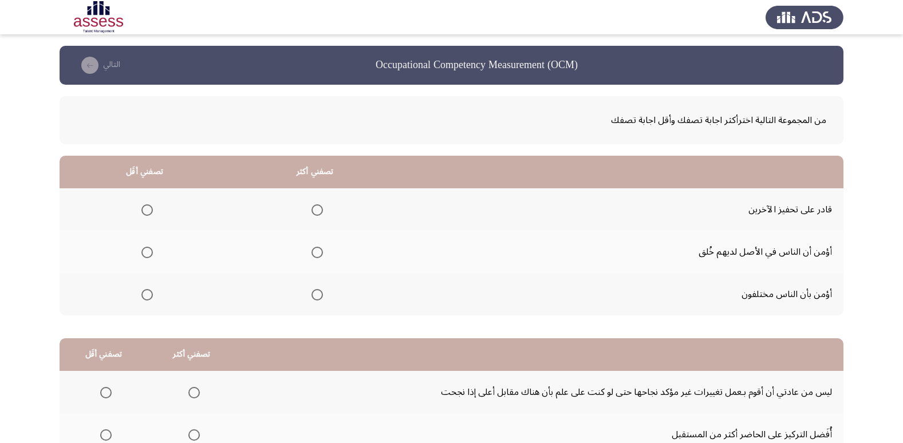
click at [325, 212] on th at bounding box center [314, 209] width 171 height 42
click at [320, 208] on span "Select an option" at bounding box center [316, 209] width 11 height 11
click at [320, 208] on input "Select an option" at bounding box center [316, 209] width 11 height 11
click at [148, 292] on span "Select an option" at bounding box center [146, 294] width 11 height 11
click at [148, 292] on input "Select an option" at bounding box center [146, 294] width 11 height 11
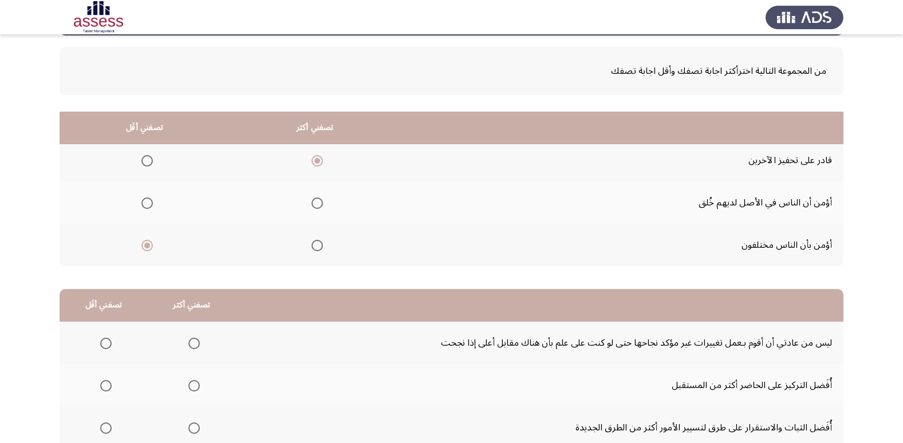
scroll to position [135, 0]
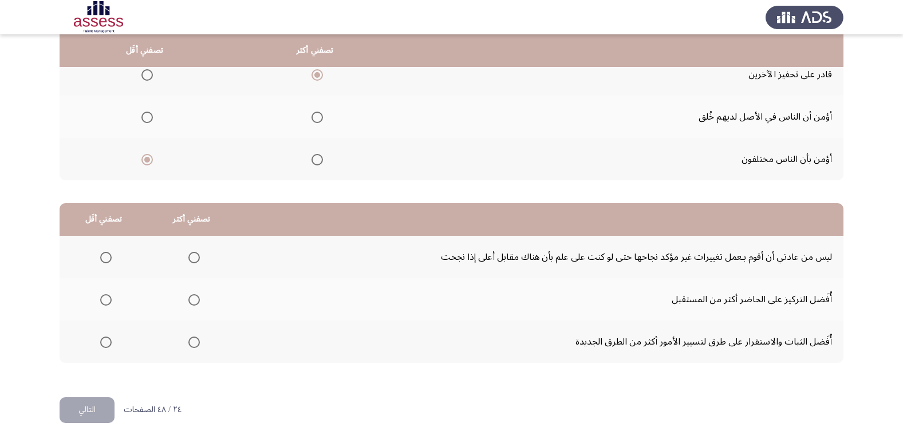
click at [102, 341] on span "Select an option" at bounding box center [105, 342] width 11 height 11
click at [102, 341] on input "Select an option" at bounding box center [105, 342] width 11 height 11
click at [103, 260] on span "Select an option" at bounding box center [105, 257] width 11 height 11
click at [103, 260] on input "Select an option" at bounding box center [105, 257] width 11 height 11
click at [188, 257] on span "Select an option" at bounding box center [193, 257] width 11 height 11
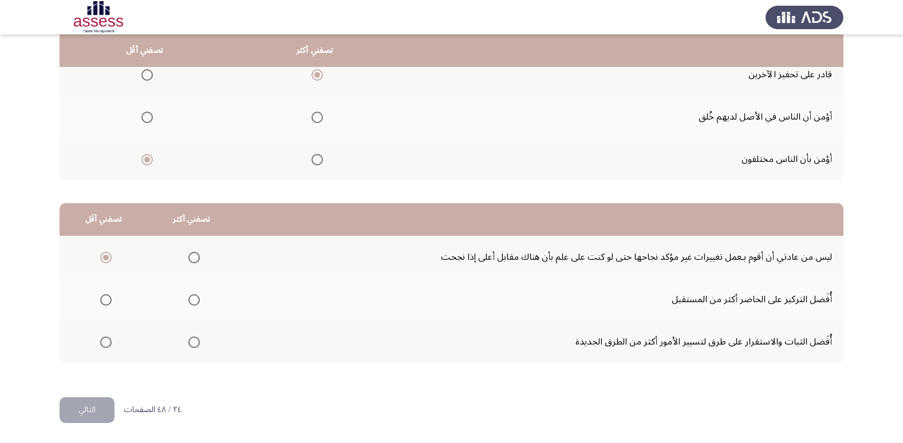
click at [188, 257] on input "Select an option" at bounding box center [193, 257] width 11 height 11
click at [104, 330] on th at bounding box center [104, 341] width 88 height 42
click at [100, 338] on span "Select an option" at bounding box center [105, 342] width 11 height 11
click at [100, 338] on input "Select an option" at bounding box center [105, 342] width 11 height 11
click at [87, 401] on button "التالي" at bounding box center [87, 410] width 55 height 26
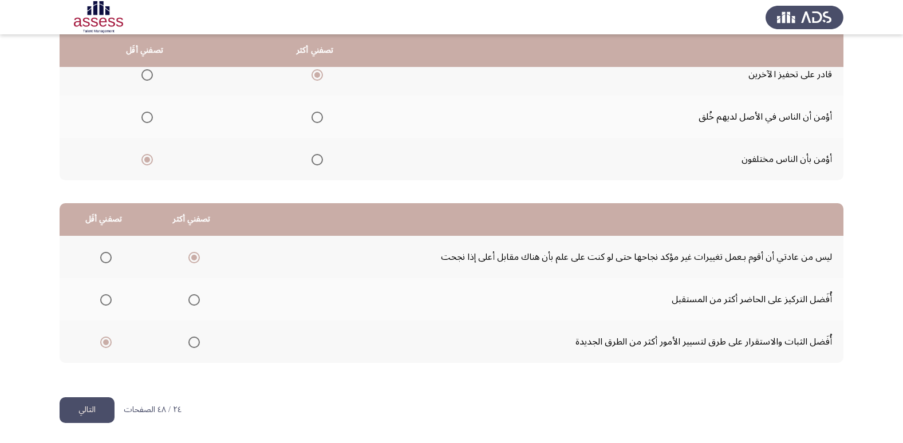
scroll to position [0, 0]
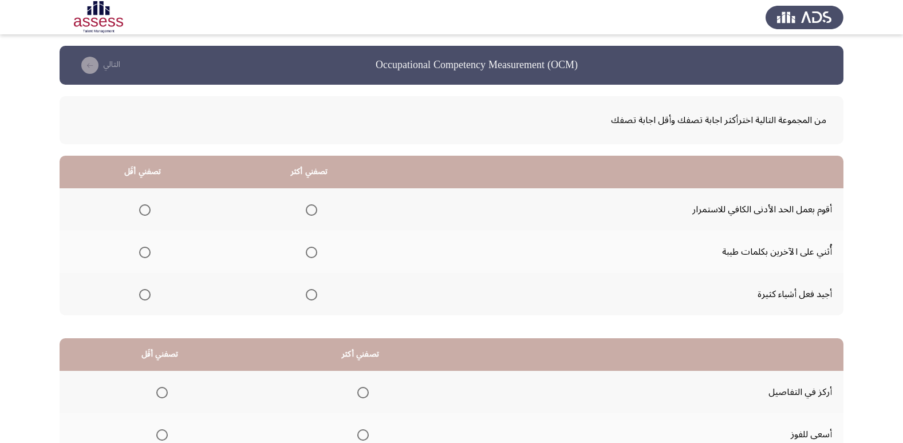
click at [147, 208] on span "Select an option" at bounding box center [144, 209] width 11 height 11
click at [147, 208] on input "Select an option" at bounding box center [144, 209] width 11 height 11
click at [311, 255] on span "Select an option" at bounding box center [311, 252] width 11 height 11
click at [311, 255] on input "Select an option" at bounding box center [311, 252] width 11 height 11
click at [313, 287] on mat-radio-group "Select an option" at bounding box center [309, 293] width 16 height 19
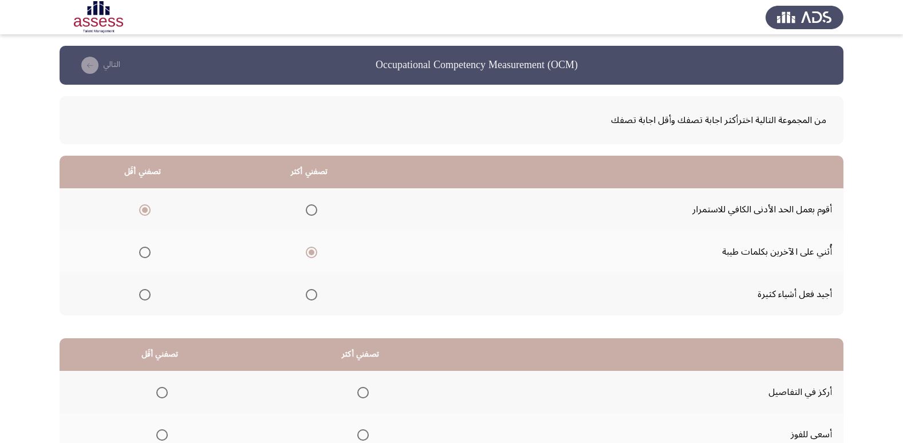
click at [313, 291] on span "Select an option" at bounding box center [311, 294] width 11 height 11
click at [313, 291] on input "Select an option" at bounding box center [311, 294] width 11 height 11
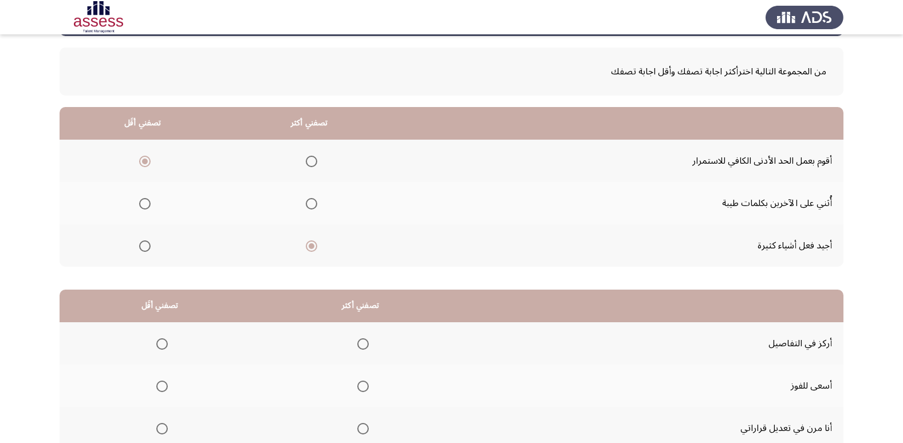
scroll to position [114, 0]
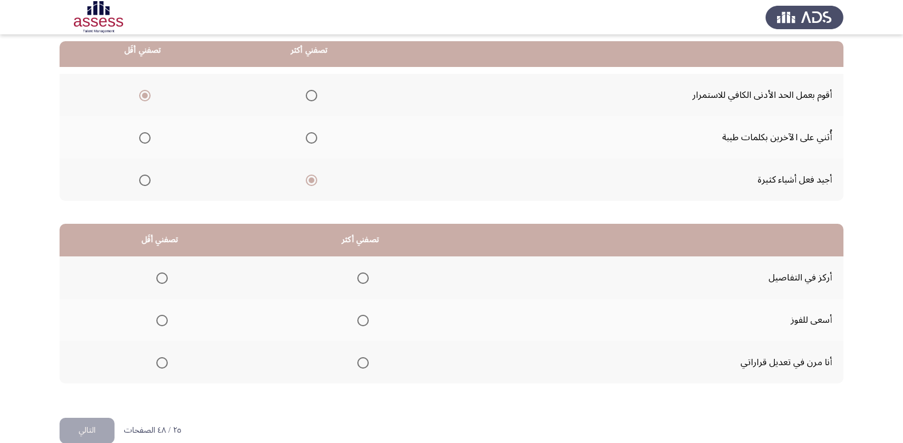
click at [364, 284] on mat-radio-group "Select an option" at bounding box center [361, 277] width 16 height 19
click at [362, 278] on span "Select an option" at bounding box center [362, 277] width 11 height 11
click at [362, 278] on input "Select an option" at bounding box center [362, 277] width 11 height 11
click at [160, 359] on span "Select an option" at bounding box center [161, 362] width 11 height 11
click at [160, 359] on input "Select an option" at bounding box center [161, 362] width 11 height 11
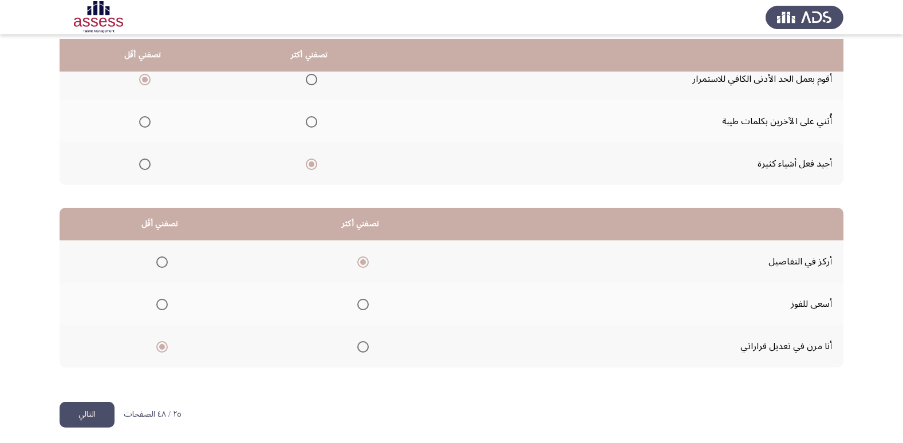
scroll to position [135, 0]
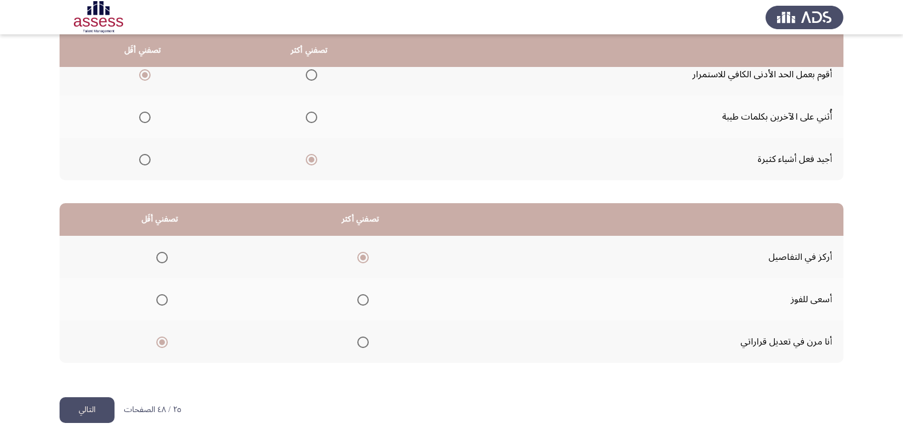
click at [71, 411] on button "التالي" at bounding box center [87, 410] width 55 height 26
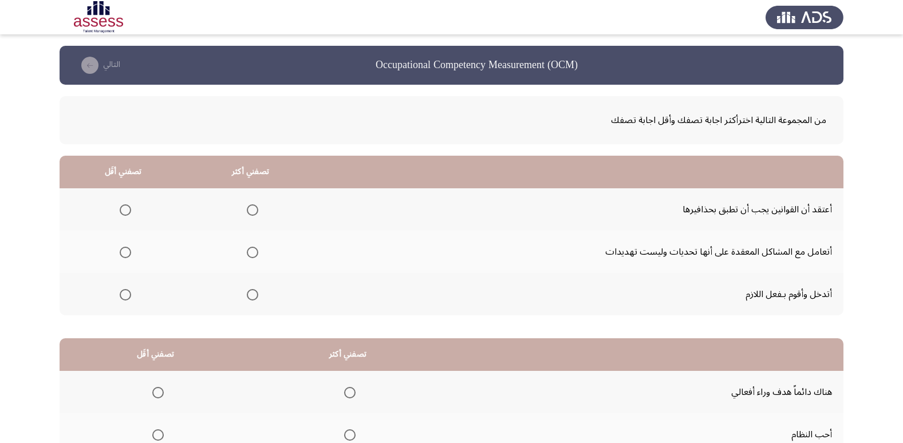
click at [128, 214] on span "Select an option" at bounding box center [125, 209] width 11 height 11
click at [128, 214] on input "Select an option" at bounding box center [125, 209] width 11 height 11
click at [247, 296] on span "Select an option" at bounding box center [252, 294] width 11 height 11
click at [247, 296] on input "Select an option" at bounding box center [252, 294] width 11 height 11
click at [250, 254] on span "Select an option" at bounding box center [252, 252] width 11 height 11
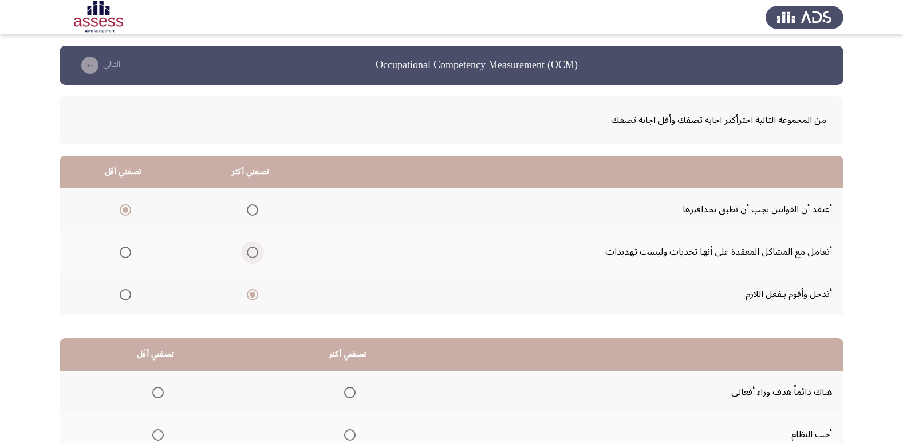
click at [250, 254] on input "Select an option" at bounding box center [252, 252] width 11 height 11
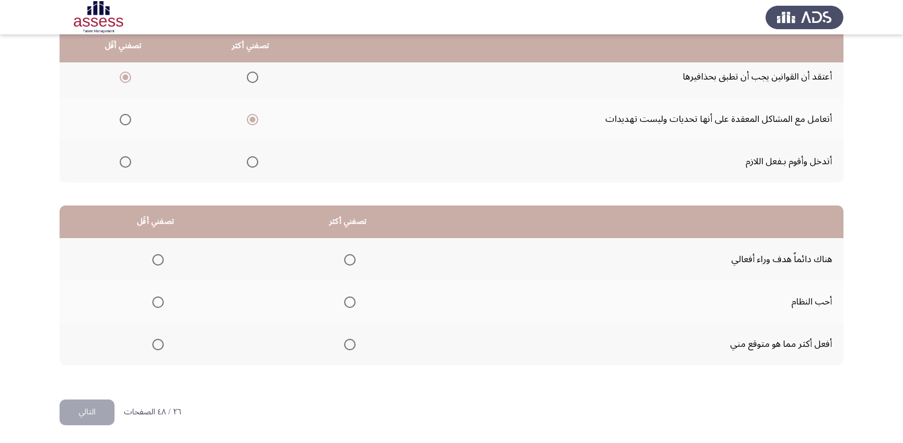
scroll to position [135, 0]
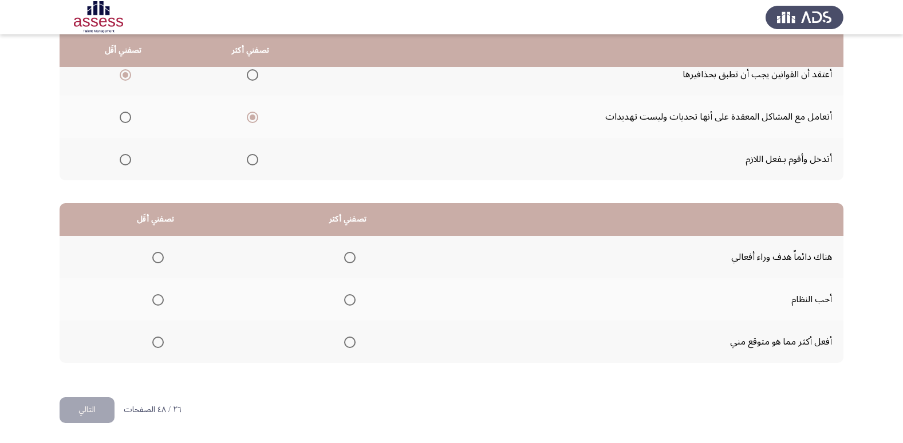
click at [339, 255] on label "Select an option" at bounding box center [347, 257] width 16 height 11
click at [344, 255] on input "Select an option" at bounding box center [349, 257] width 11 height 11
click at [155, 300] on span "Select an option" at bounding box center [157, 299] width 11 height 11
click at [155, 300] on input "Select an option" at bounding box center [157, 299] width 11 height 11
click at [154, 341] on span "Select an option" at bounding box center [157, 342] width 11 height 11
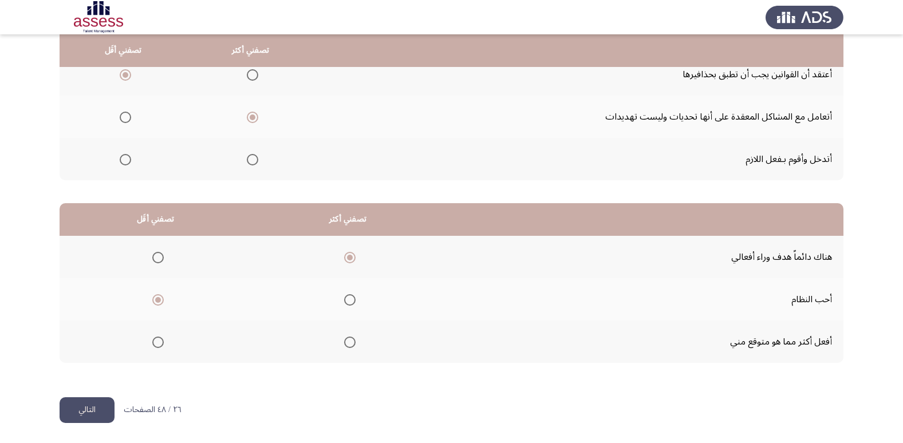
click at [154, 341] on input "Select an option" at bounding box center [157, 342] width 11 height 11
click at [162, 261] on span "Select an option" at bounding box center [157, 257] width 11 height 11
click at [162, 261] on input "Select an option" at bounding box center [157, 257] width 11 height 11
click at [358, 342] on th at bounding box center [347, 341] width 192 height 42
click at [344, 344] on span "Select an option" at bounding box center [349, 342] width 11 height 11
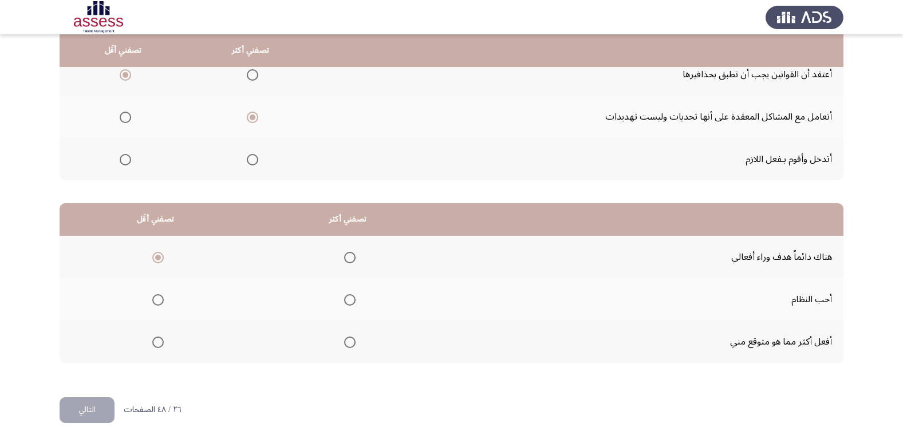
click at [344, 344] on input "Select an option" at bounding box center [349, 342] width 11 height 11
click at [98, 407] on button "التالي" at bounding box center [87, 410] width 55 height 26
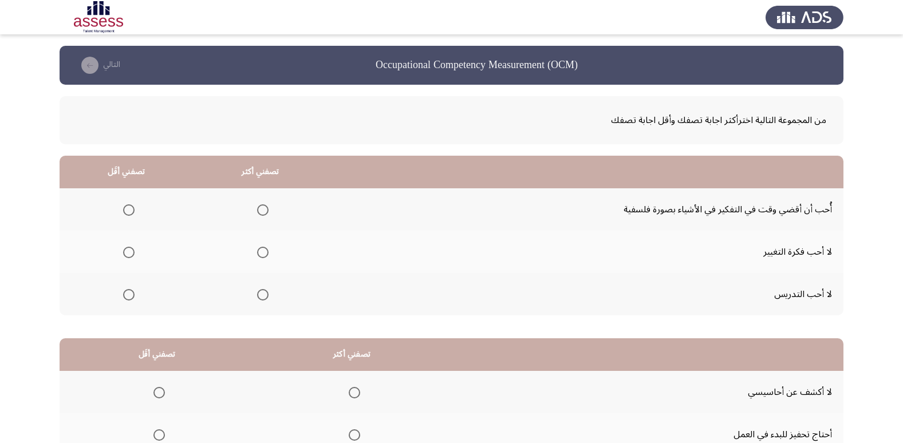
click at [130, 250] on span "Select an option" at bounding box center [128, 252] width 11 height 11
click at [130, 250] on input "Select an option" at bounding box center [128, 252] width 11 height 11
click at [124, 286] on mat-radio-group "Select an option" at bounding box center [126, 293] width 16 height 19
click at [130, 301] on mat-radio-group "Select an option" at bounding box center [126, 293] width 16 height 19
click at [128, 292] on span "Select an option" at bounding box center [128, 294] width 11 height 11
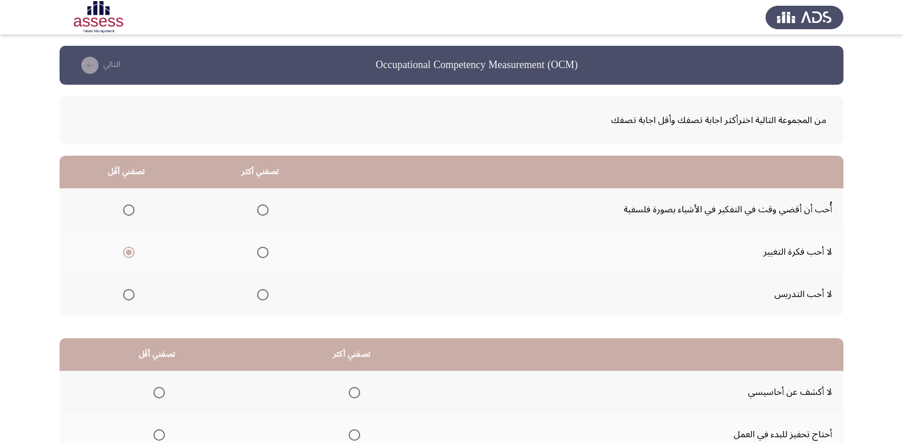
click at [128, 292] on input "Select an option" at bounding box center [128, 294] width 11 height 11
click at [268, 210] on th at bounding box center [260, 209] width 134 height 42
click at [264, 215] on span "Select an option" at bounding box center [262, 209] width 11 height 11
click at [264, 215] on input "Select an option" at bounding box center [262, 209] width 11 height 11
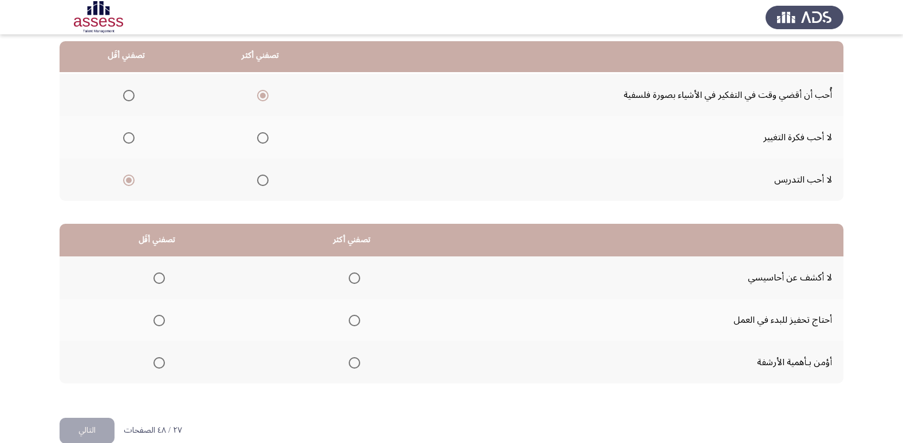
scroll to position [135, 0]
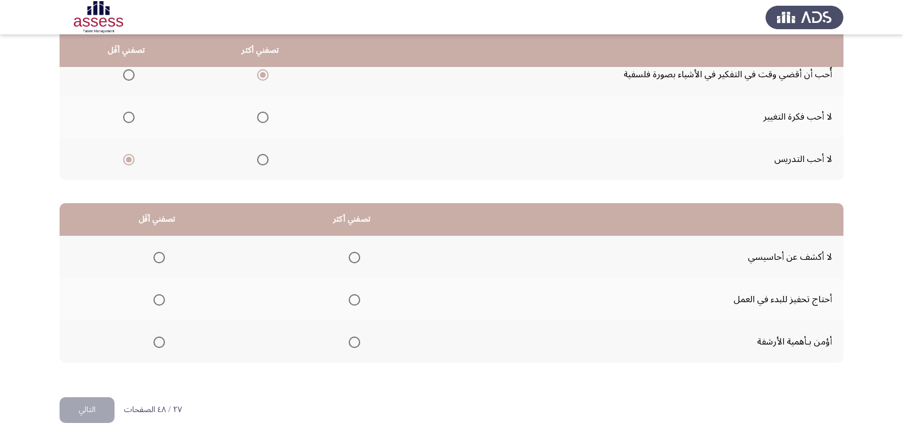
click at [158, 252] on span "Select an option" at bounding box center [158, 257] width 11 height 11
click at [158, 252] on input "Select an option" at bounding box center [158, 257] width 11 height 11
click at [161, 302] on span "Select an option" at bounding box center [158, 299] width 11 height 11
click at [161, 302] on input "Select an option" at bounding box center [158, 299] width 11 height 11
click at [354, 259] on span "Select an option" at bounding box center [354, 257] width 11 height 11
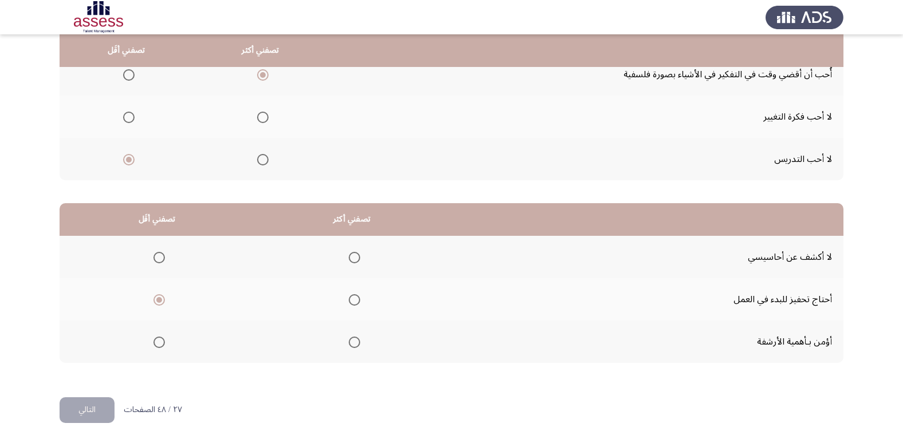
click at [354, 259] on input "Select an option" at bounding box center [354, 257] width 11 height 11
click at [80, 411] on button "التالي" at bounding box center [87, 410] width 55 height 26
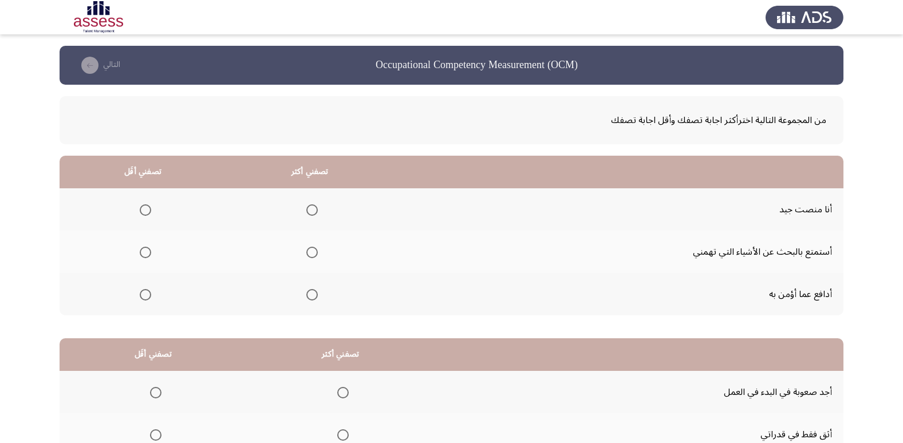
click at [147, 292] on span "Select an option" at bounding box center [145, 294] width 11 height 11
click at [147, 292] on input "Select an option" at bounding box center [145, 294] width 11 height 11
click at [303, 213] on label "Select an option" at bounding box center [310, 209] width 16 height 11
click at [306, 213] on input "Select an option" at bounding box center [311, 209] width 11 height 11
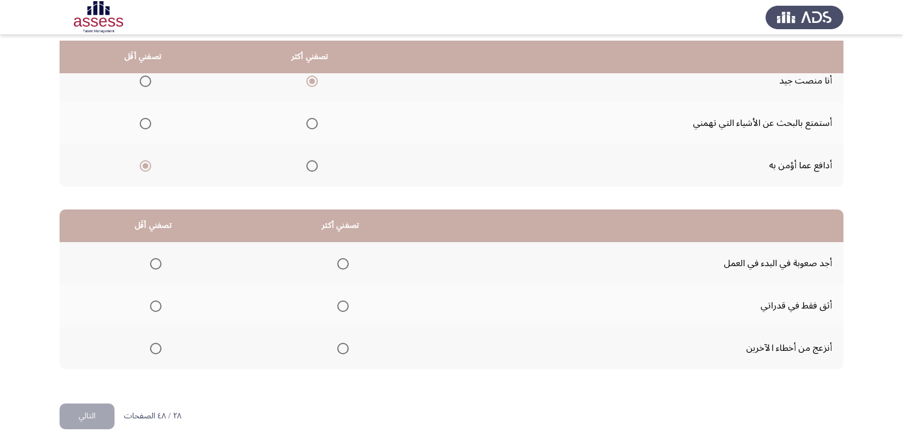
scroll to position [135, 0]
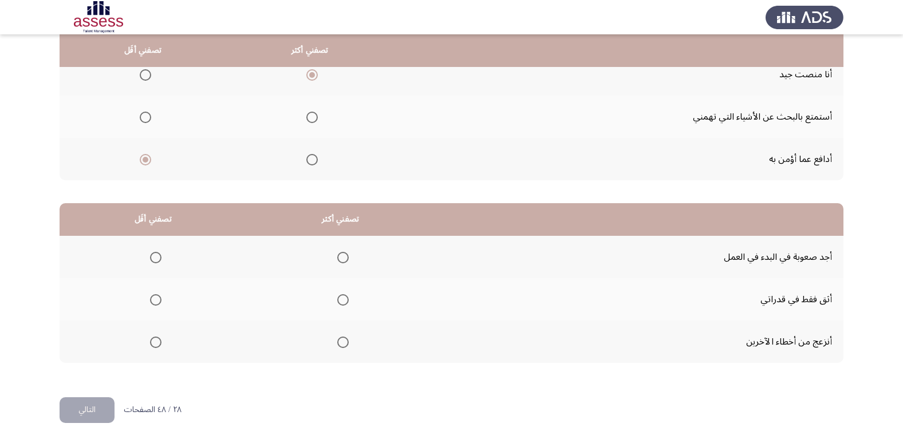
click at [159, 300] on span "Select an option" at bounding box center [155, 299] width 11 height 11
click at [159, 300] on input "Select an option" at bounding box center [155, 299] width 11 height 11
click at [345, 294] on span "Select an option" at bounding box center [342, 299] width 11 height 11
click at [345, 294] on input "Select an option" at bounding box center [342, 299] width 11 height 11
click at [159, 347] on span "Select an option" at bounding box center [155, 342] width 11 height 11
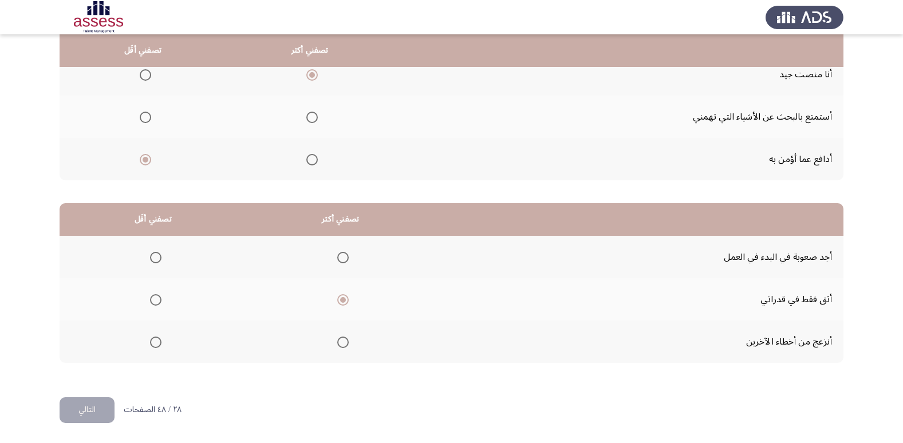
click at [159, 347] on input "Select an option" at bounding box center [155, 342] width 11 height 11
click at [106, 410] on button "التالي" at bounding box center [87, 410] width 55 height 26
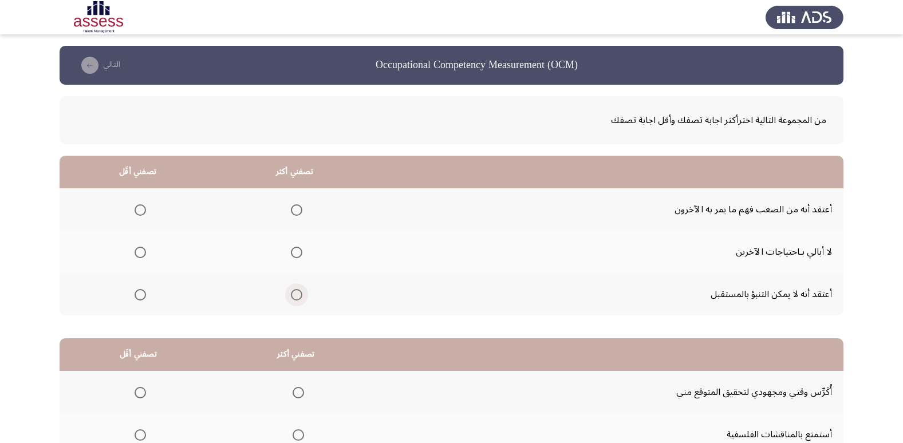
click at [297, 291] on span "Select an option" at bounding box center [296, 294] width 11 height 11
click at [297, 291] on input "Select an option" at bounding box center [296, 294] width 11 height 11
click at [142, 253] on span "Select an option" at bounding box center [139, 252] width 11 height 11
click at [142, 253] on input "Select an option" at bounding box center [139, 252] width 11 height 11
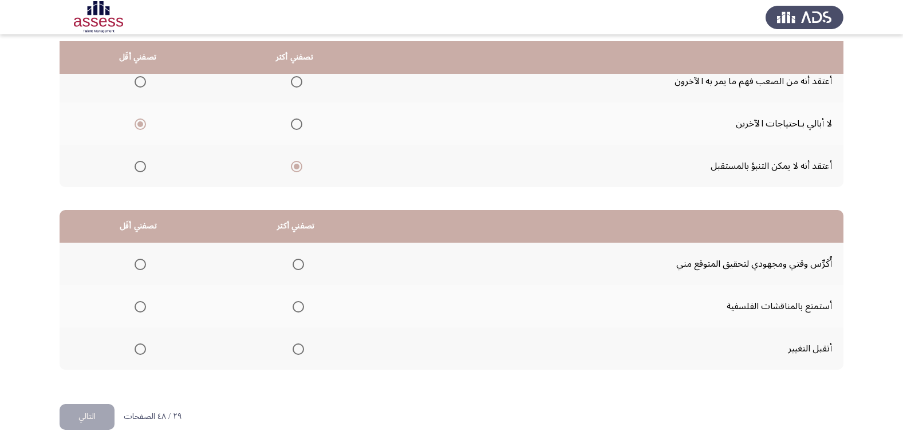
scroll to position [135, 0]
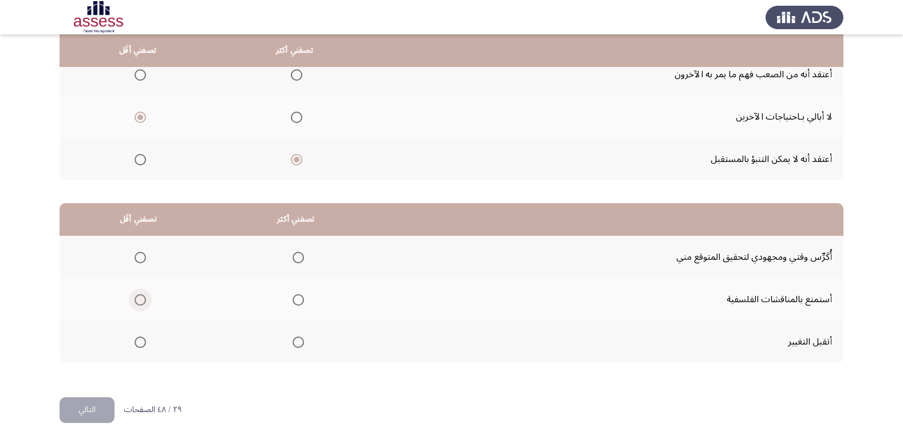
click at [137, 300] on span "Select an option" at bounding box center [139, 299] width 11 height 11
click at [137, 300] on input "Select an option" at bounding box center [139, 299] width 11 height 11
click at [299, 259] on span "Select an option" at bounding box center [297, 257] width 11 height 11
click at [299, 259] on input "Select an option" at bounding box center [297, 257] width 11 height 11
click at [96, 398] on button "التالي" at bounding box center [87, 410] width 55 height 26
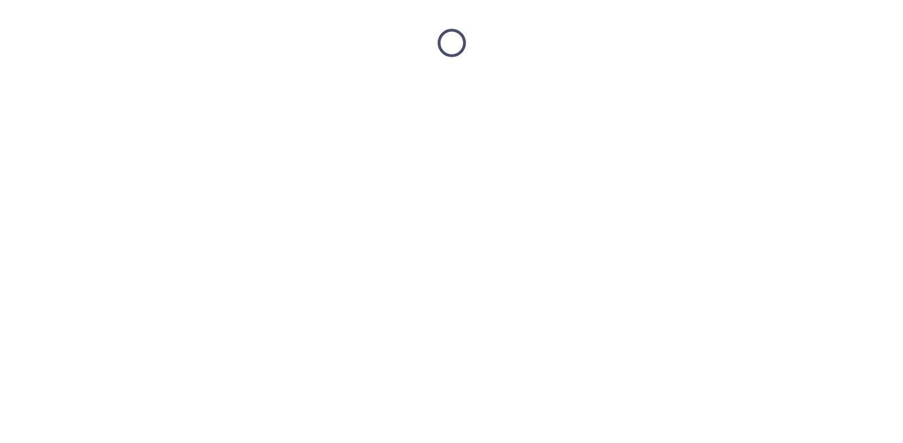
scroll to position [0, 0]
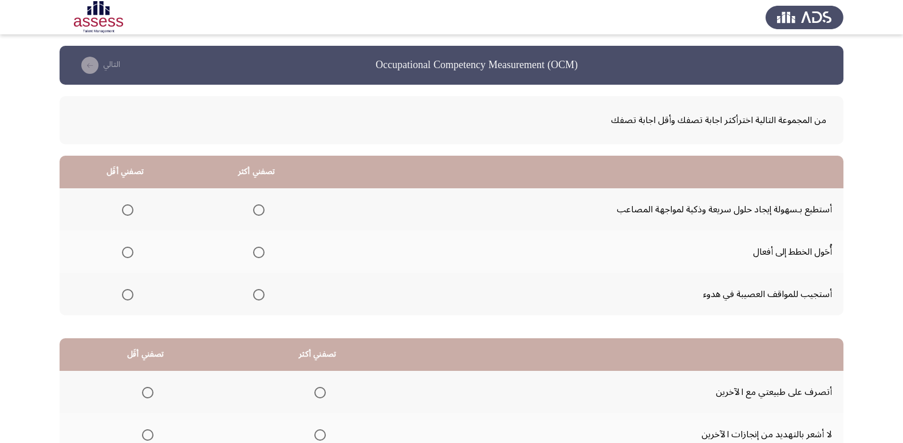
click at [258, 204] on span "Select an option" at bounding box center [258, 209] width 11 height 11
click at [258, 204] on input "Select an option" at bounding box center [258, 209] width 11 height 11
click at [130, 299] on span "Select an option" at bounding box center [127, 294] width 11 height 11
click at [130, 299] on input "Select an option" at bounding box center [127, 294] width 11 height 11
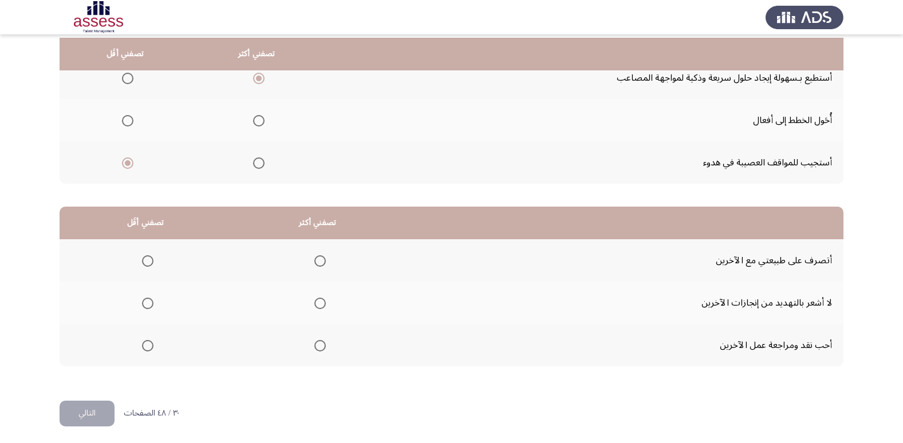
scroll to position [135, 0]
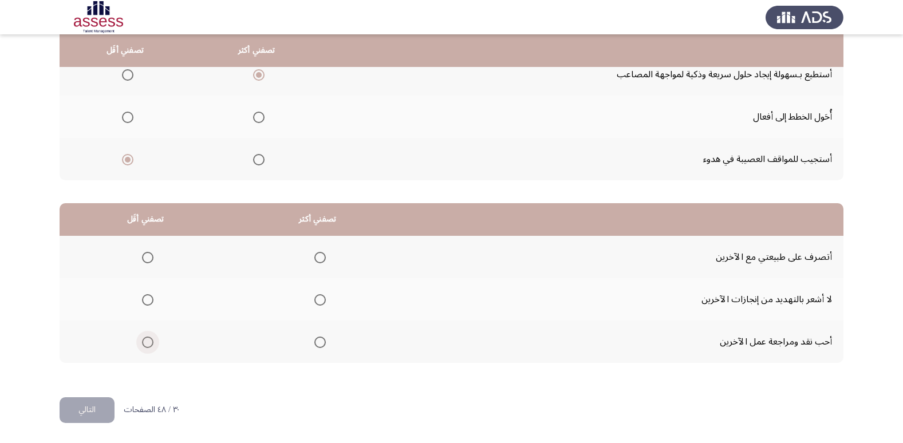
click at [141, 342] on label "Select an option" at bounding box center [145, 342] width 16 height 11
click at [142, 342] on input "Select an option" at bounding box center [147, 342] width 11 height 11
click at [323, 259] on span "Select an option" at bounding box center [319, 257] width 11 height 11
click at [323, 259] on input "Select an option" at bounding box center [319, 257] width 11 height 11
click at [88, 399] on button "التالي" at bounding box center [87, 410] width 55 height 26
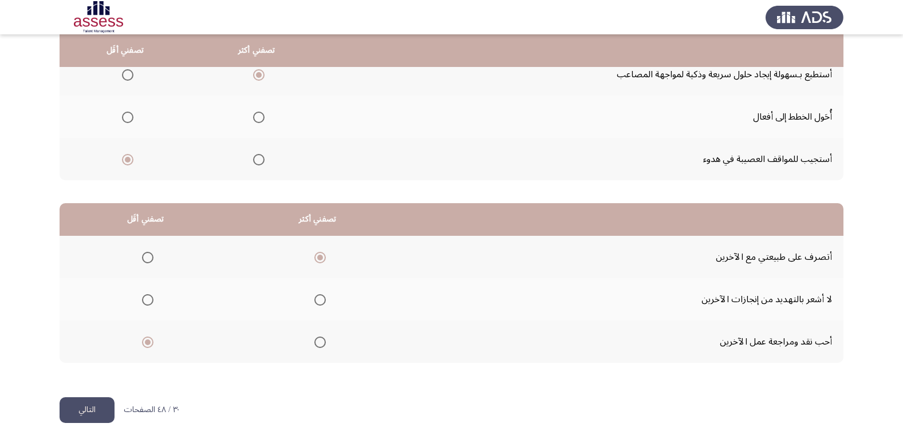
scroll to position [0, 0]
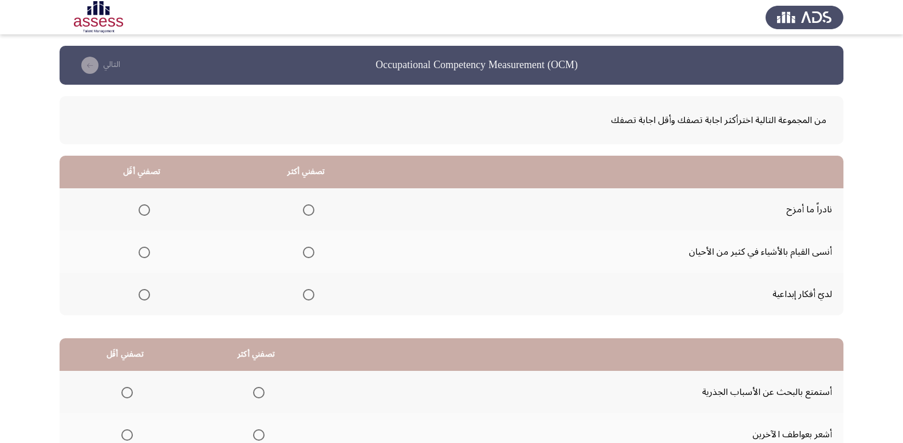
click at [140, 204] on span "Select an option" at bounding box center [143, 209] width 11 height 11
click at [140, 204] on input "Select an option" at bounding box center [143, 209] width 11 height 11
click at [308, 295] on span "Select an option" at bounding box center [308, 294] width 11 height 11
click at [308, 295] on input "Select an option" at bounding box center [308, 294] width 11 height 11
click at [134, 260] on mat-radio-group "Select an option" at bounding box center [142, 251] width 16 height 19
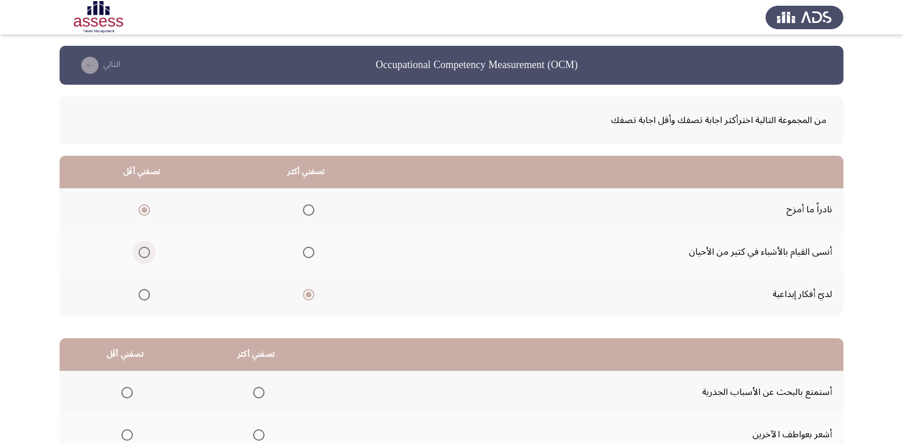
click at [141, 251] on span "Select an option" at bounding box center [143, 252] width 11 height 11
click at [141, 251] on input "Select an option" at bounding box center [143, 252] width 11 height 11
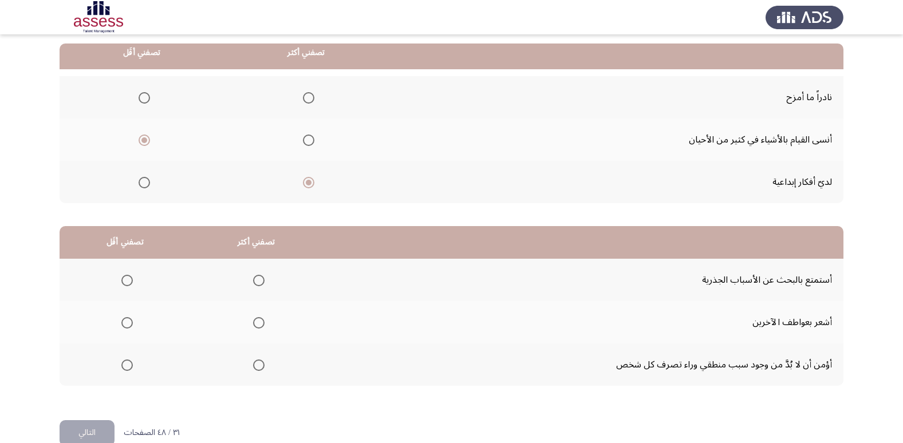
scroll to position [114, 0]
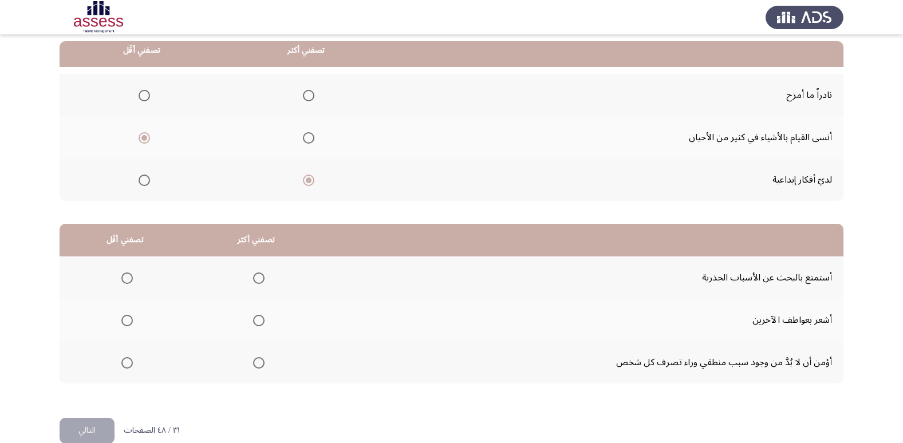
click at [253, 371] on mat-radio-group "Select an option" at bounding box center [256, 362] width 16 height 19
click at [256, 365] on span "Select an option" at bounding box center [258, 362] width 11 height 11
click at [256, 365] on input "Select an option" at bounding box center [258, 362] width 11 height 11
click at [129, 366] on span "Select an option" at bounding box center [126, 362] width 11 height 11
click at [129, 366] on input "Select an option" at bounding box center [126, 362] width 11 height 11
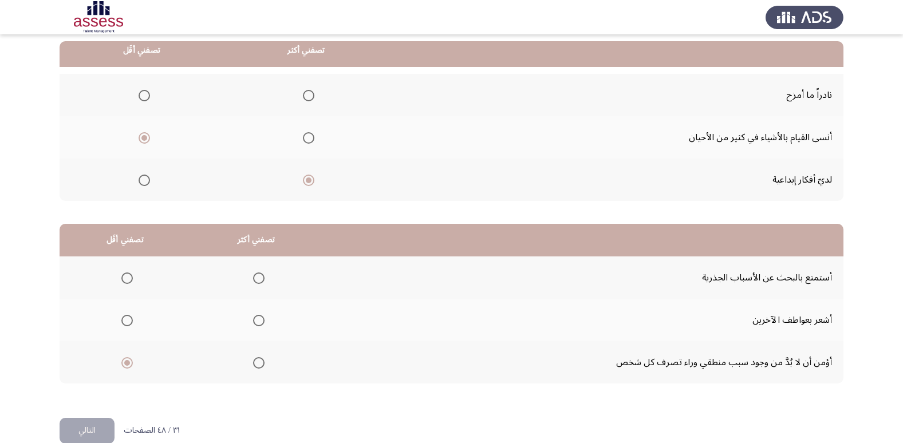
click at [261, 322] on span "Select an option" at bounding box center [258, 320] width 11 height 11
click at [261, 322] on input "Select an option" at bounding box center [258, 320] width 11 height 11
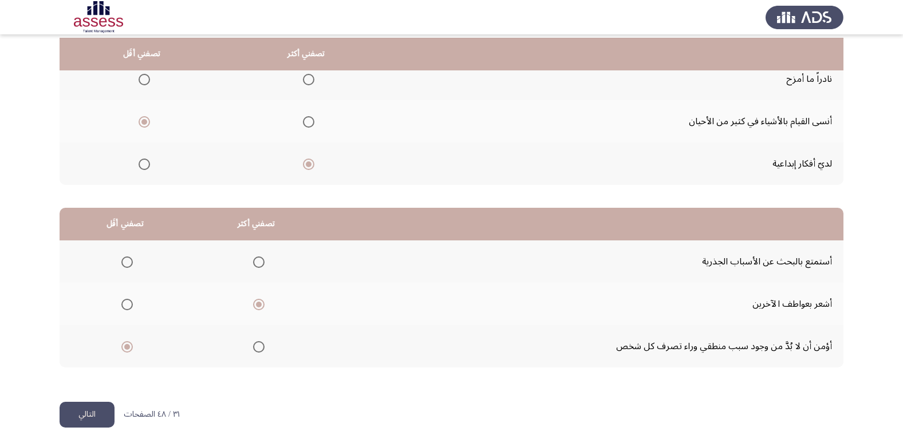
scroll to position [135, 0]
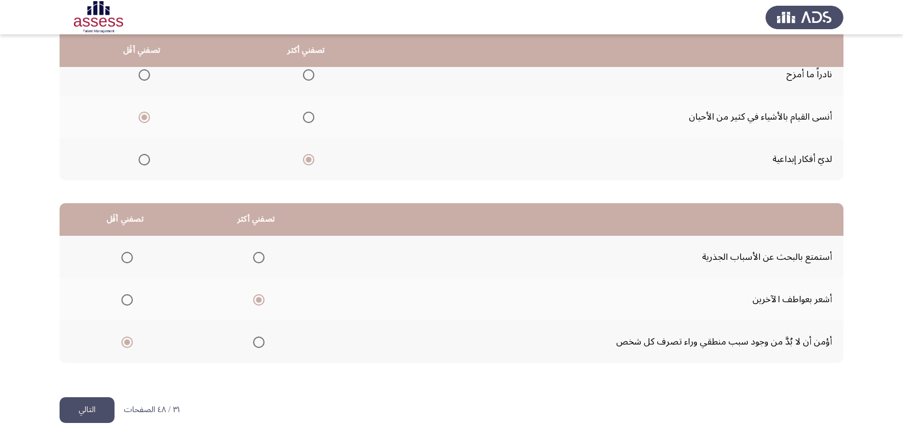
click at [85, 402] on button "التالي" at bounding box center [87, 410] width 55 height 26
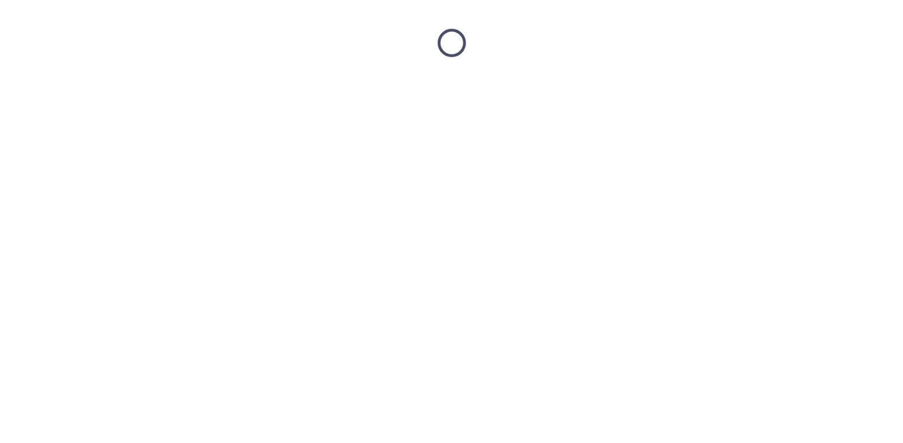
scroll to position [0, 0]
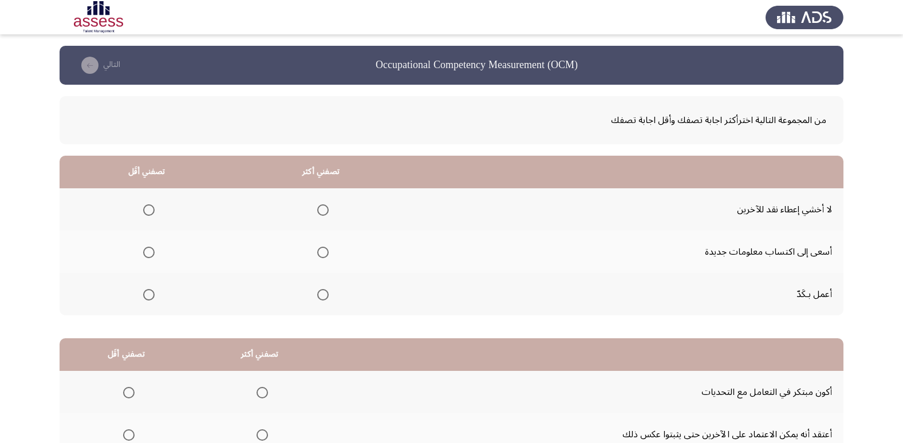
click at [143, 293] on span "Select an option" at bounding box center [148, 294] width 11 height 11
click at [143, 293] on input "Select an option" at bounding box center [148, 294] width 11 height 11
click at [311, 245] on th at bounding box center [320, 252] width 175 height 42
click at [319, 252] on span "Select an option" at bounding box center [322, 252] width 11 height 11
click at [319, 252] on input "Select an option" at bounding box center [322, 252] width 11 height 11
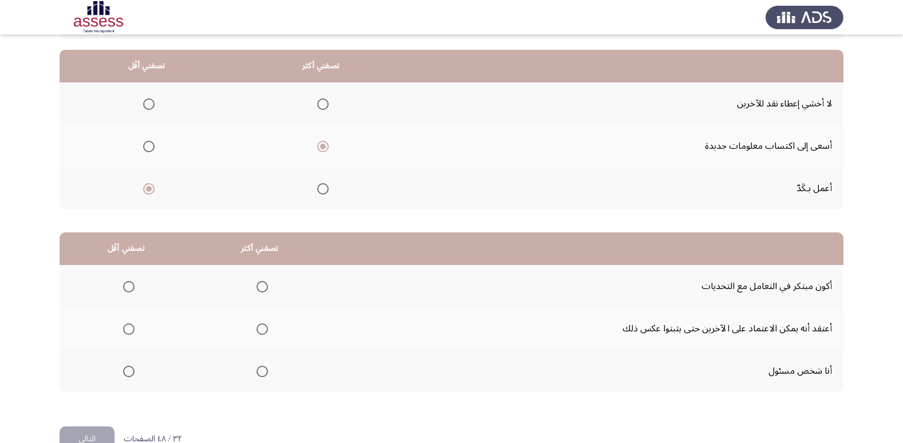
scroll to position [114, 0]
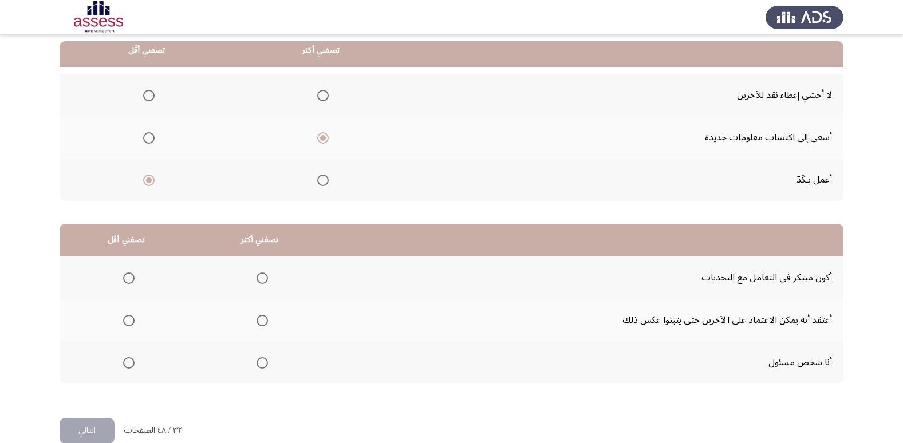
click at [130, 319] on span "Select an option" at bounding box center [128, 320] width 11 height 11
click at [130, 319] on input "Select an option" at bounding box center [128, 320] width 11 height 11
click at [262, 363] on span "Select an option" at bounding box center [261, 362] width 11 height 11
click at [262, 363] on input "Select an option" at bounding box center [261, 362] width 11 height 11
click at [86, 426] on button "التالي" at bounding box center [87, 431] width 55 height 26
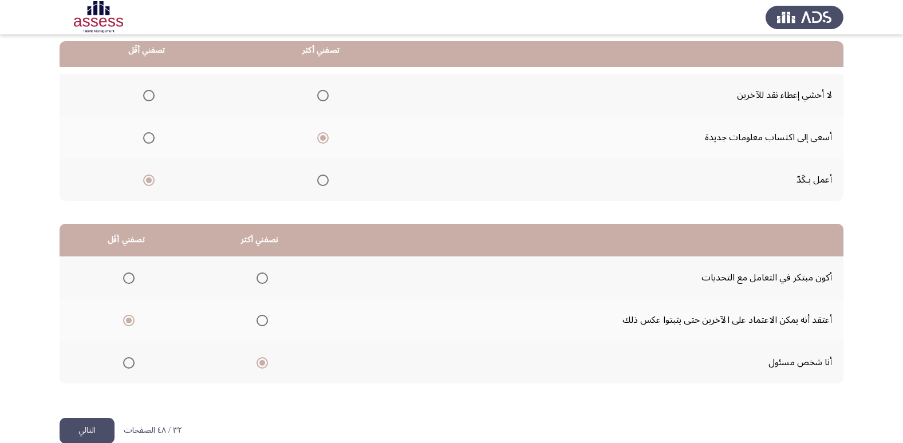
scroll to position [0, 0]
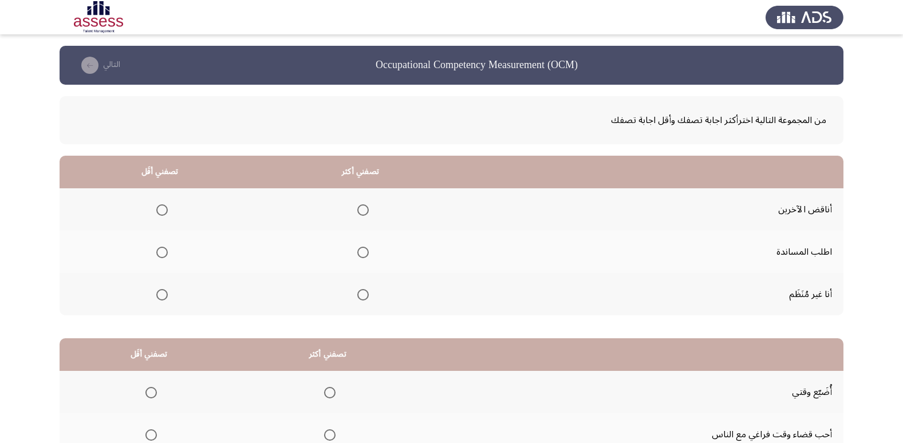
click at [161, 300] on span "Select an option" at bounding box center [161, 294] width 11 height 11
click at [161, 300] on input "Select an option" at bounding box center [161, 294] width 11 height 11
click at [361, 250] on span "Select an option" at bounding box center [362, 252] width 11 height 11
click at [361, 250] on input "Select an option" at bounding box center [362, 252] width 11 height 11
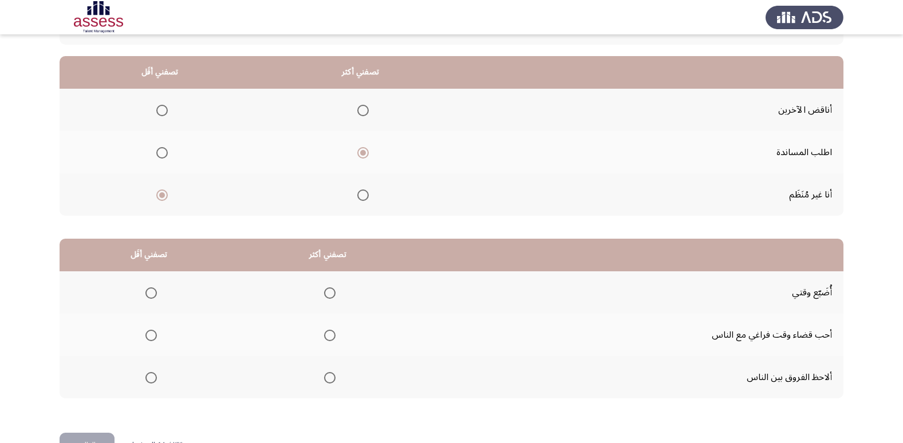
scroll to position [114, 0]
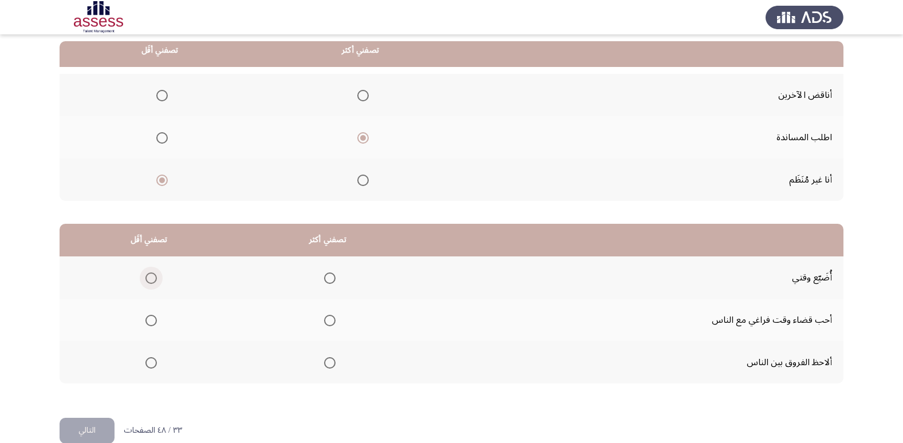
click at [154, 278] on span "Select an option" at bounding box center [150, 277] width 11 height 11
click at [154, 278] on input "Select an option" at bounding box center [150, 277] width 11 height 11
click at [331, 321] on span "Select an option" at bounding box center [329, 320] width 11 height 11
click at [331, 321] on input "Select an option" at bounding box center [329, 320] width 11 height 11
click at [93, 425] on button "التالي" at bounding box center [87, 431] width 55 height 26
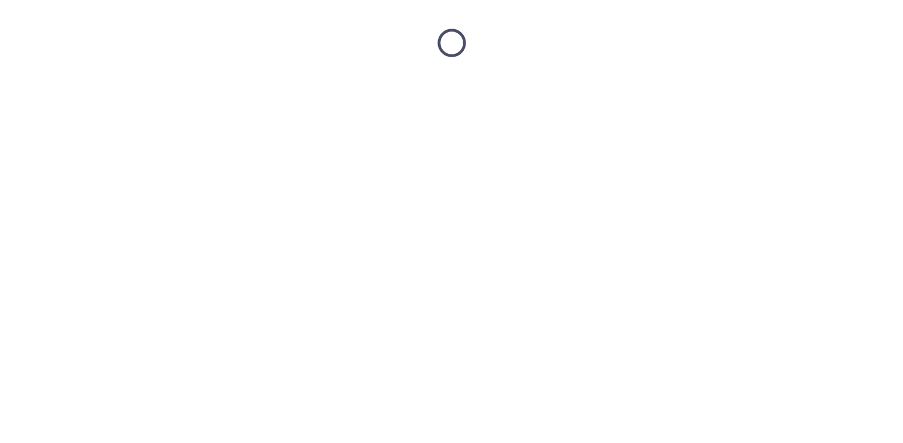
scroll to position [0, 0]
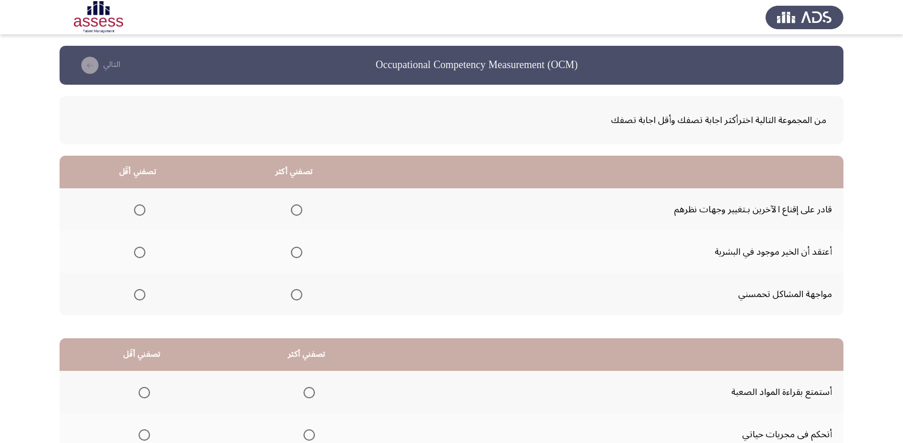
click at [145, 207] on th at bounding box center [138, 209] width 156 height 42
click at [140, 204] on span "Select an option" at bounding box center [139, 209] width 11 height 11
click at [140, 204] on input "Select an option" at bounding box center [139, 209] width 11 height 11
click at [295, 251] on span "Select an option" at bounding box center [296, 252] width 11 height 11
click at [295, 251] on input "Select an option" at bounding box center [296, 252] width 11 height 11
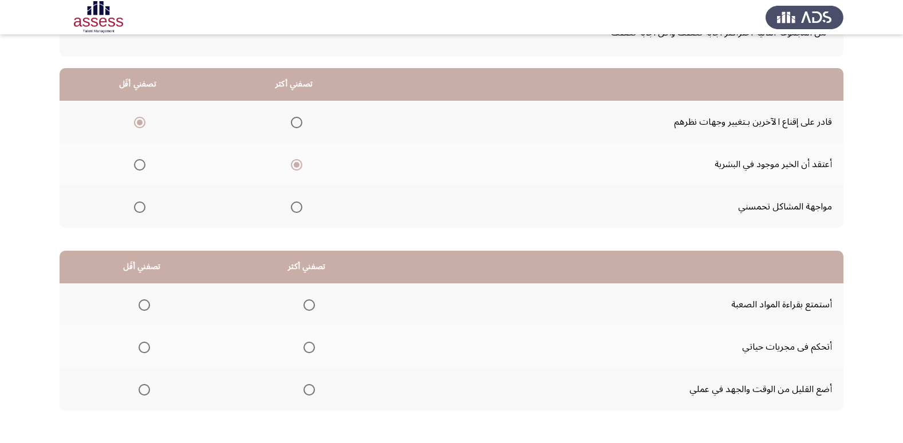
scroll to position [114, 0]
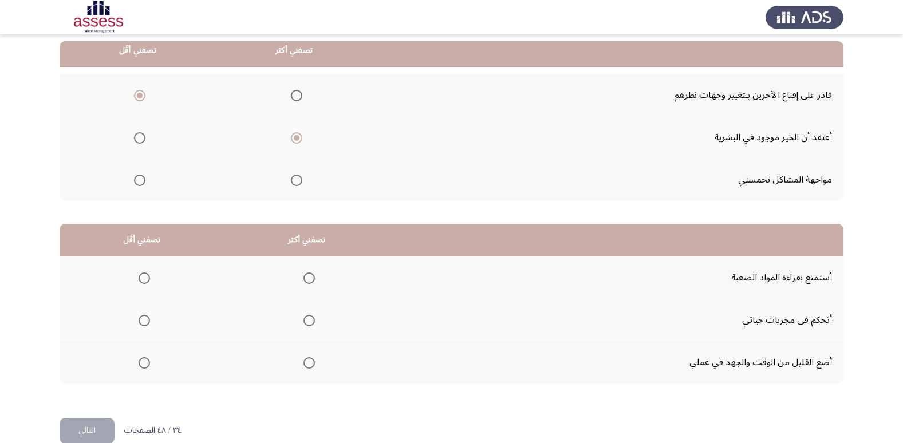
click at [139, 361] on span "Select an option" at bounding box center [143, 362] width 11 height 11
click at [139, 361] on input "Select an option" at bounding box center [143, 362] width 11 height 11
click at [311, 278] on span "Select an option" at bounding box center [308, 277] width 11 height 11
click at [311, 278] on input "Select an option" at bounding box center [308, 277] width 11 height 11
click at [86, 420] on button "التالي" at bounding box center [87, 431] width 55 height 26
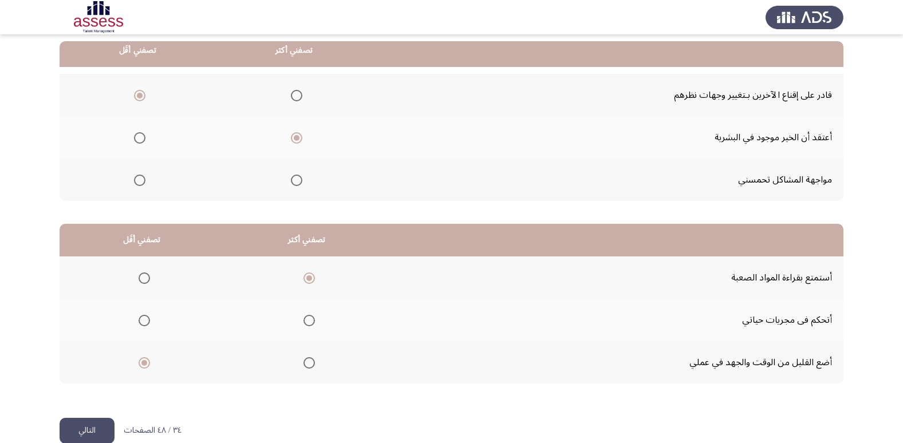
scroll to position [0, 0]
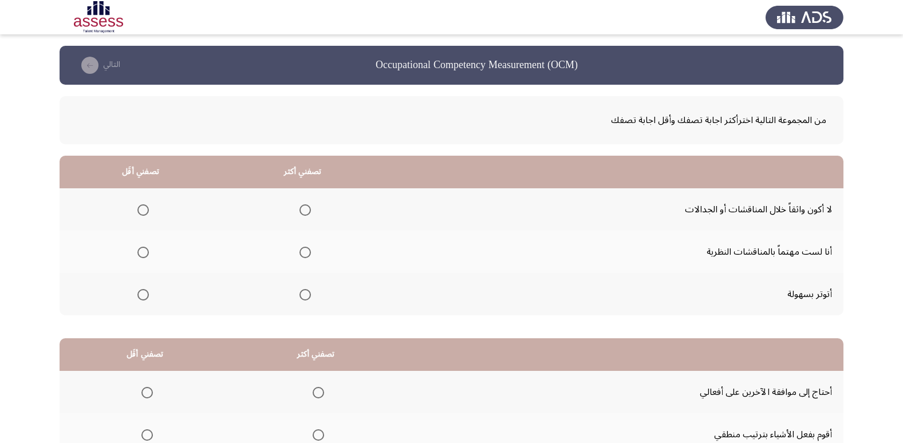
click at [138, 209] on span "Select an option" at bounding box center [142, 209] width 11 height 11
click at [138, 209] on input "Select an option" at bounding box center [142, 209] width 11 height 11
click at [141, 293] on span "Select an option" at bounding box center [142, 294] width 11 height 11
click at [141, 293] on input "Select an option" at bounding box center [142, 294] width 11 height 11
click at [308, 247] on span "Select an option" at bounding box center [304, 252] width 11 height 11
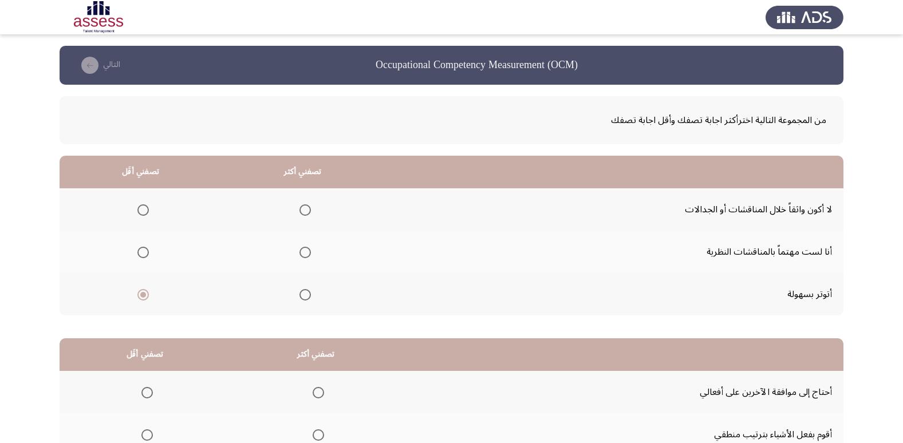
click at [308, 247] on input "Select an option" at bounding box center [304, 252] width 11 height 11
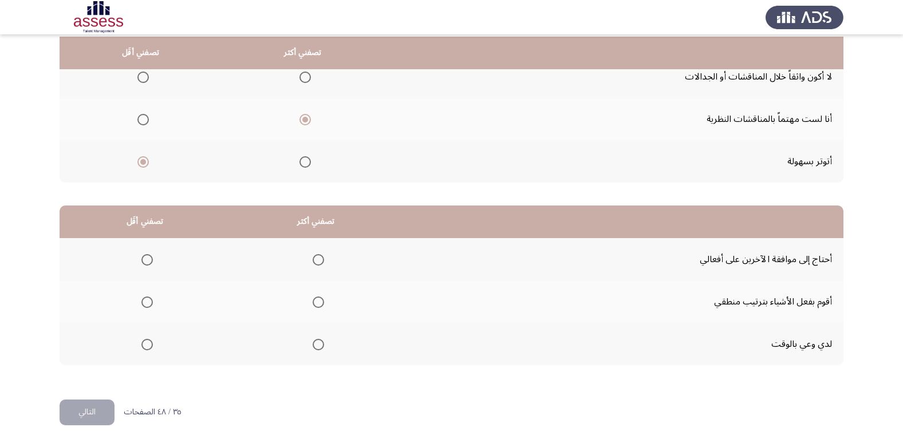
scroll to position [135, 0]
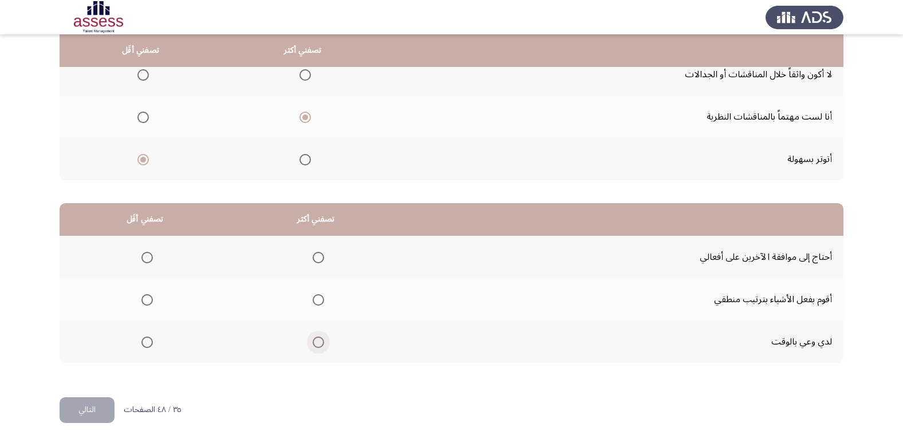
click at [318, 341] on span "Select an option" at bounding box center [317, 342] width 11 height 11
click at [318, 341] on input "Select an option" at bounding box center [317, 342] width 11 height 11
click at [145, 262] on span "Select an option" at bounding box center [146, 257] width 11 height 11
click at [145, 262] on input "Select an option" at bounding box center [146, 257] width 11 height 11
click at [95, 401] on button "التالي" at bounding box center [87, 410] width 55 height 26
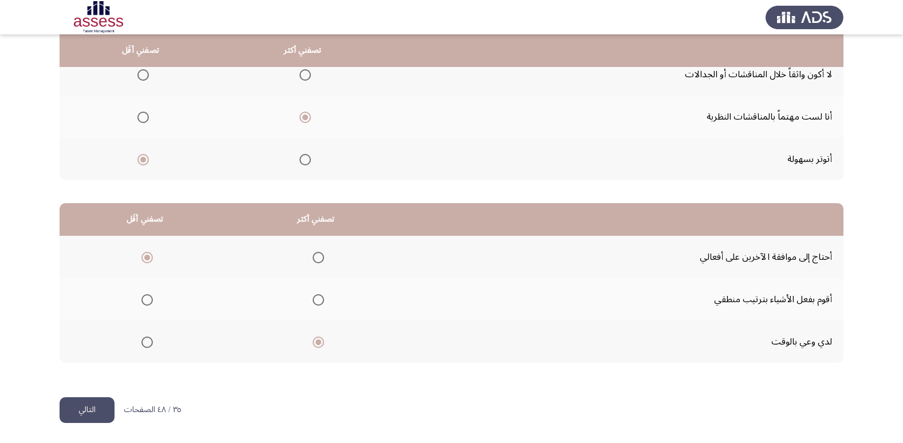
scroll to position [0, 0]
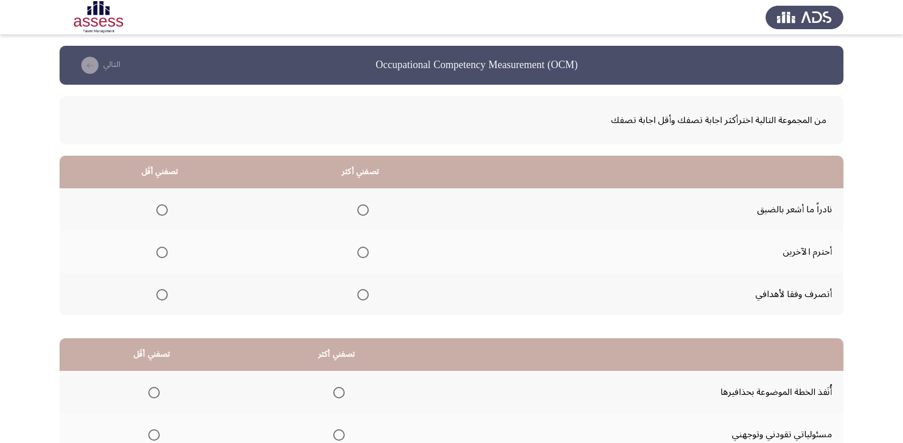
click at [163, 209] on span "Select an option" at bounding box center [161, 209] width 11 height 11
click at [163, 209] on input "Select an option" at bounding box center [161, 209] width 11 height 11
click at [358, 294] on span "Select an option" at bounding box center [362, 294] width 11 height 11
click at [358, 294] on input "Select an option" at bounding box center [362, 294] width 11 height 11
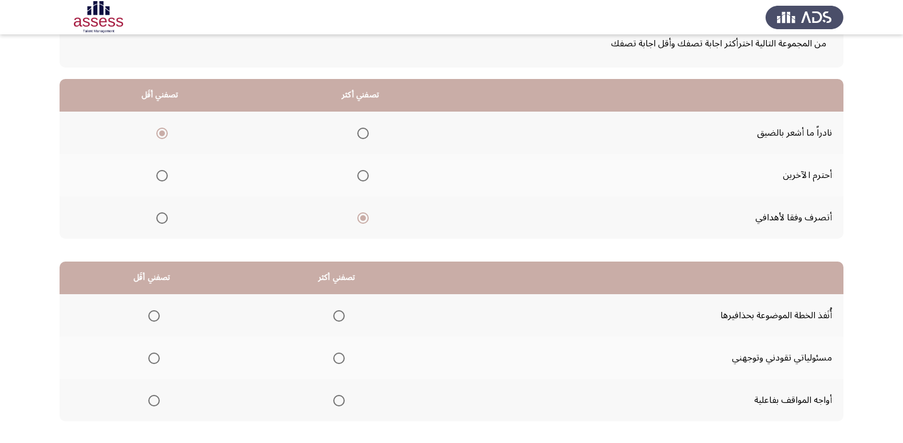
scroll to position [114, 0]
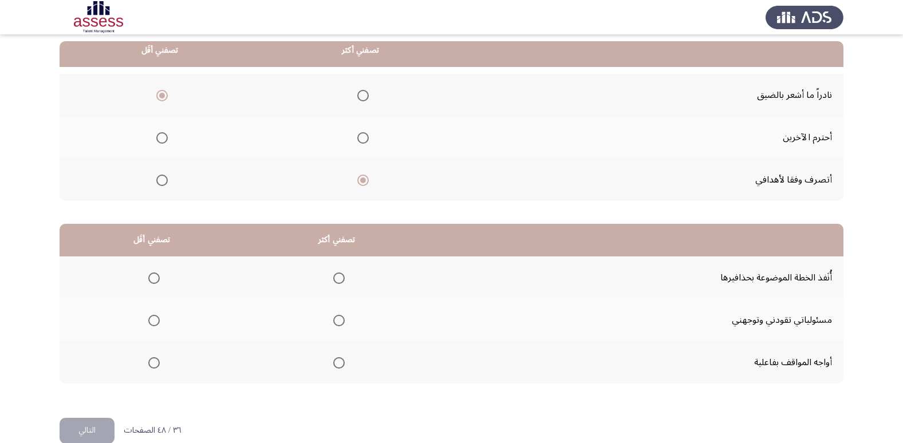
click at [334, 315] on span "Select an option" at bounding box center [338, 320] width 11 height 11
click at [334, 315] on input "Select an option" at bounding box center [338, 320] width 11 height 11
click at [155, 281] on span "Select an option" at bounding box center [153, 277] width 11 height 11
click at [155, 281] on input "Select an option" at bounding box center [153, 277] width 11 height 11
click at [88, 430] on button "التالي" at bounding box center [87, 431] width 55 height 26
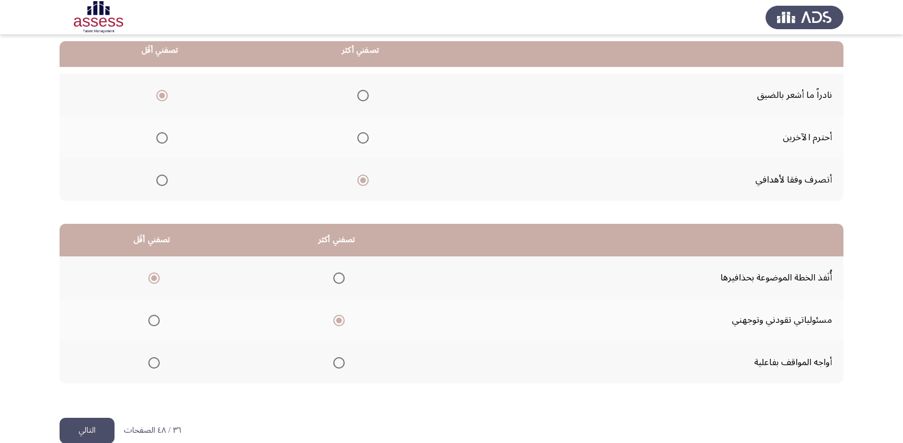
scroll to position [0, 0]
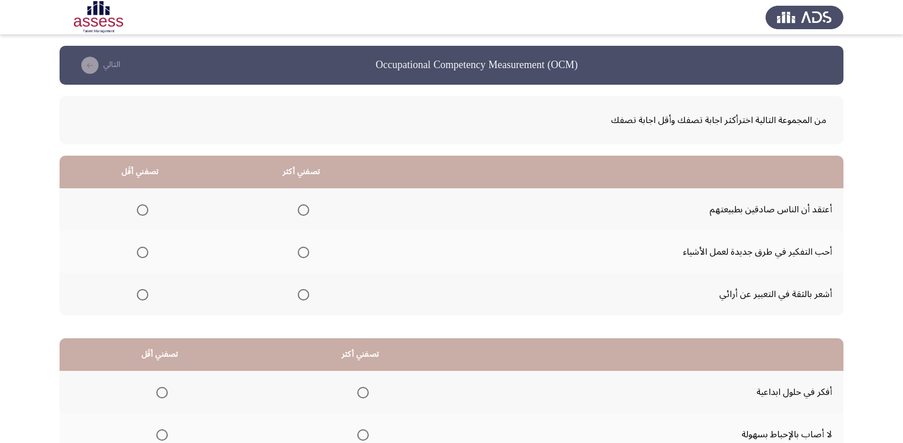
click at [140, 209] on span "Select an option" at bounding box center [142, 209] width 11 height 11
click at [140, 209] on input "Select an option" at bounding box center [142, 209] width 11 height 11
click at [295, 250] on label "Select an option" at bounding box center [301, 252] width 16 height 11
click at [298, 250] on input "Select an option" at bounding box center [303, 252] width 11 height 11
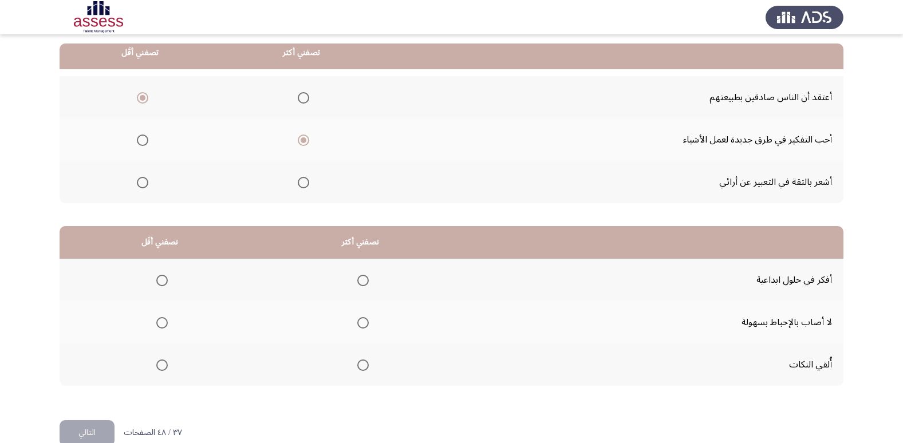
scroll to position [114, 0]
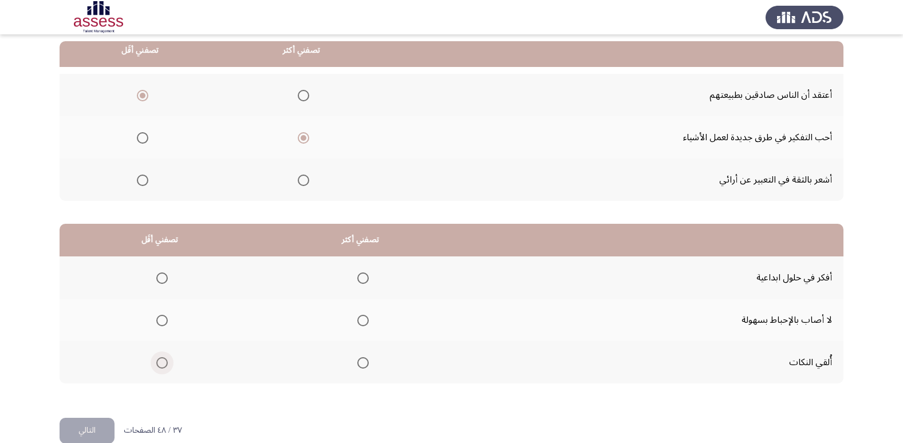
click at [160, 360] on span "Select an option" at bounding box center [161, 362] width 11 height 11
click at [160, 360] on input "Select an option" at bounding box center [161, 362] width 11 height 11
click at [357, 284] on mat-radio-group "Select an option" at bounding box center [361, 277] width 16 height 19
click at [362, 276] on span "Select an option" at bounding box center [362, 277] width 11 height 11
click at [362, 276] on input "Select an option" at bounding box center [362, 277] width 11 height 11
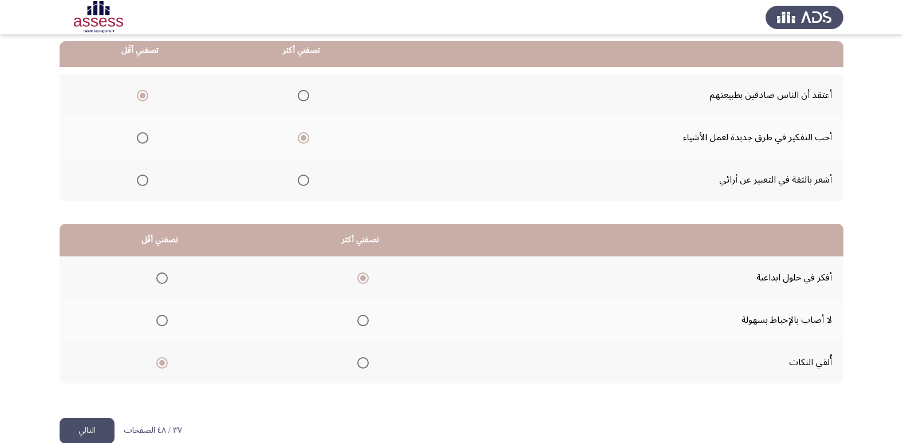
click at [95, 417] on div "من المجموعة التالية اخترأكثر اجابة تصفك وأقل اجابة تصفك تصفني أكثر تصفني أقَل أ…" at bounding box center [451, 194] width 783 height 448
click at [95, 421] on button "التالي" at bounding box center [87, 431] width 55 height 26
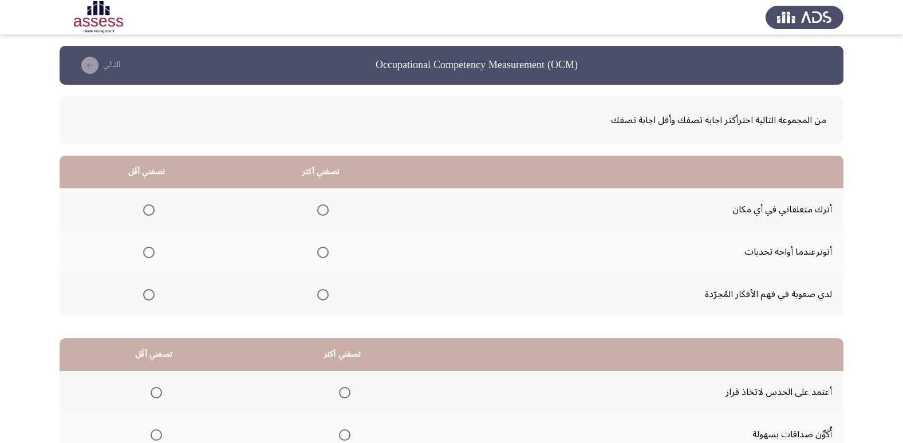
click at [315, 302] on mat-radio-group "Select an option" at bounding box center [320, 293] width 16 height 19
click at [316, 299] on label "Select an option" at bounding box center [320, 294] width 16 height 11
click at [317, 299] on input "Select an option" at bounding box center [322, 294] width 11 height 11
click at [147, 254] on span "Select an option" at bounding box center [148, 252] width 11 height 11
click at [147, 254] on input "Select an option" at bounding box center [148, 252] width 11 height 11
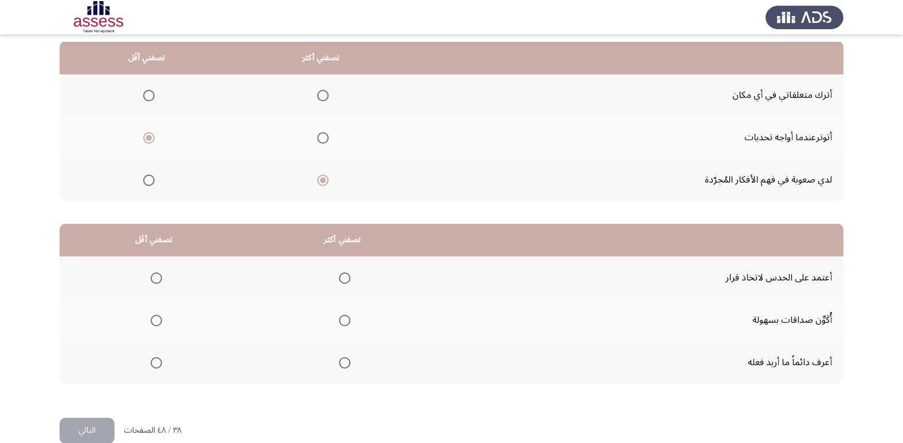
scroll to position [135, 0]
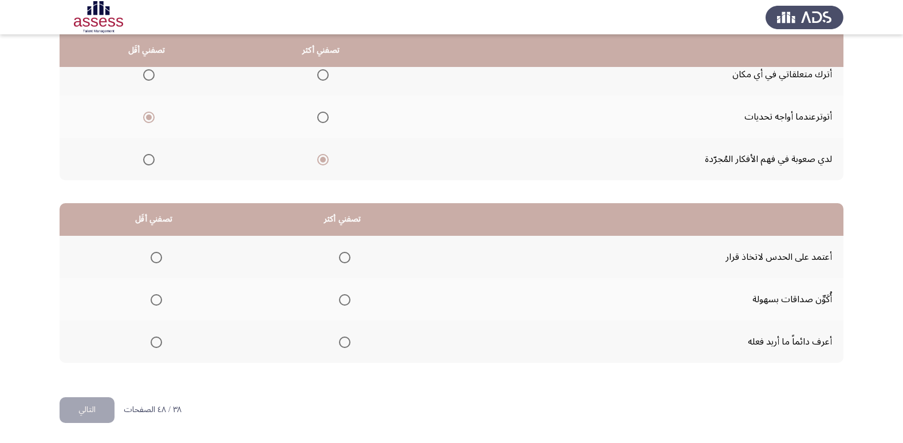
click at [151, 255] on span "Select an option" at bounding box center [156, 257] width 11 height 11
click at [151, 255] on input "Select an option" at bounding box center [156, 257] width 11 height 11
click at [348, 347] on span "Select an option" at bounding box center [344, 342] width 11 height 11
click at [348, 347] on input "Select an option" at bounding box center [344, 342] width 11 height 11
click at [100, 405] on button "التالي" at bounding box center [87, 410] width 55 height 26
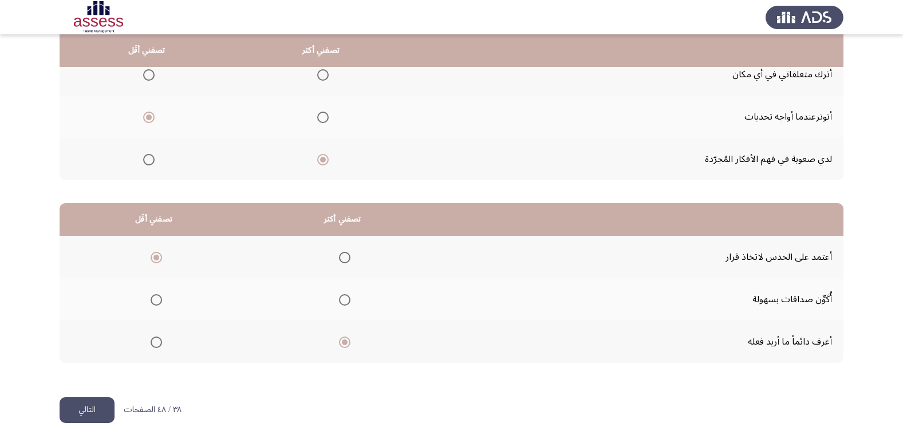
scroll to position [0, 0]
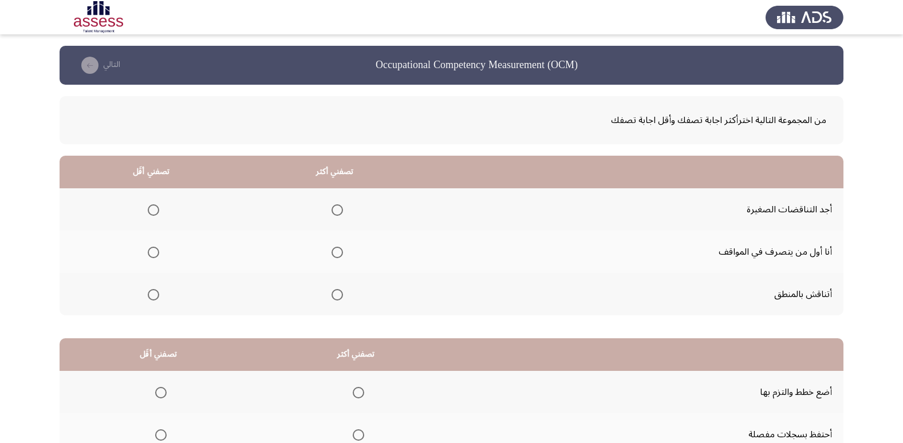
click at [153, 209] on span "Select an option" at bounding box center [153, 209] width 11 height 11
click at [153, 209] on input "Select an option" at bounding box center [153, 209] width 11 height 11
click at [331, 295] on span "Select an option" at bounding box center [336, 294] width 11 height 11
click at [331, 295] on input "Select an option" at bounding box center [336, 294] width 11 height 11
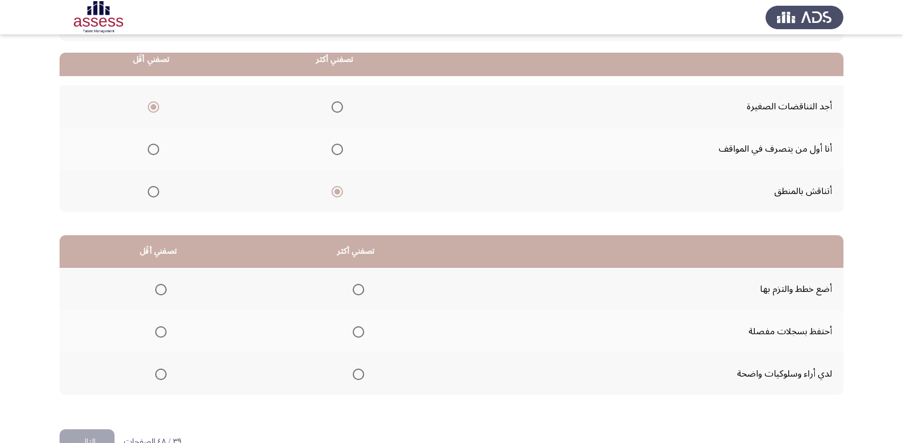
scroll to position [114, 0]
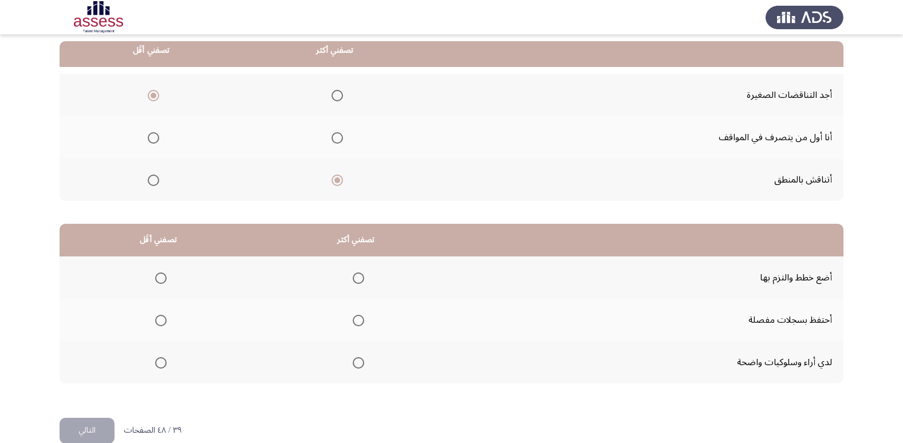
drag, startPoint x: 358, startPoint y: 279, endPoint x: 356, endPoint y: 285, distance: 6.0
click at [356, 285] on mat-radio-group "Select an option" at bounding box center [356, 277] width 16 height 19
click at [353, 280] on span "Select an option" at bounding box center [358, 277] width 11 height 11
click at [353, 280] on input "Select an option" at bounding box center [358, 277] width 11 height 11
click at [162, 316] on span "Select an option" at bounding box center [160, 320] width 11 height 11
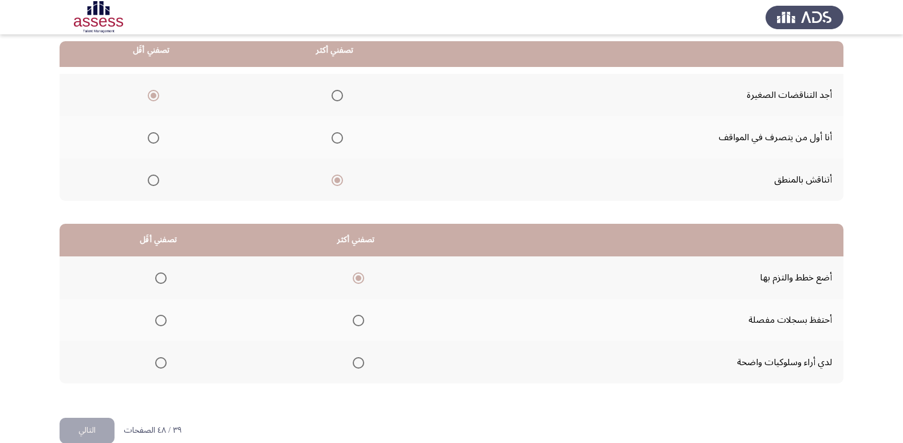
click at [162, 316] on input "Select an option" at bounding box center [160, 320] width 11 height 11
click at [97, 419] on button "التالي" at bounding box center [87, 431] width 55 height 26
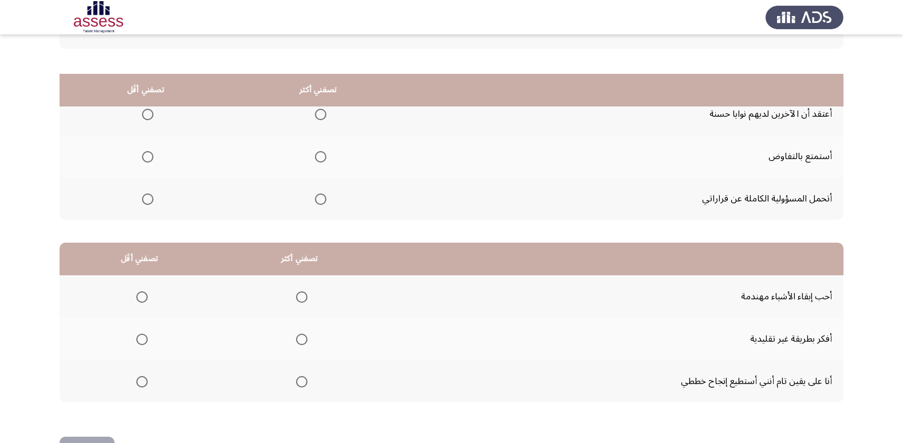
scroll to position [78, 0]
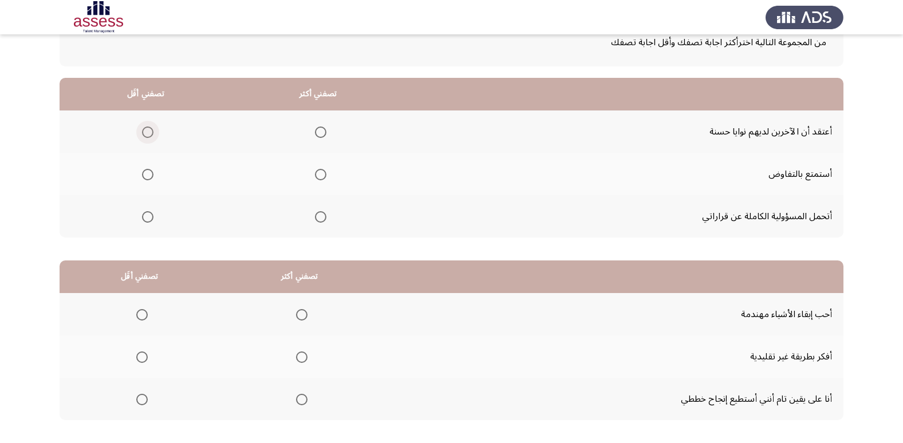
click at [144, 128] on span "Select an option" at bounding box center [147, 131] width 11 height 11
click at [144, 128] on input "Select an option" at bounding box center [147, 131] width 11 height 11
click at [315, 214] on span "Select an option" at bounding box center [320, 216] width 11 height 11
click at [315, 214] on input "Select an option" at bounding box center [320, 216] width 11 height 11
click at [315, 176] on span "Select an option" at bounding box center [320, 174] width 11 height 11
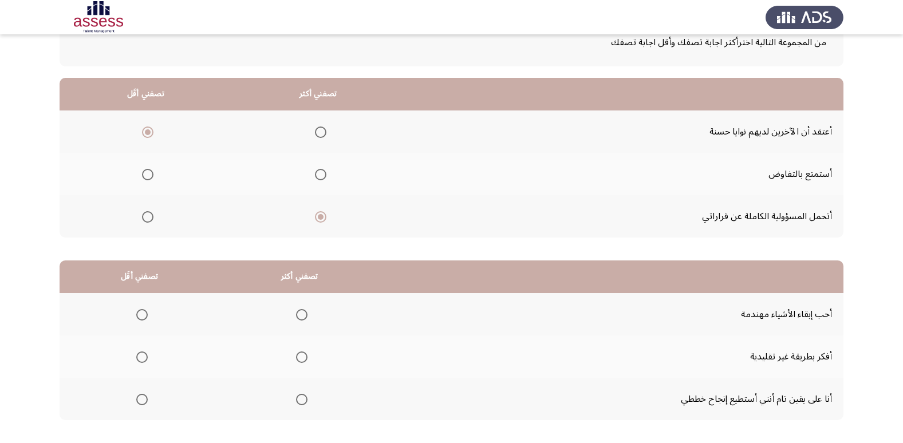
click at [315, 176] on input "Select an option" at bounding box center [320, 174] width 11 height 11
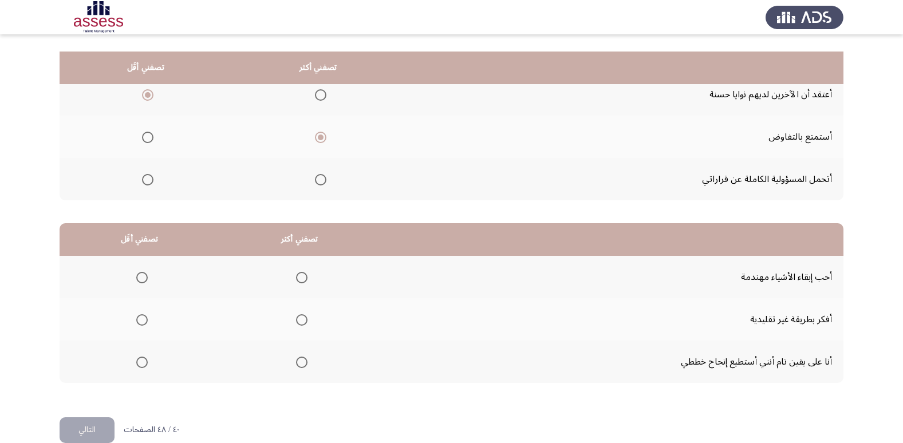
scroll to position [135, 0]
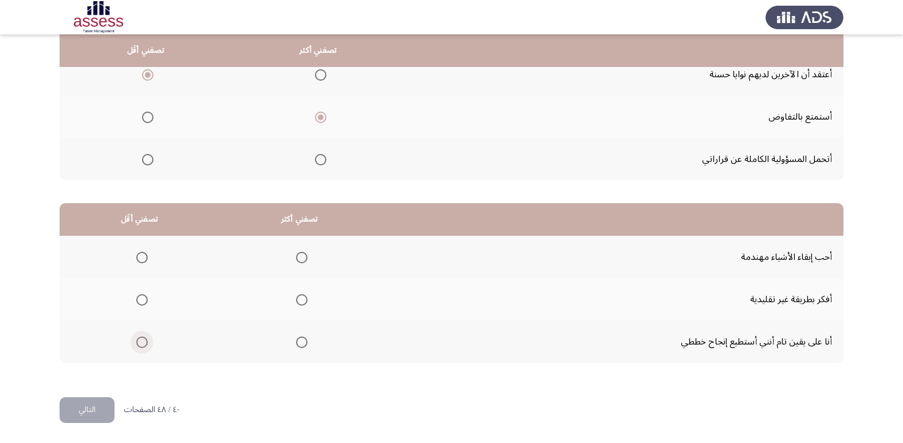
click at [138, 343] on span "Select an option" at bounding box center [141, 342] width 11 height 11
click at [138, 343] on input "Select an option" at bounding box center [141, 342] width 11 height 11
click at [296, 298] on span "Select an option" at bounding box center [301, 299] width 11 height 11
click at [296, 298] on input "Select an option" at bounding box center [301, 299] width 11 height 11
click at [94, 402] on button "التالي" at bounding box center [87, 410] width 55 height 26
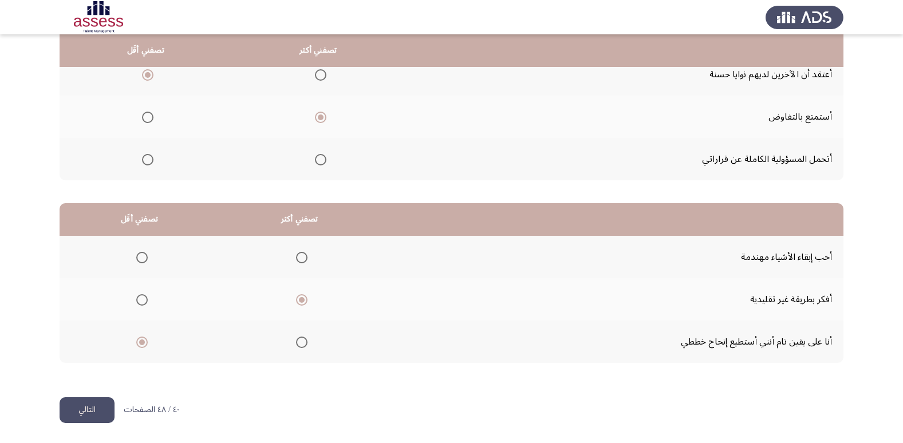
scroll to position [0, 0]
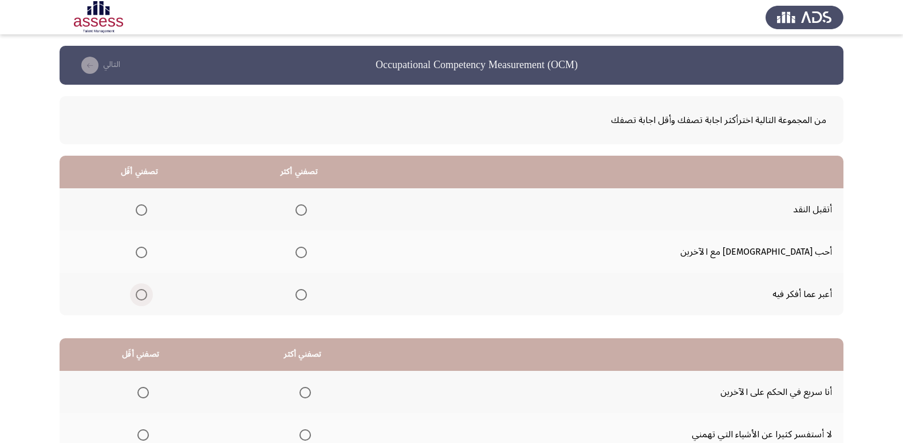
click at [147, 299] on label "Select an option" at bounding box center [139, 294] width 16 height 11
click at [147, 299] on input "Select an option" at bounding box center [141, 294] width 11 height 11
click at [307, 212] on span "Select an option" at bounding box center [300, 209] width 11 height 11
click at [307, 212] on input "Select an option" at bounding box center [300, 209] width 11 height 11
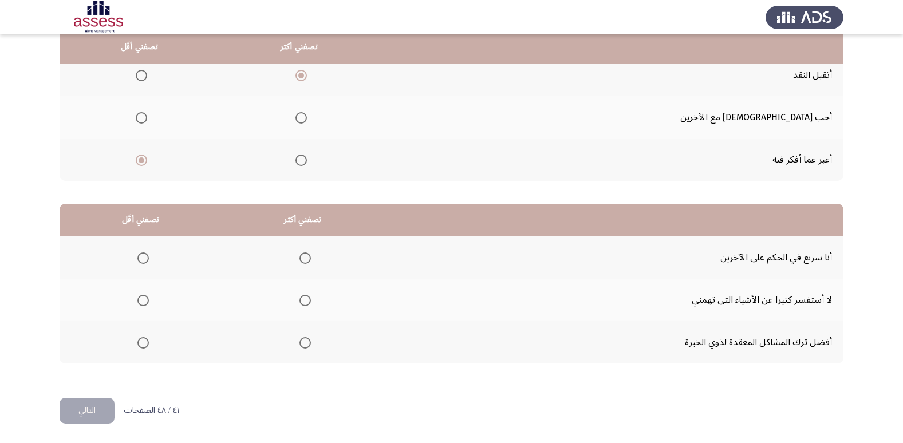
scroll to position [135, 0]
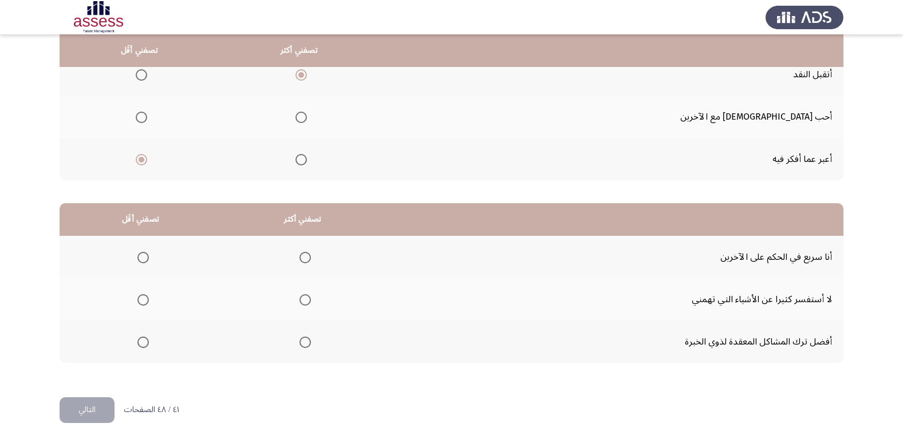
click at [144, 345] on span "Select an option" at bounding box center [142, 342] width 11 height 11
click at [144, 345] on input "Select an option" at bounding box center [142, 342] width 11 height 11
click at [137, 254] on span "Select an option" at bounding box center [142, 257] width 11 height 11
click at [137, 254] on input "Select an option" at bounding box center [142, 257] width 11 height 11
click at [302, 347] on span "Select an option" at bounding box center [304, 342] width 11 height 11
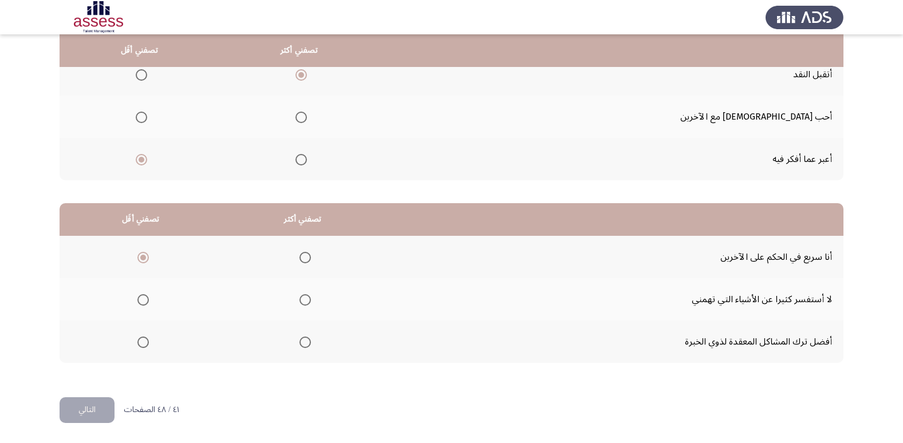
click at [302, 347] on input "Select an option" at bounding box center [304, 342] width 11 height 11
click at [105, 409] on button "التالي" at bounding box center [87, 410] width 55 height 26
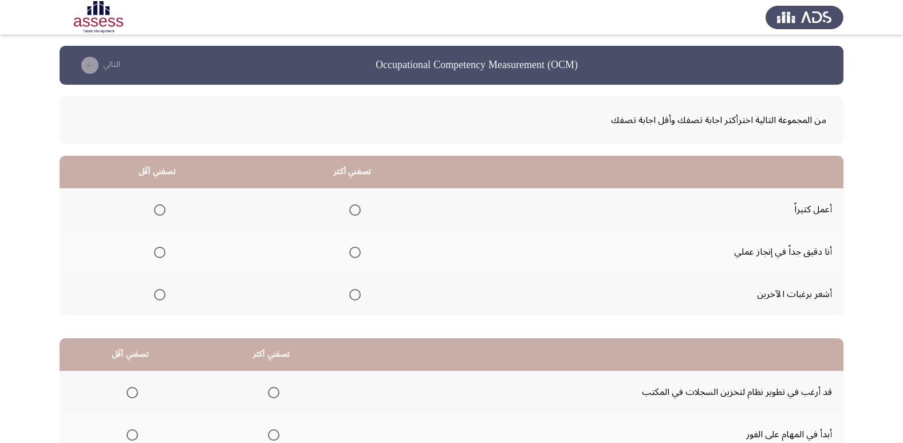
click at [345, 265] on th at bounding box center [353, 252] width 196 height 42
click at [357, 250] on span "Select an option" at bounding box center [354, 252] width 11 height 11
click at [357, 250] on input "Select an option" at bounding box center [354, 252] width 11 height 11
click at [158, 213] on span "Select an option" at bounding box center [159, 209] width 11 height 11
click at [158, 213] on input "Select an option" at bounding box center [159, 209] width 11 height 11
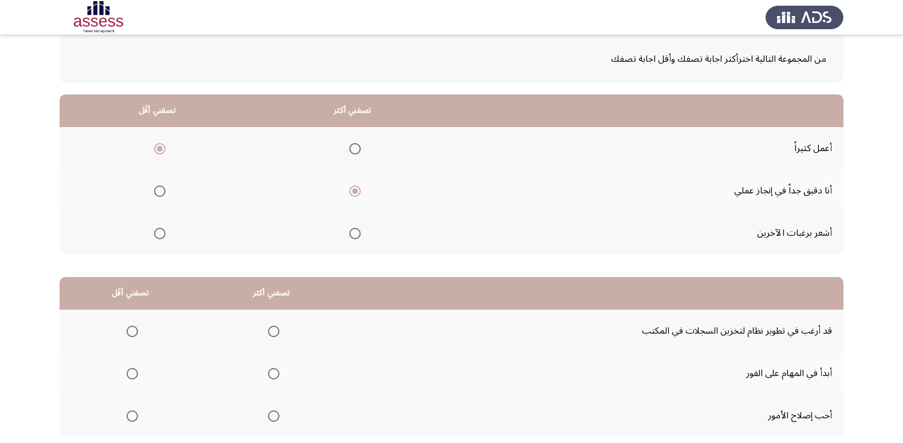
scroll to position [114, 0]
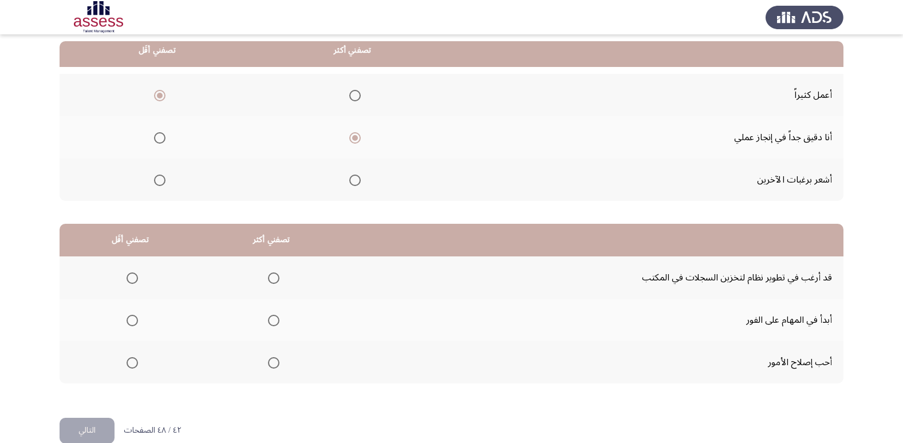
click at [132, 279] on span "Select an option" at bounding box center [131, 277] width 11 height 11
click at [132, 279] on input "Select an option" at bounding box center [131, 277] width 11 height 11
click at [132, 357] on span "Select an option" at bounding box center [131, 362] width 11 height 11
click at [132, 357] on input "Select an option" at bounding box center [131, 362] width 11 height 11
click at [271, 273] on span "Select an option" at bounding box center [273, 277] width 11 height 11
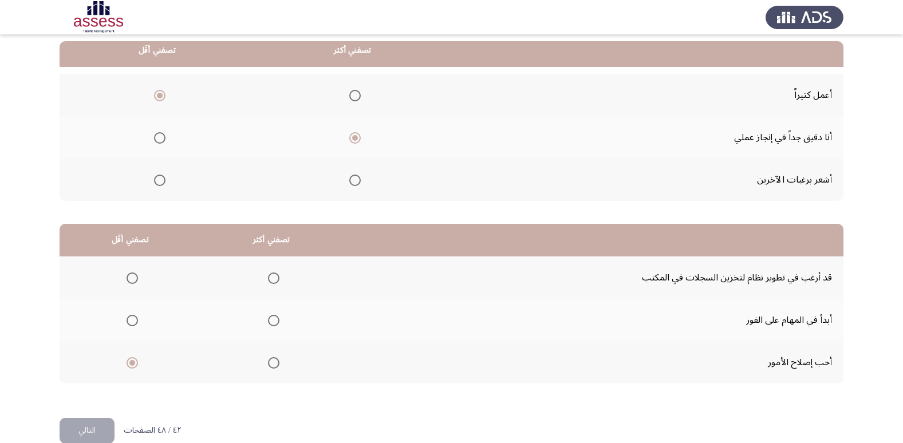
click at [271, 273] on input "Select an option" at bounding box center [273, 277] width 11 height 11
click at [97, 426] on button "التالي" at bounding box center [87, 431] width 55 height 26
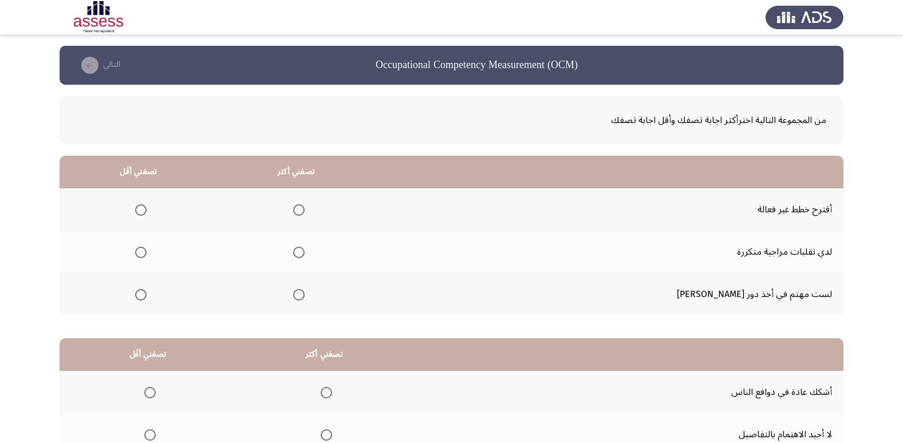
click at [147, 250] on span "Select an option" at bounding box center [140, 252] width 11 height 11
click at [147, 250] on input "Select an option" at bounding box center [140, 252] width 11 height 11
click at [304, 212] on span "Select an option" at bounding box center [298, 209] width 11 height 11
click at [304, 212] on input "Select an option" at bounding box center [298, 209] width 11 height 11
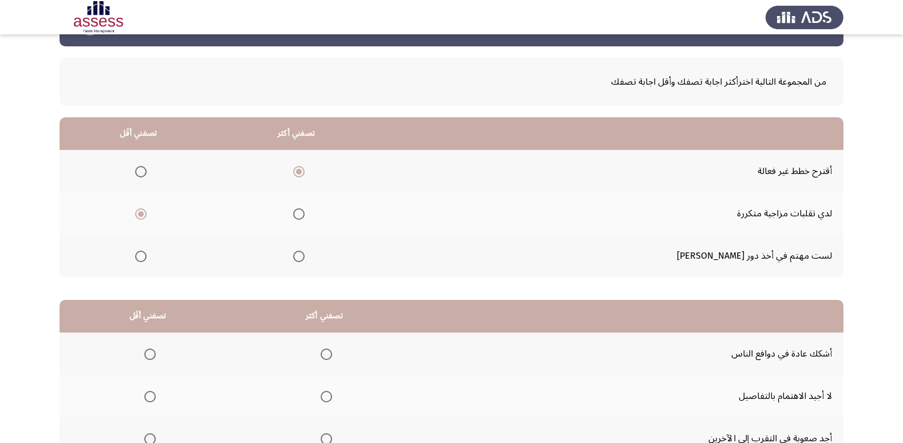
scroll to position [135, 0]
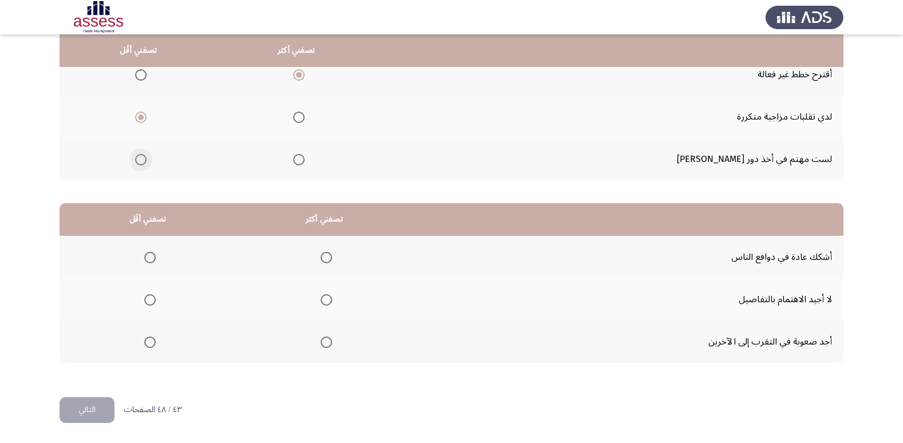
click at [147, 158] on span "Select an option" at bounding box center [140, 159] width 11 height 11
click at [147, 158] on input "Select an option" at bounding box center [140, 159] width 11 height 11
click at [152, 345] on span "Select an option" at bounding box center [149, 342] width 11 height 11
click at [152, 345] on input "Select an option" at bounding box center [149, 342] width 11 height 11
click at [329, 258] on span "Select an option" at bounding box center [325, 257] width 11 height 11
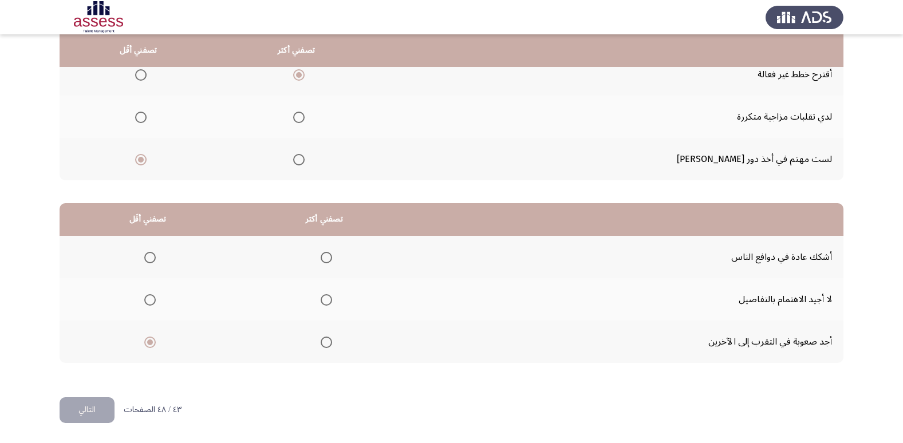
click at [329, 258] on input "Select an option" at bounding box center [325, 257] width 11 height 11
click at [113, 404] on button "التالي" at bounding box center [87, 410] width 55 height 26
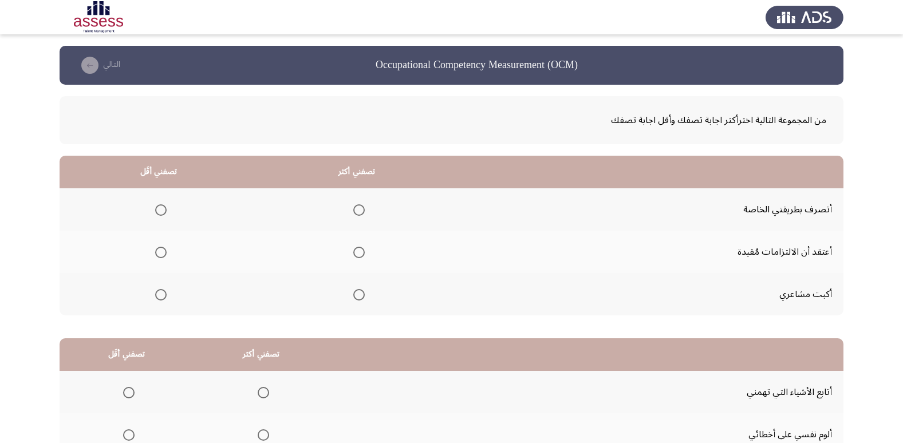
click at [161, 296] on span "Select an option" at bounding box center [160, 294] width 11 height 11
click at [161, 296] on input "Select an option" at bounding box center [160, 294] width 11 height 11
click at [355, 251] on span "Select an option" at bounding box center [358, 252] width 11 height 11
click at [355, 251] on input "Select an option" at bounding box center [358, 252] width 11 height 11
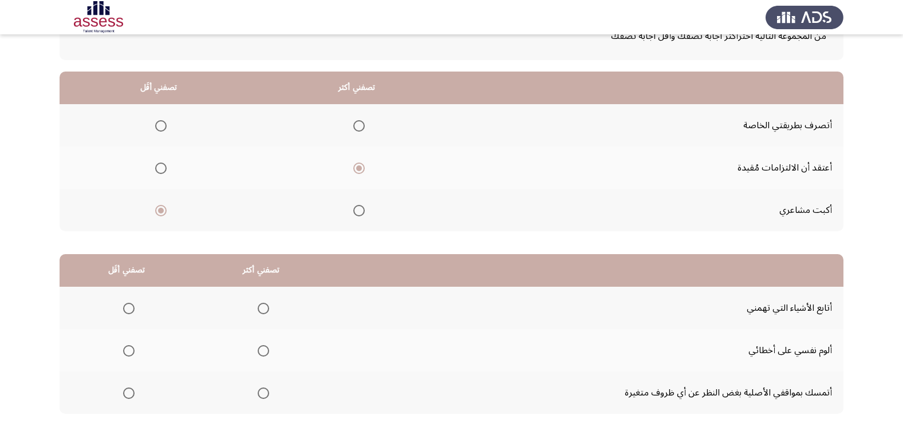
scroll to position [114, 0]
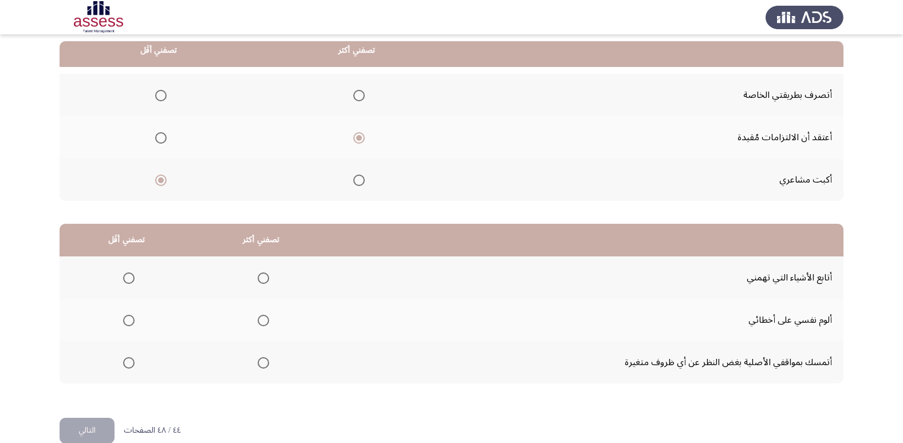
click at [128, 366] on span "Select an option" at bounding box center [128, 362] width 11 height 11
click at [128, 366] on input "Select an option" at bounding box center [128, 362] width 11 height 11
click at [264, 276] on span "Select an option" at bounding box center [263, 277] width 11 height 11
click at [264, 276] on input "Select an option" at bounding box center [263, 277] width 11 height 11
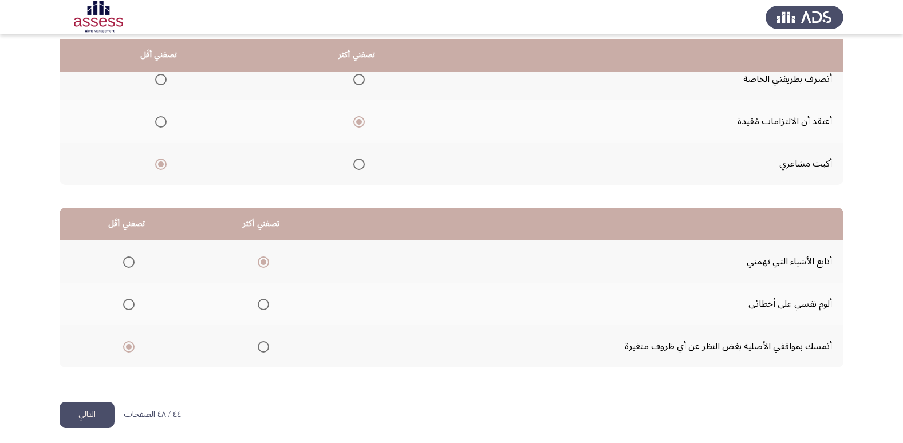
scroll to position [135, 0]
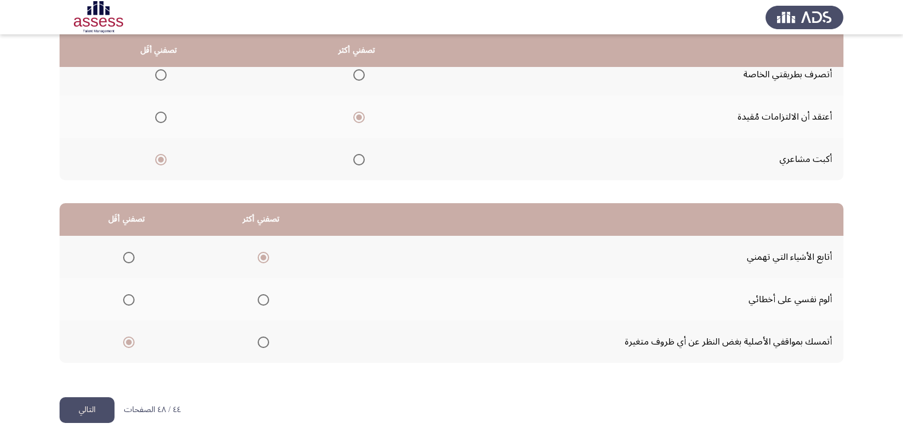
click at [106, 410] on button "التالي" at bounding box center [87, 410] width 55 height 26
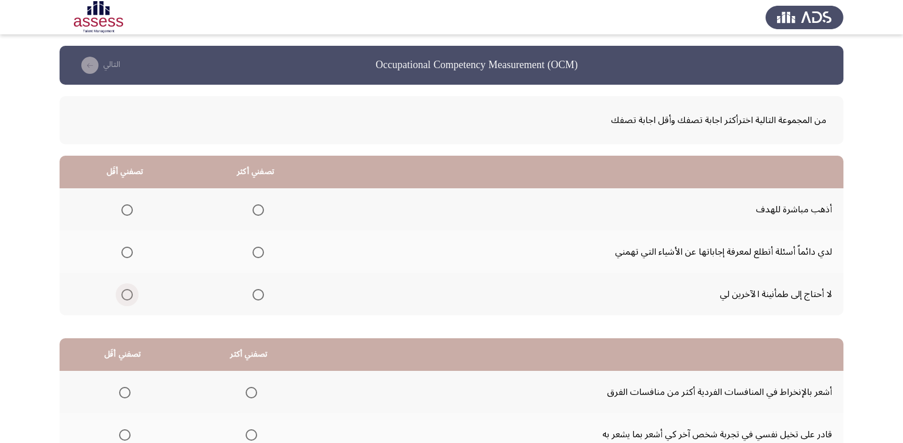
click at [130, 296] on span "Select an option" at bounding box center [126, 294] width 11 height 11
click at [130, 296] on input "Select an option" at bounding box center [126, 294] width 11 height 11
click at [260, 211] on span "Select an option" at bounding box center [257, 209] width 11 height 11
click at [260, 211] on input "Select an option" at bounding box center [257, 209] width 11 height 11
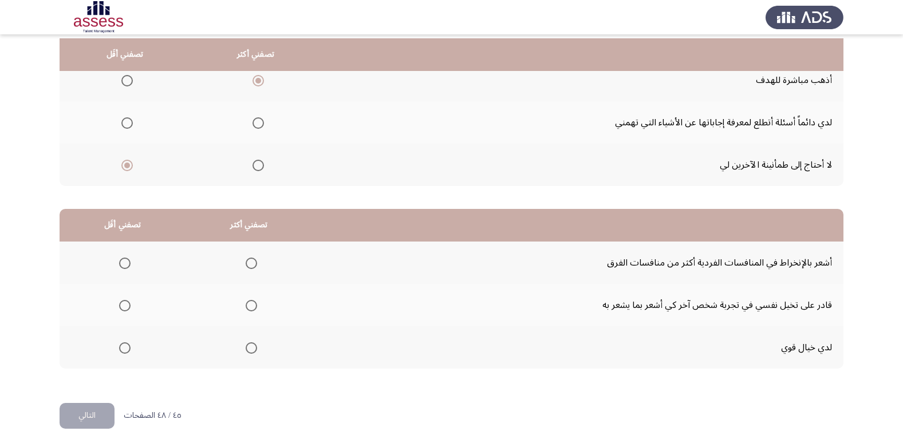
scroll to position [135, 0]
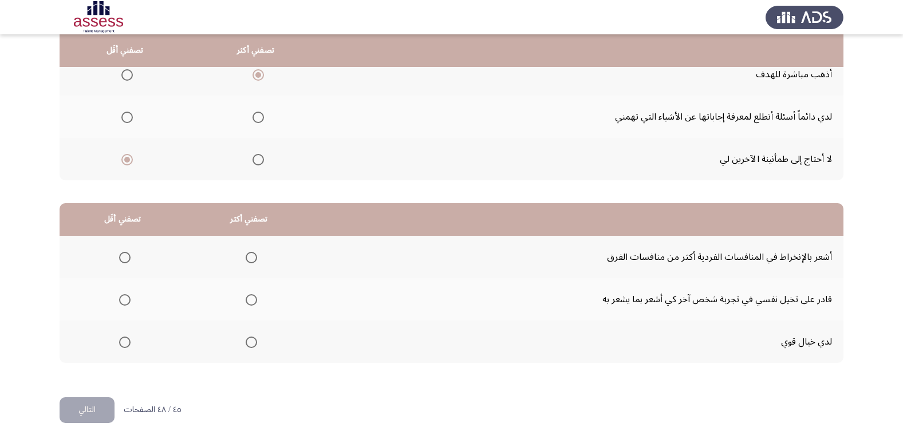
click at [126, 262] on span "Select an option" at bounding box center [124, 257] width 11 height 11
click at [126, 262] on input "Select an option" at bounding box center [124, 257] width 11 height 11
click at [250, 307] on mat-radio-group "Select an option" at bounding box center [249, 299] width 16 height 19
click at [248, 303] on span "Select an option" at bounding box center [251, 299] width 11 height 11
click at [248, 303] on input "Select an option" at bounding box center [251, 299] width 11 height 11
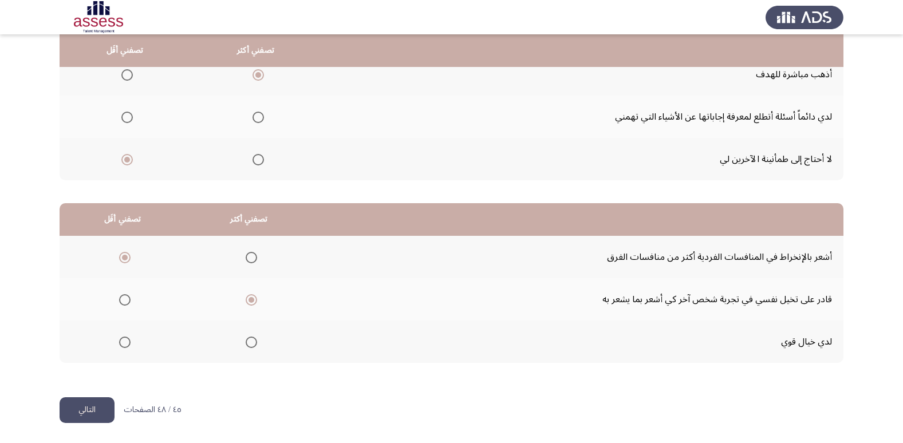
click at [90, 405] on button "التالي" at bounding box center [87, 410] width 55 height 26
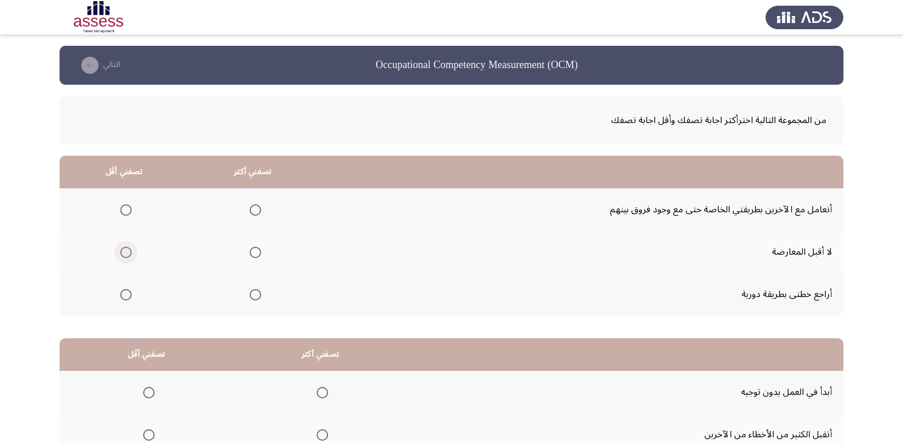
click at [130, 254] on span "Select an option" at bounding box center [125, 252] width 11 height 11
click at [130, 254] on input "Select an option" at bounding box center [125, 252] width 11 height 11
click at [257, 298] on span "Select an option" at bounding box center [255, 294] width 11 height 11
click at [257, 298] on input "Select an option" at bounding box center [255, 294] width 11 height 11
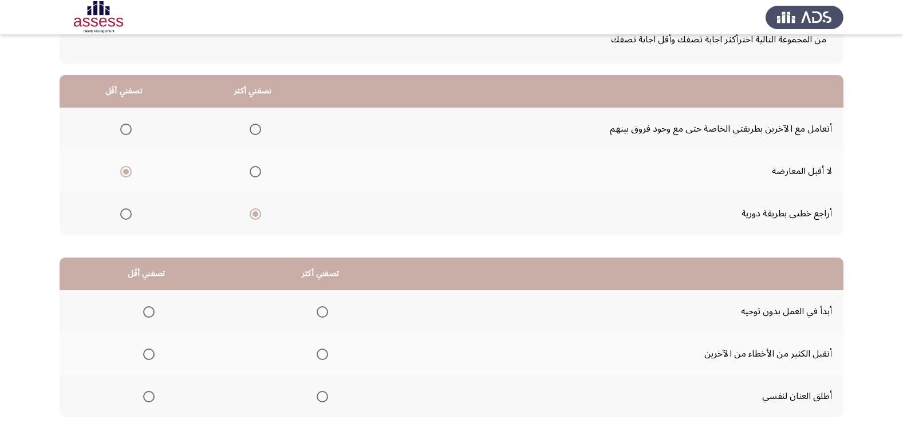
scroll to position [114, 0]
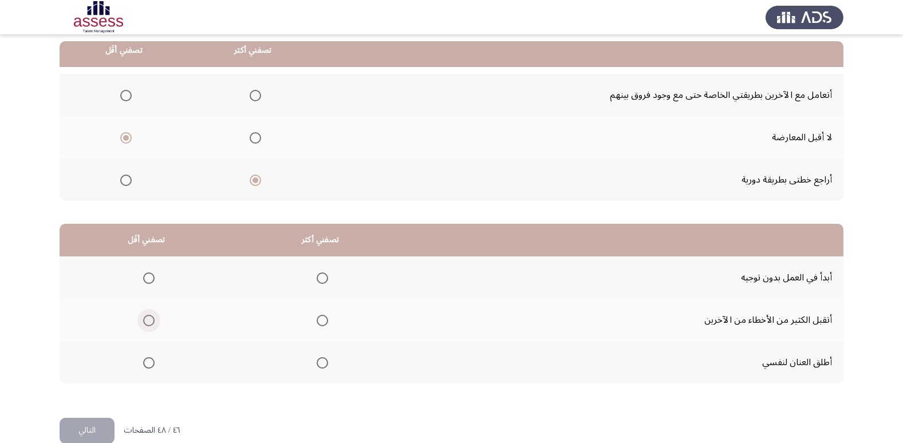
click at [146, 322] on span "Select an option" at bounding box center [148, 320] width 11 height 11
click at [146, 322] on input "Select an option" at bounding box center [148, 320] width 11 height 11
click at [321, 366] on span "Select an option" at bounding box center [321, 362] width 11 height 11
click at [321, 366] on input "Select an option" at bounding box center [321, 362] width 11 height 11
click at [90, 424] on button "التالي" at bounding box center [87, 431] width 55 height 26
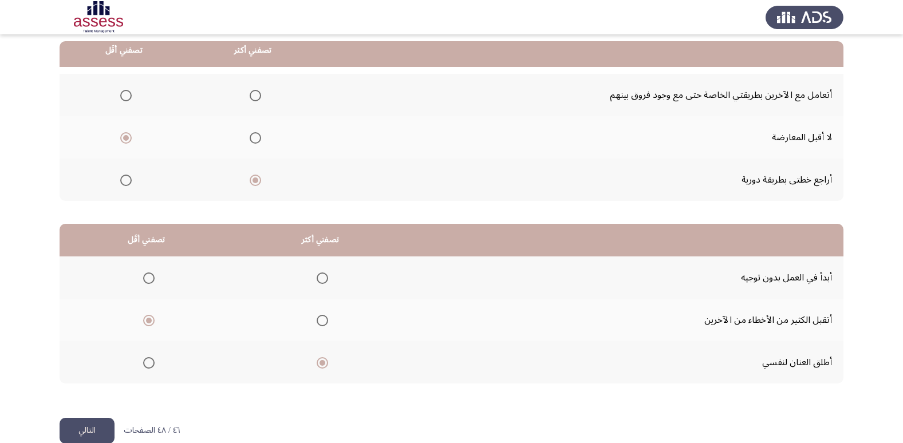
scroll to position [0, 0]
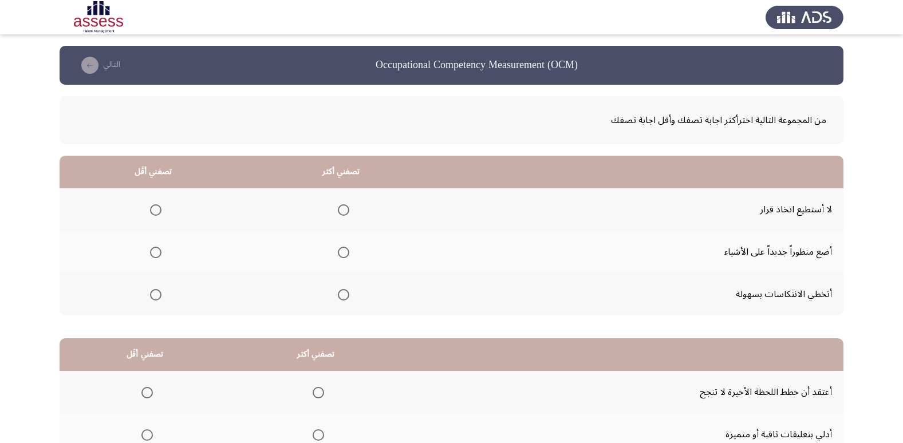
click at [343, 255] on span "Select an option" at bounding box center [343, 252] width 11 height 11
click at [343, 255] on input "Select an option" at bounding box center [343, 252] width 11 height 11
click at [159, 212] on span "Select an option" at bounding box center [155, 209] width 11 height 11
click at [159, 212] on input "Select an option" at bounding box center [155, 209] width 11 height 11
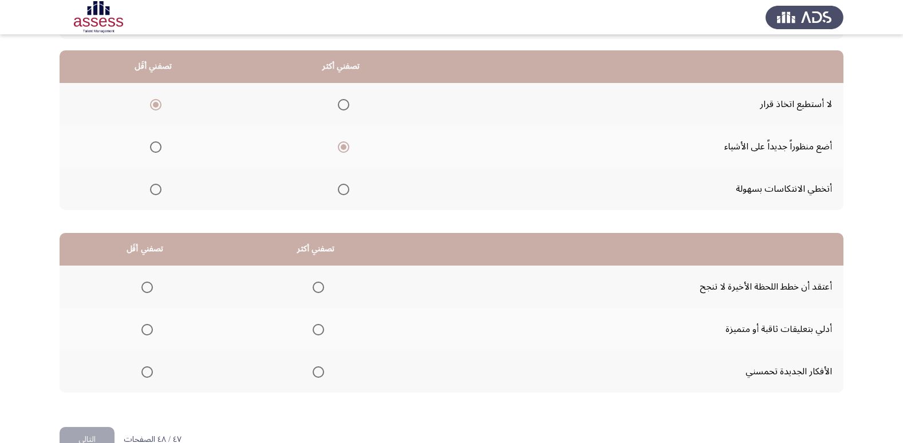
scroll to position [114, 0]
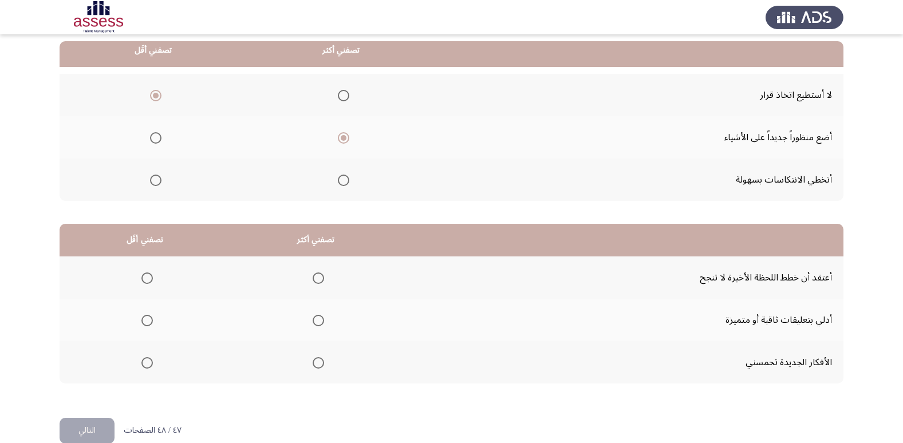
click at [152, 278] on th at bounding box center [145, 277] width 171 height 42
click at [147, 281] on span "Select an option" at bounding box center [146, 277] width 11 height 11
click at [147, 281] on input "Select an option" at bounding box center [146, 277] width 11 height 11
click at [316, 366] on span "Select an option" at bounding box center [317, 362] width 11 height 11
click at [316, 366] on input "Select an option" at bounding box center [317, 362] width 11 height 11
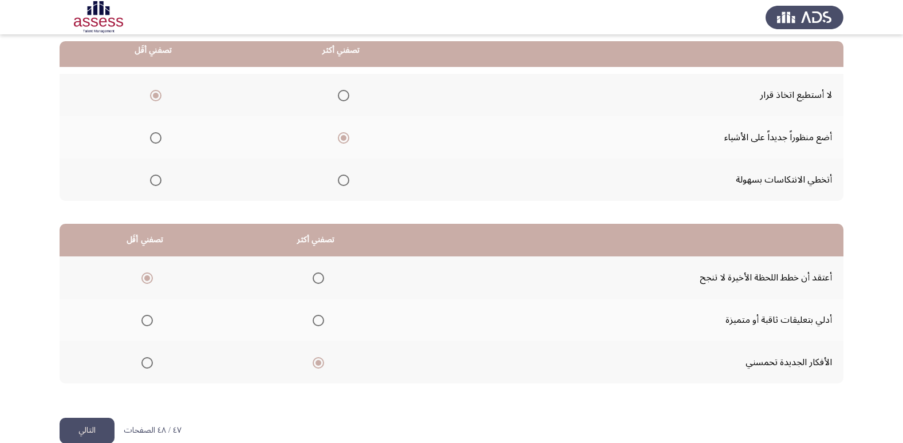
click at [97, 425] on button "التالي" at bounding box center [87, 431] width 55 height 26
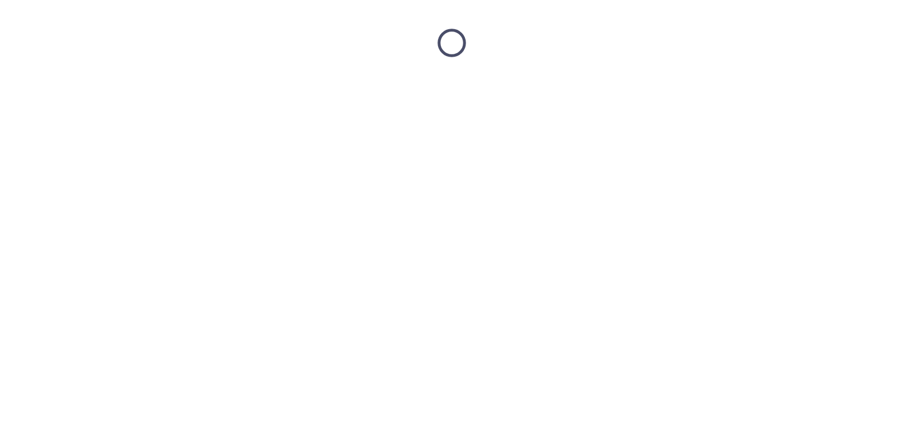
scroll to position [0, 0]
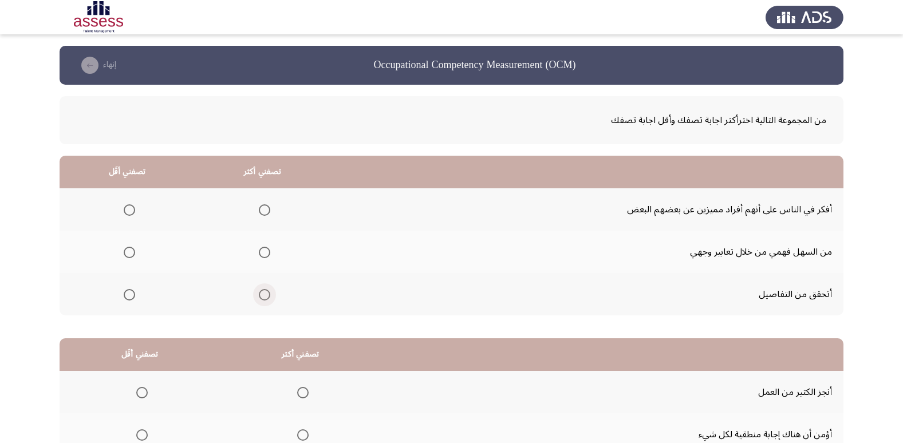
click at [262, 292] on span "Select an option" at bounding box center [264, 294] width 11 height 11
click at [262, 292] on input "Select an option" at bounding box center [264, 294] width 11 height 11
click at [134, 210] on span "Select an option" at bounding box center [129, 209] width 11 height 11
click at [134, 210] on input "Select an option" at bounding box center [129, 209] width 11 height 11
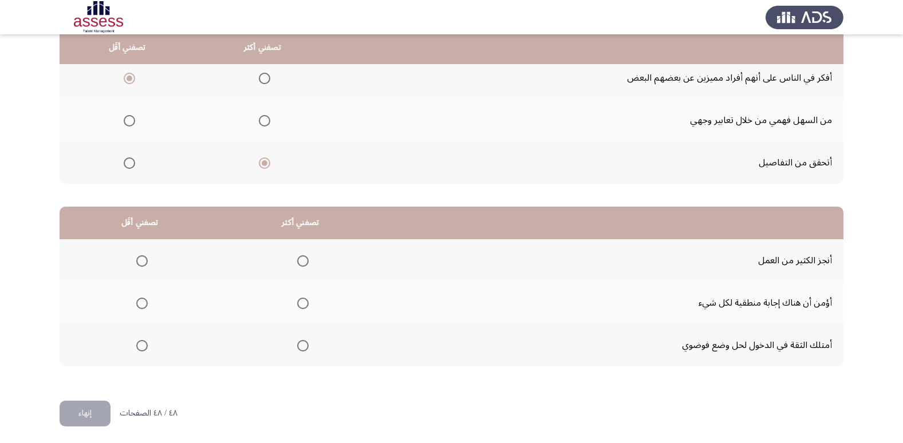
scroll to position [135, 0]
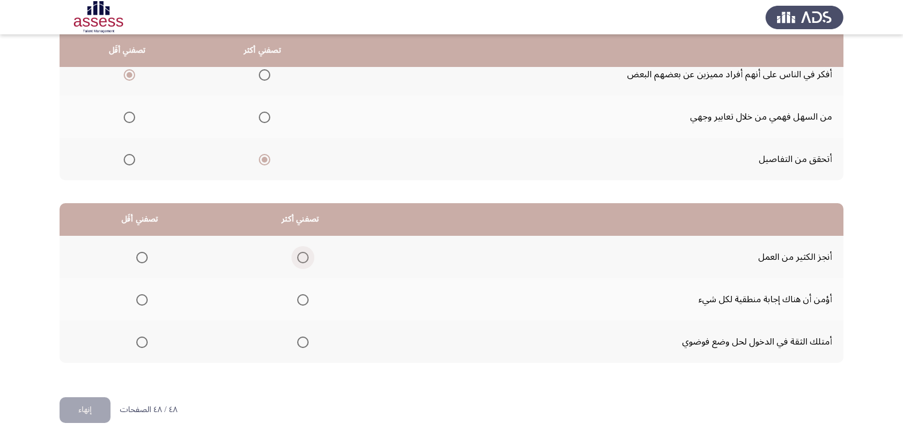
click at [299, 255] on span "Select an option" at bounding box center [302, 257] width 11 height 11
click at [299, 255] on input "Select an option" at bounding box center [302, 257] width 11 height 11
click at [144, 303] on span "Select an option" at bounding box center [141, 299] width 11 height 11
click at [144, 303] on input "Select an option" at bounding box center [141, 299] width 11 height 11
click at [104, 401] on button "إنهاء" at bounding box center [85, 410] width 51 height 26
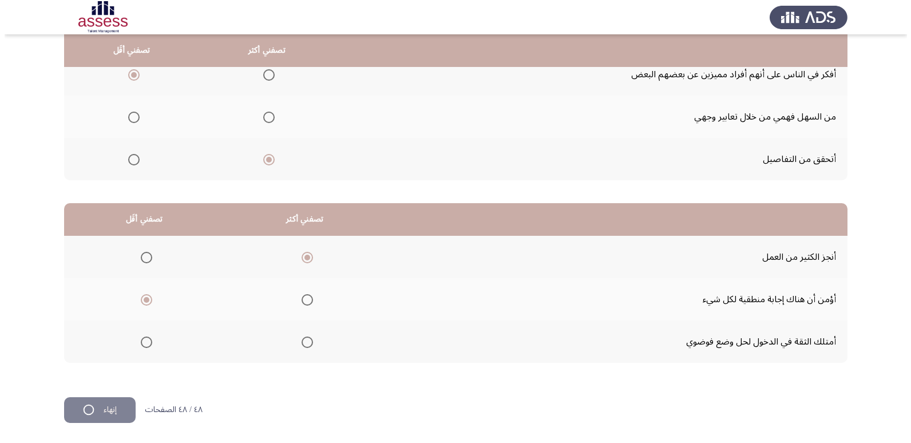
scroll to position [0, 0]
